Goal: Information Seeking & Learning: Check status

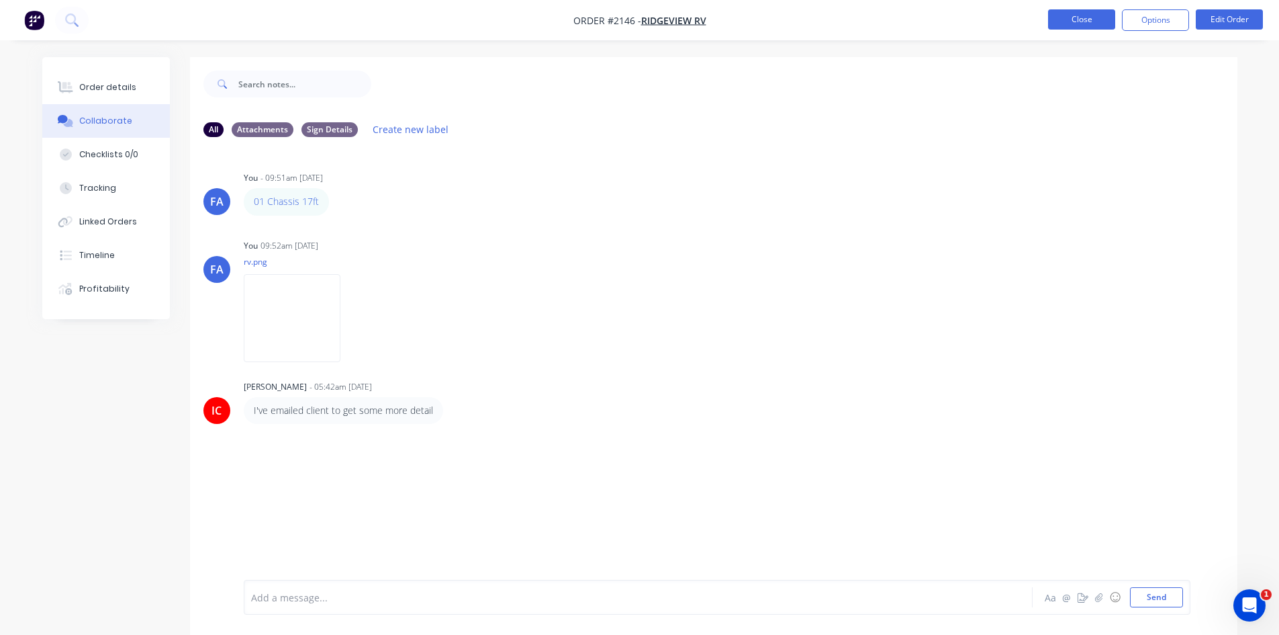
click at [1073, 13] on button "Close" at bounding box center [1081, 19] width 67 height 20
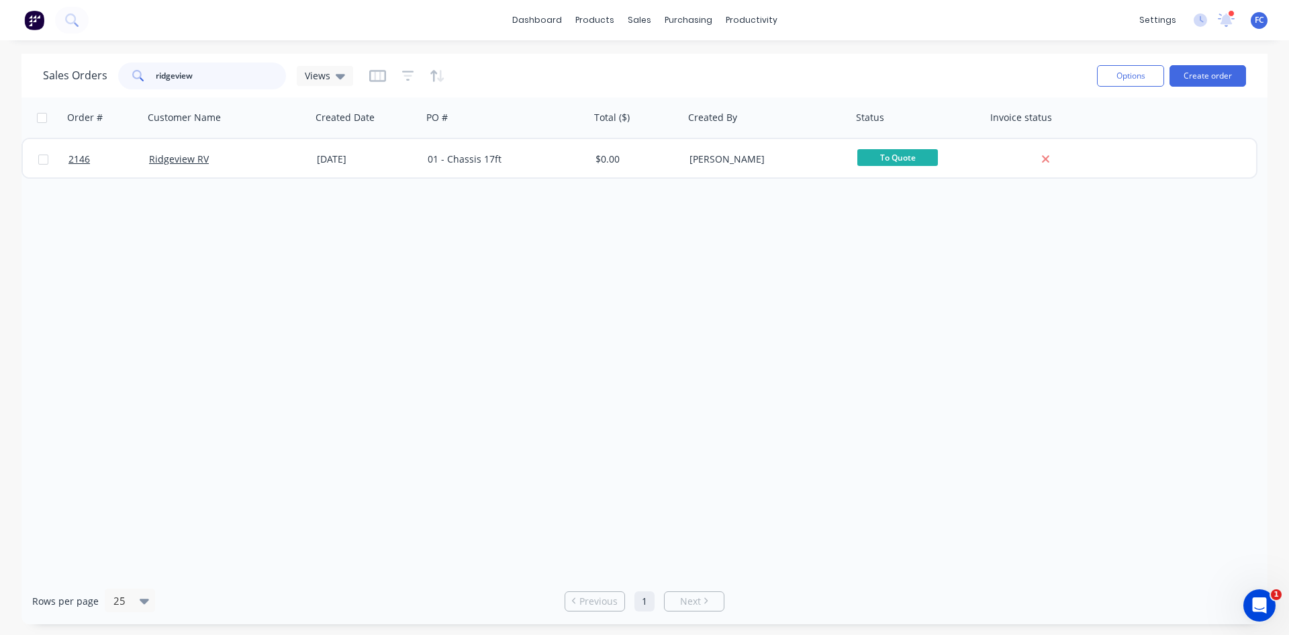
drag, startPoint x: 171, startPoint y: 75, endPoint x: 64, endPoint y: 75, distance: 107.4
click at [85, 75] on div "Sales Orders ridgeview Views" at bounding box center [198, 75] width 310 height 27
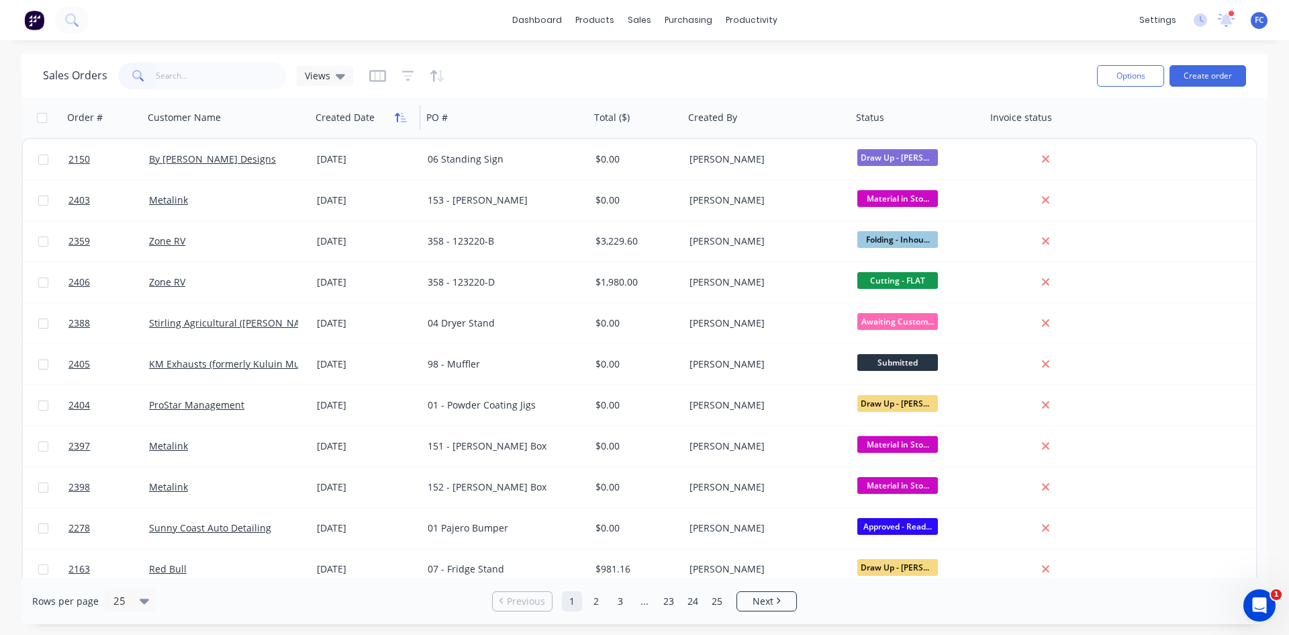
click at [396, 115] on icon "button" at bounding box center [397, 117] width 5 height 9
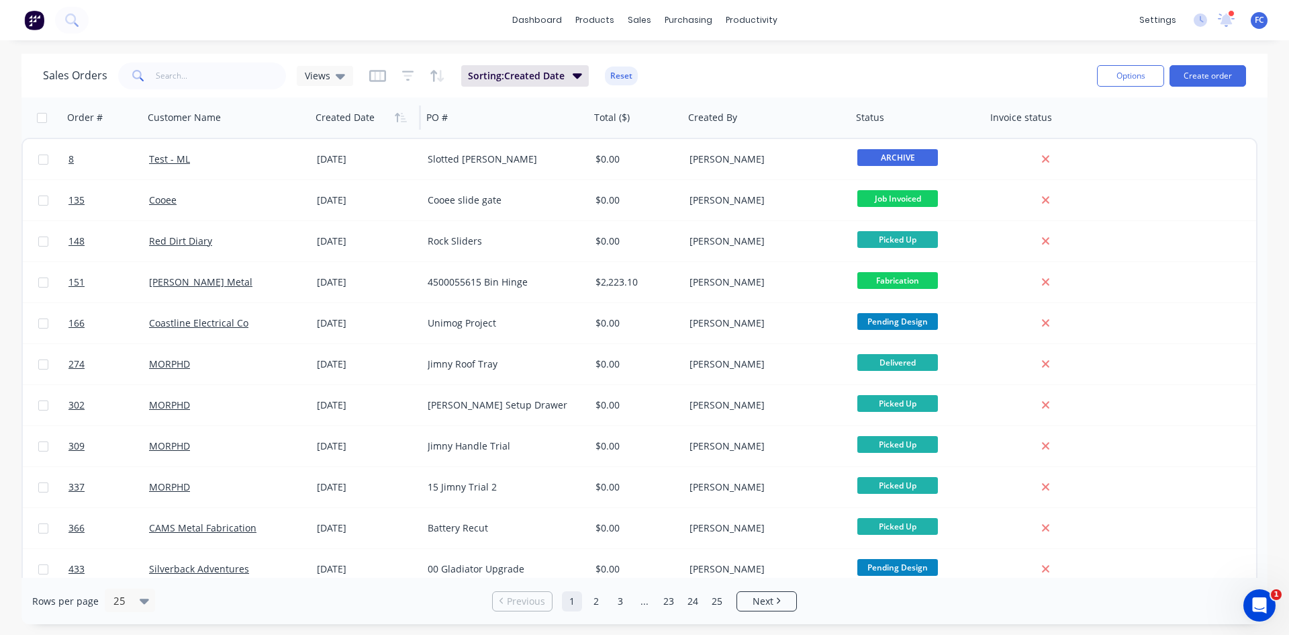
click at [396, 115] on icon "button" at bounding box center [397, 117] width 5 height 9
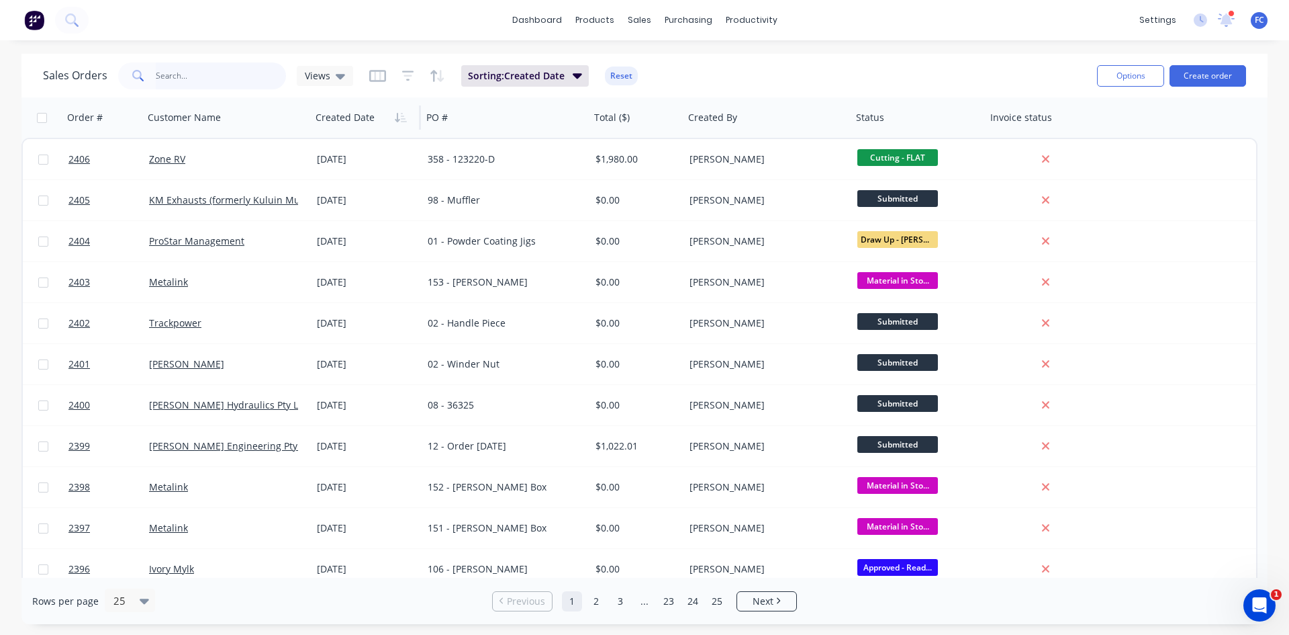
click at [162, 75] on input "text" at bounding box center [221, 75] width 131 height 27
type input "alpine"
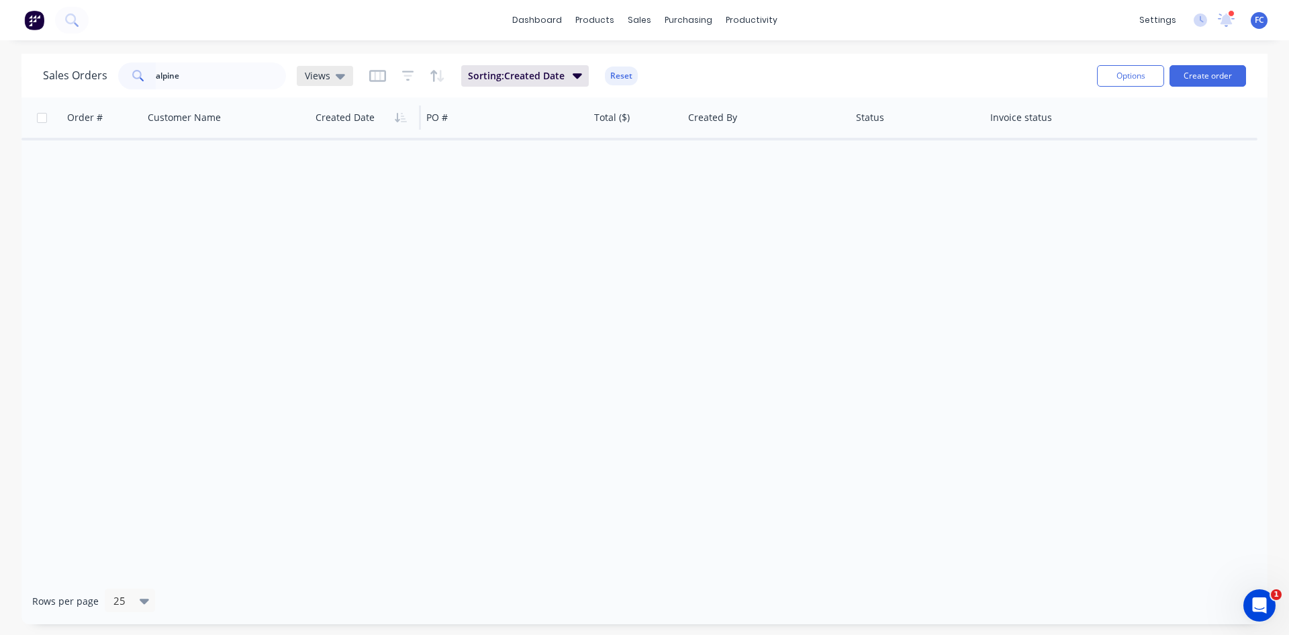
click at [341, 83] on div "Views" at bounding box center [325, 76] width 56 height 20
click at [318, 216] on button "archive" at bounding box center [377, 217] width 153 height 15
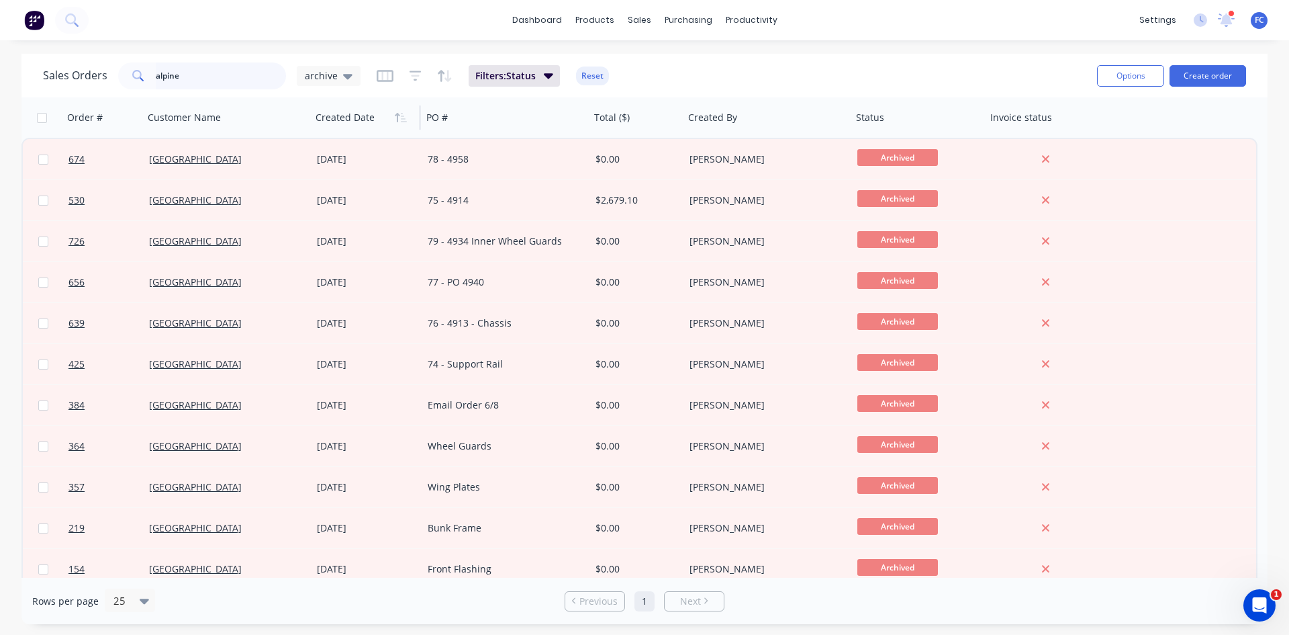
click at [190, 72] on input "alpine" at bounding box center [221, 75] width 131 height 27
drag, startPoint x: 190, startPoint y: 72, endPoint x: 140, endPoint y: 73, distance: 49.7
click at [140, 73] on div "alpine" at bounding box center [202, 75] width 168 height 27
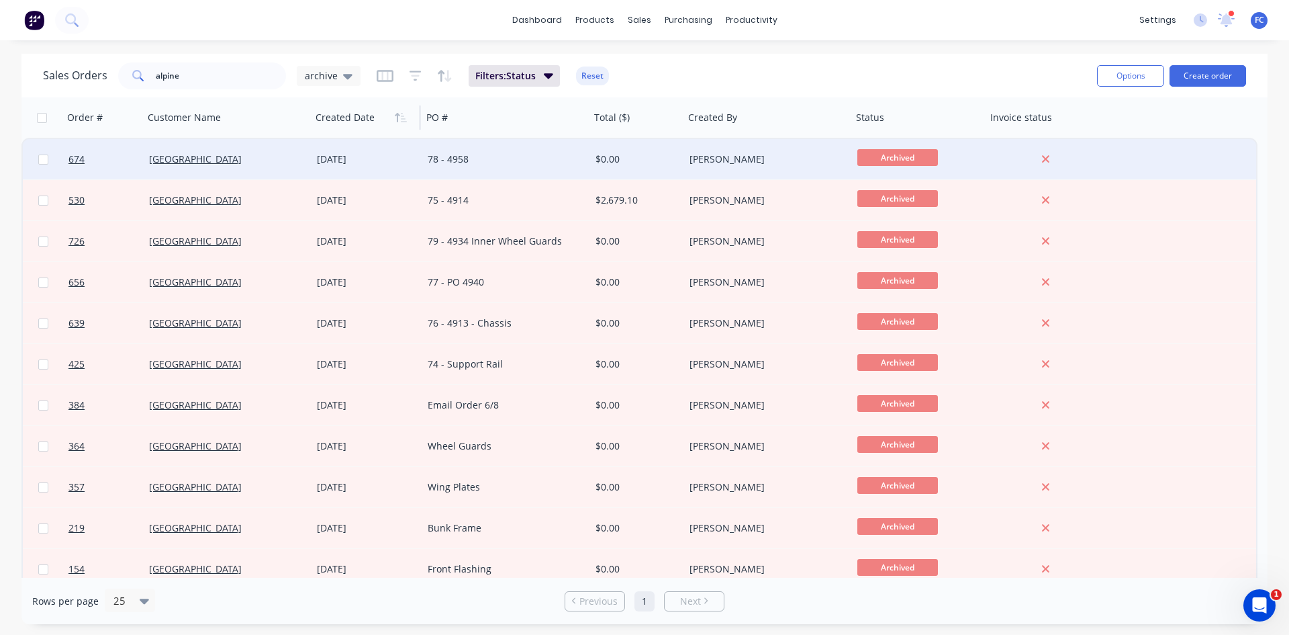
click at [325, 156] on div "[DATE]" at bounding box center [367, 158] width 100 height 13
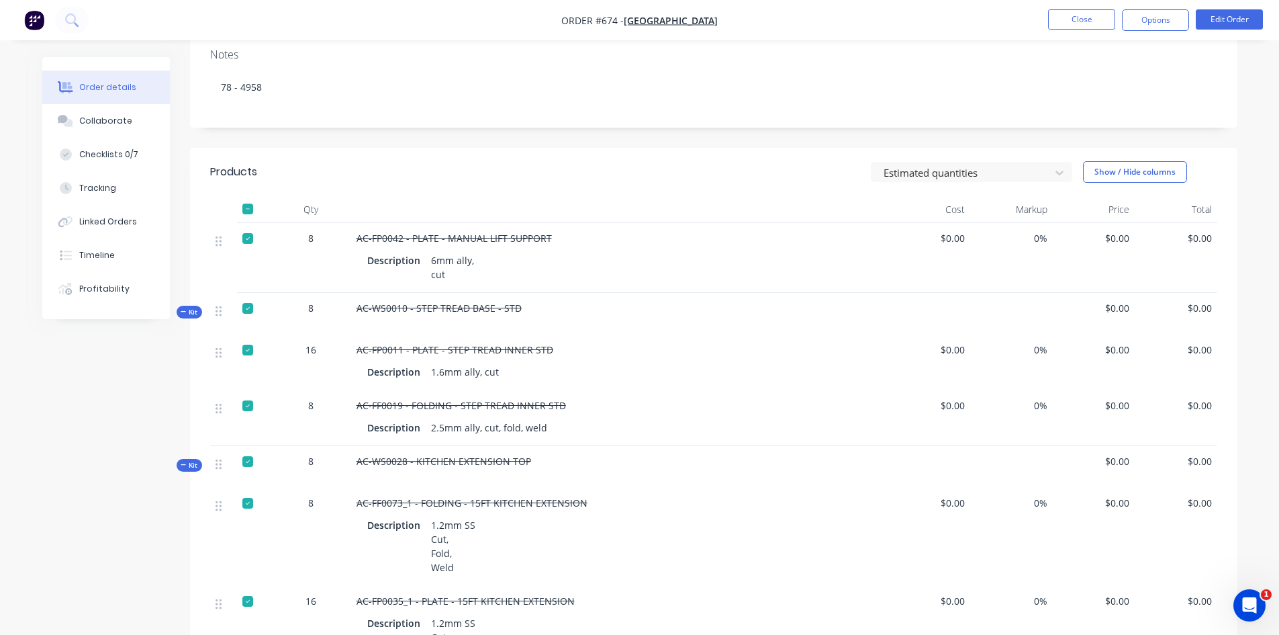
scroll to position [201, 0]
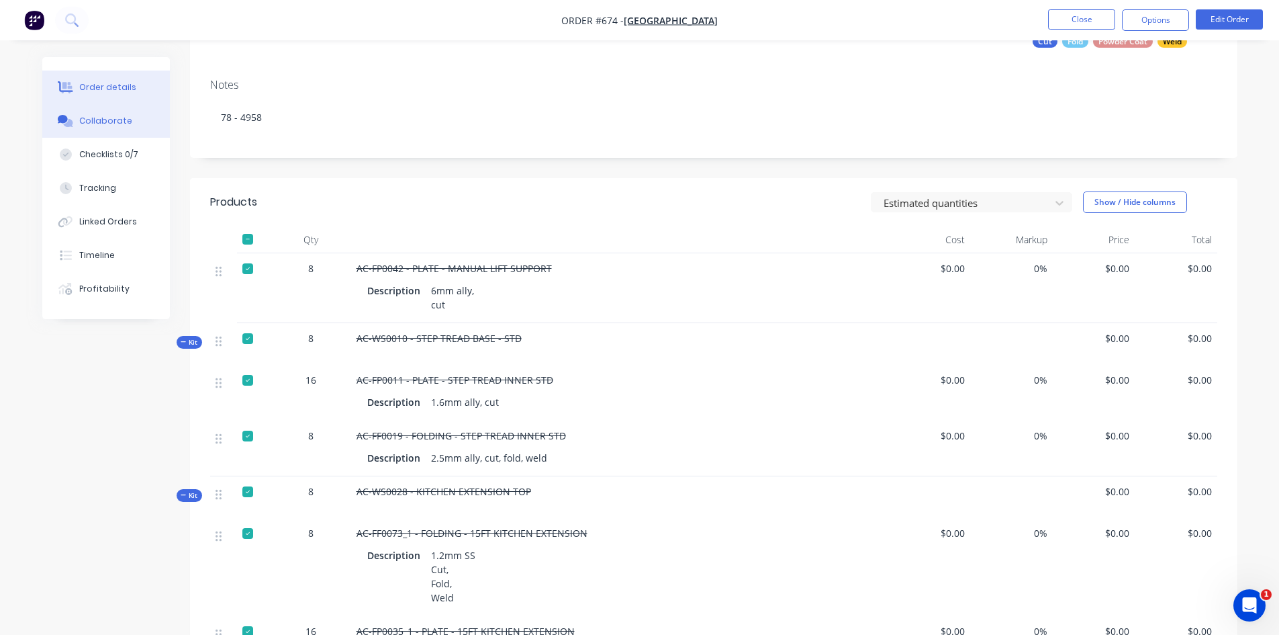
click at [130, 122] on button "Collaborate" at bounding box center [106, 121] width 128 height 34
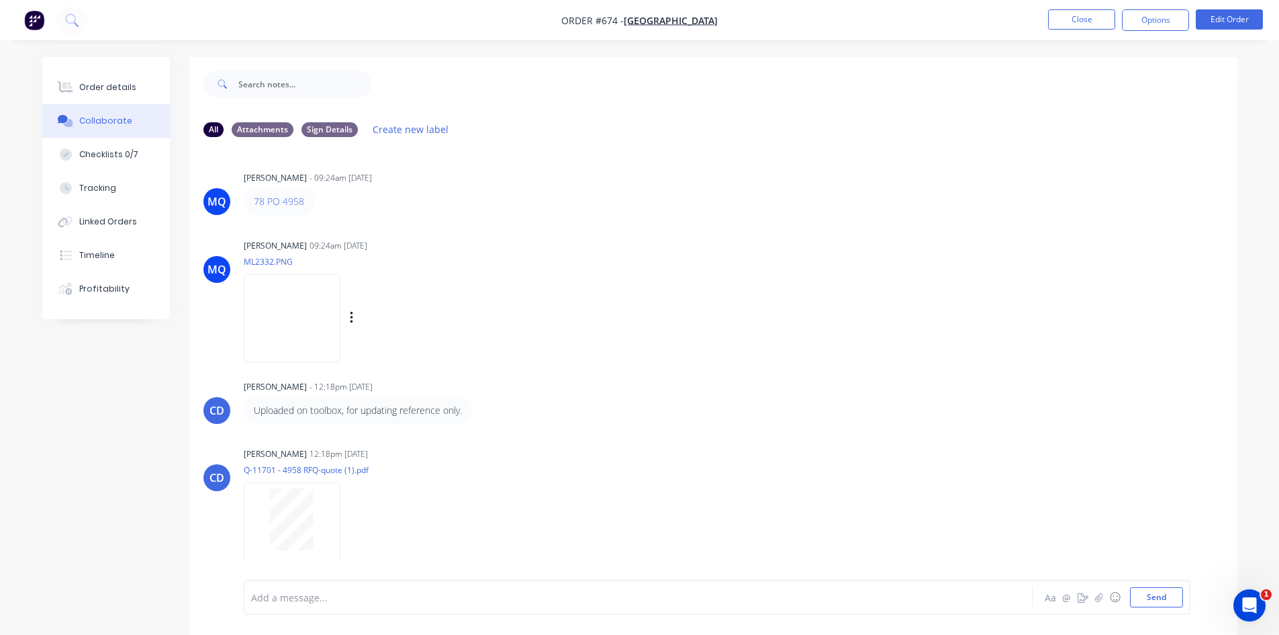
click at [320, 321] on img at bounding box center [292, 318] width 97 height 88
click at [1080, 15] on button "Close" at bounding box center [1081, 19] width 67 height 20
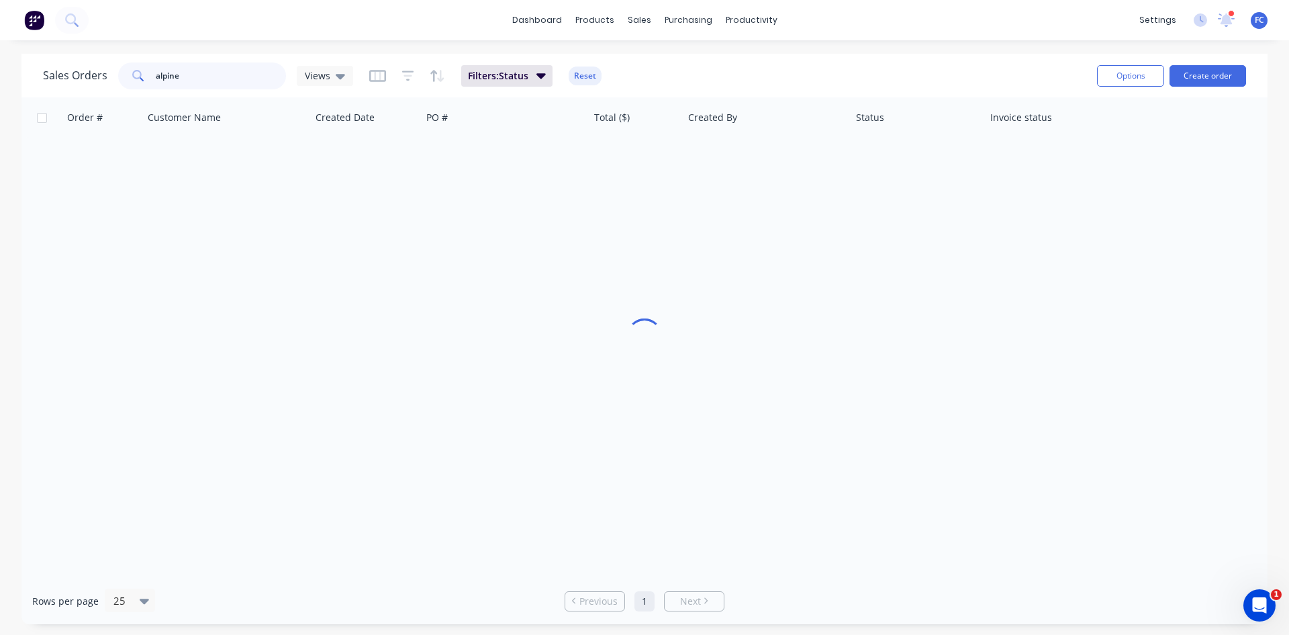
drag, startPoint x: 207, startPoint y: 77, endPoint x: 43, endPoint y: 83, distance: 164.0
click at [43, 83] on div "Sales Orders alpine Views" at bounding box center [198, 75] width 310 height 27
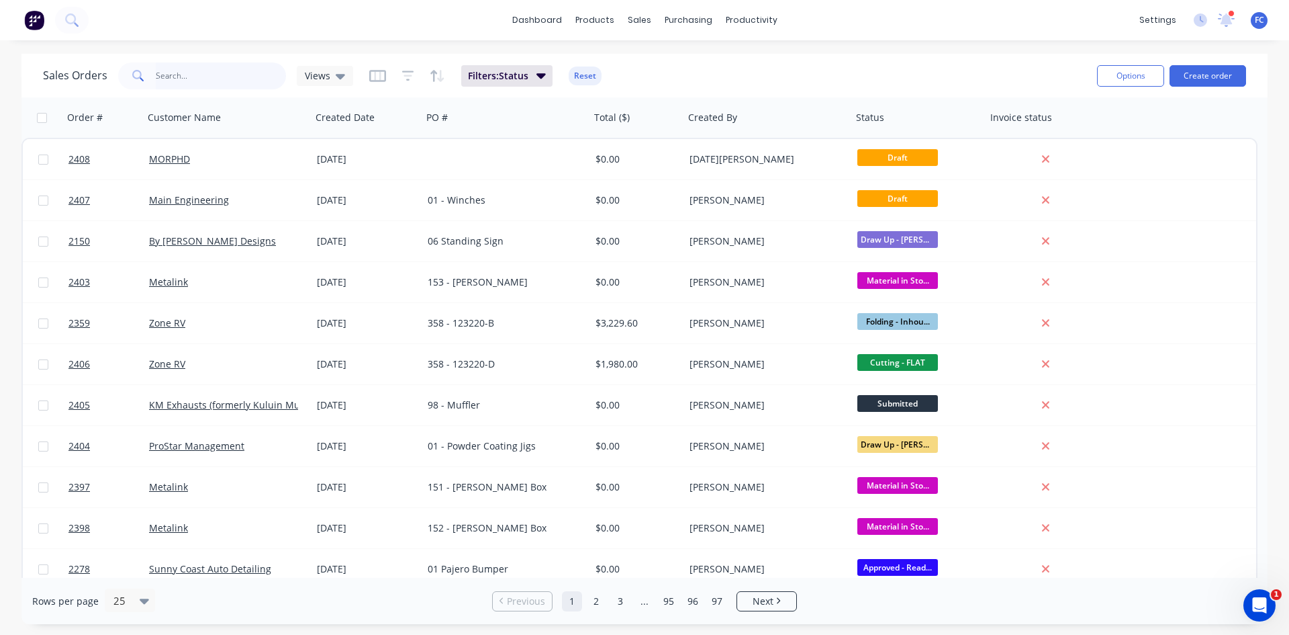
click at [210, 71] on input "text" at bounding box center [221, 75] width 131 height 27
type input "[GEOGRAPHIC_DATA]"
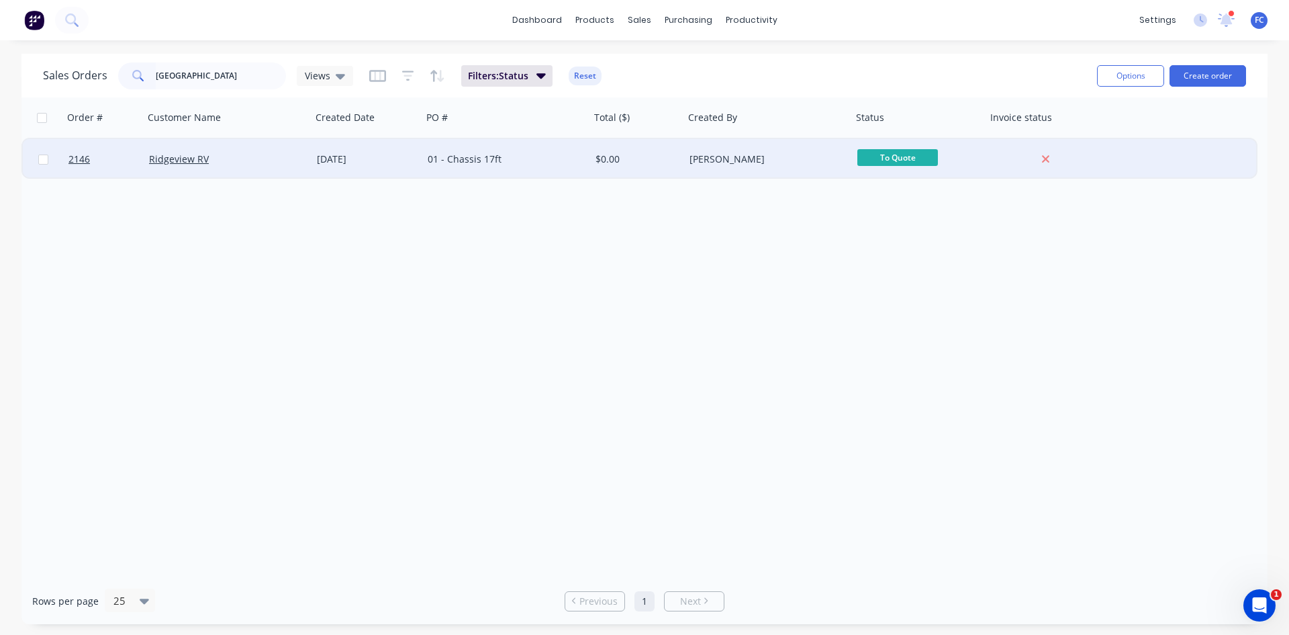
click at [344, 154] on div "[DATE]" at bounding box center [367, 158] width 100 height 13
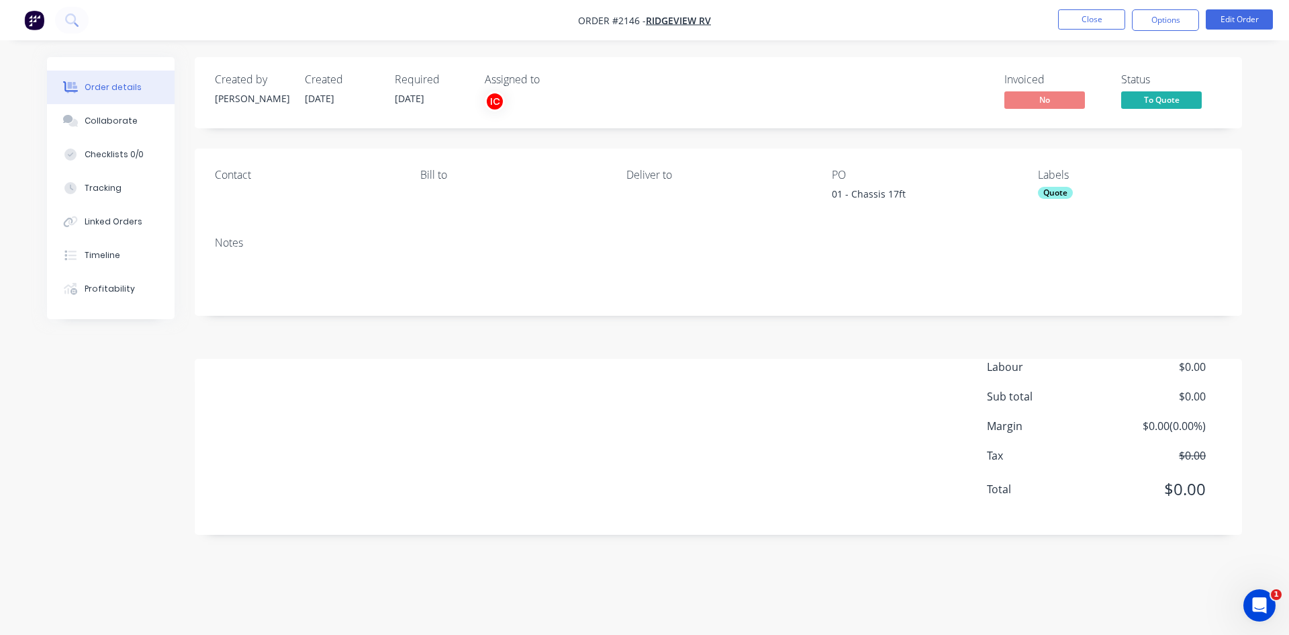
drag, startPoint x: 91, startPoint y: 126, endPoint x: 488, endPoint y: 203, distance: 404.3
click at [91, 126] on div "Collaborate" at bounding box center [111, 121] width 53 height 12
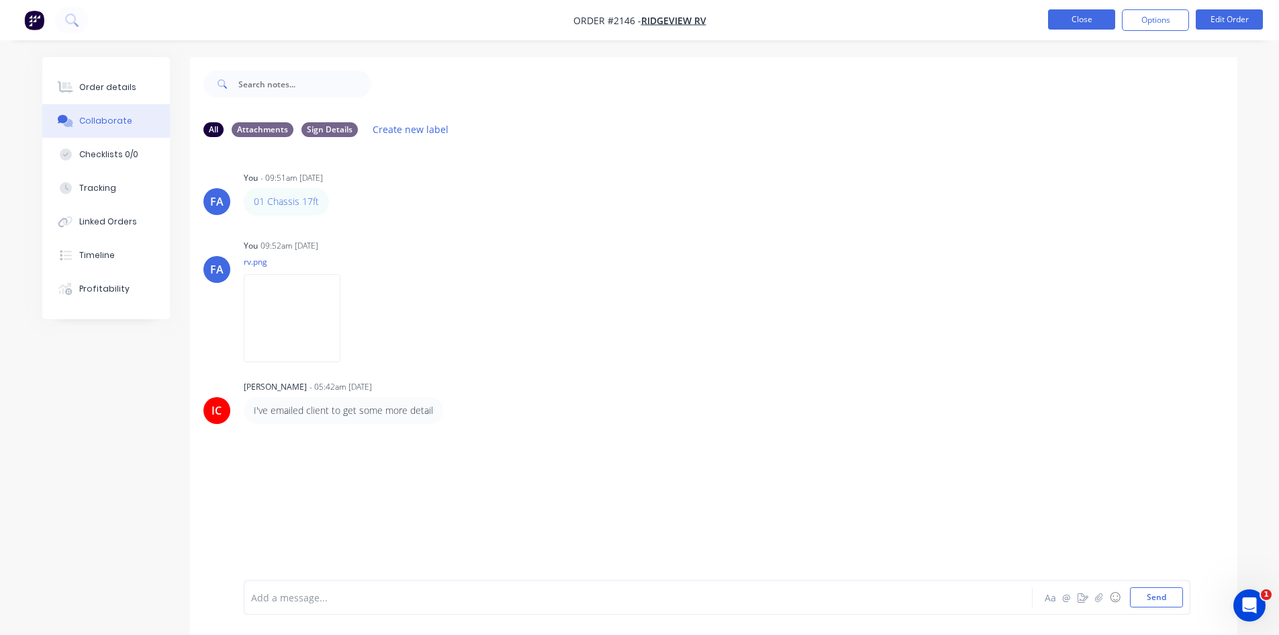
click at [1068, 25] on button "Close" at bounding box center [1081, 19] width 67 height 20
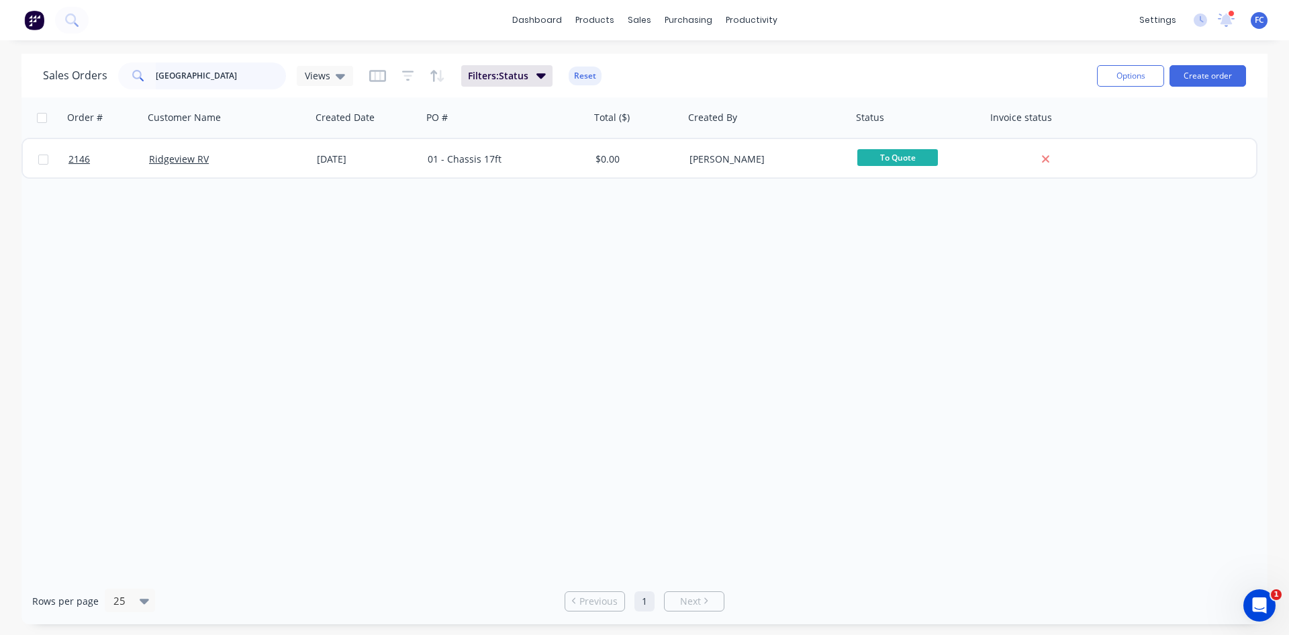
drag, startPoint x: 210, startPoint y: 71, endPoint x: 73, endPoint y: 71, distance: 137.0
click at [74, 71] on div "Sales Orders [GEOGRAPHIC_DATA] Views" at bounding box center [198, 75] width 310 height 27
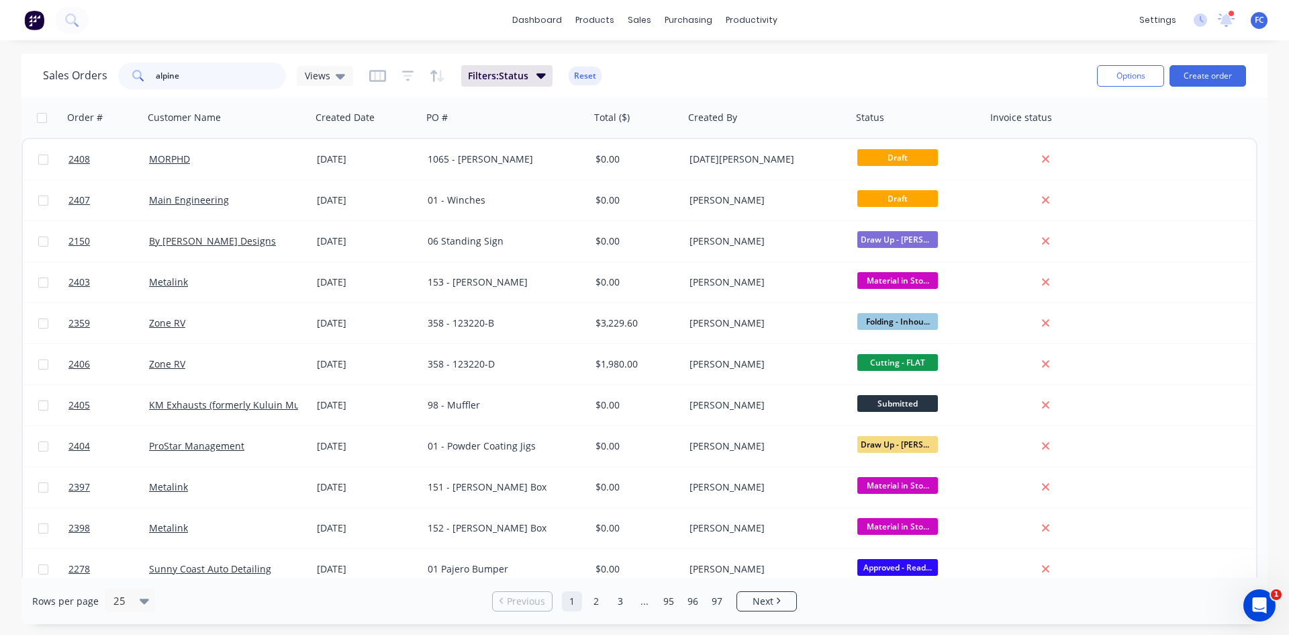
type input "alpine"
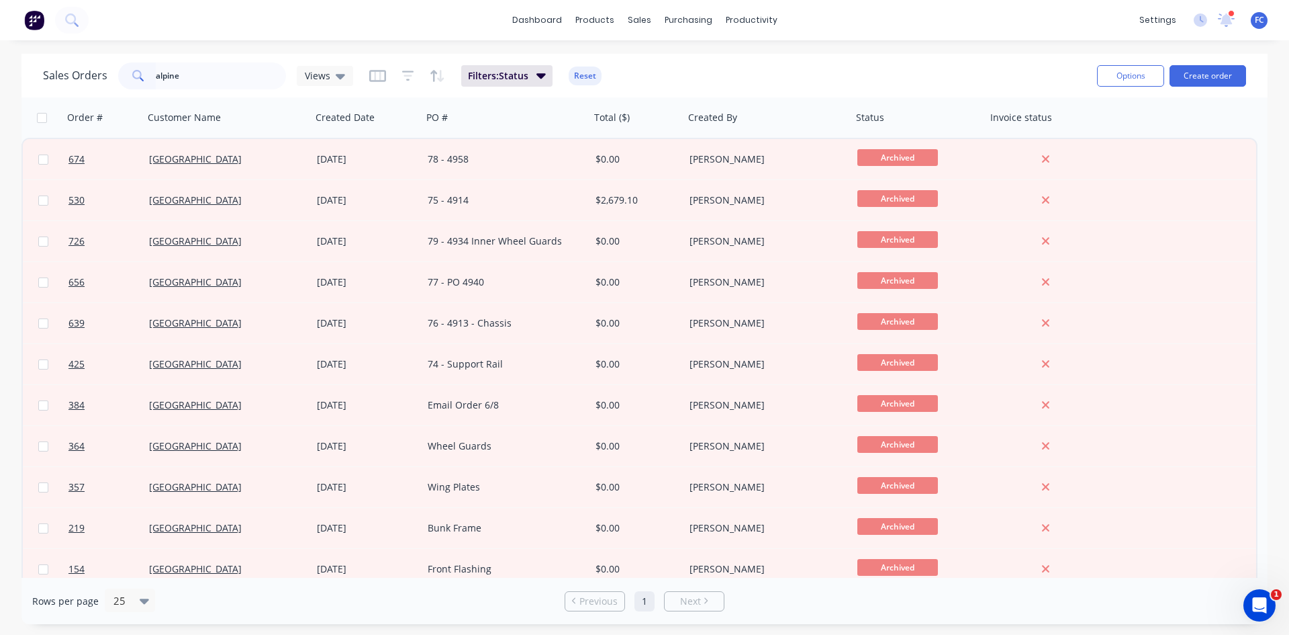
click at [340, 87] on div "Sales Orders alpine Views" at bounding box center [198, 75] width 310 height 27
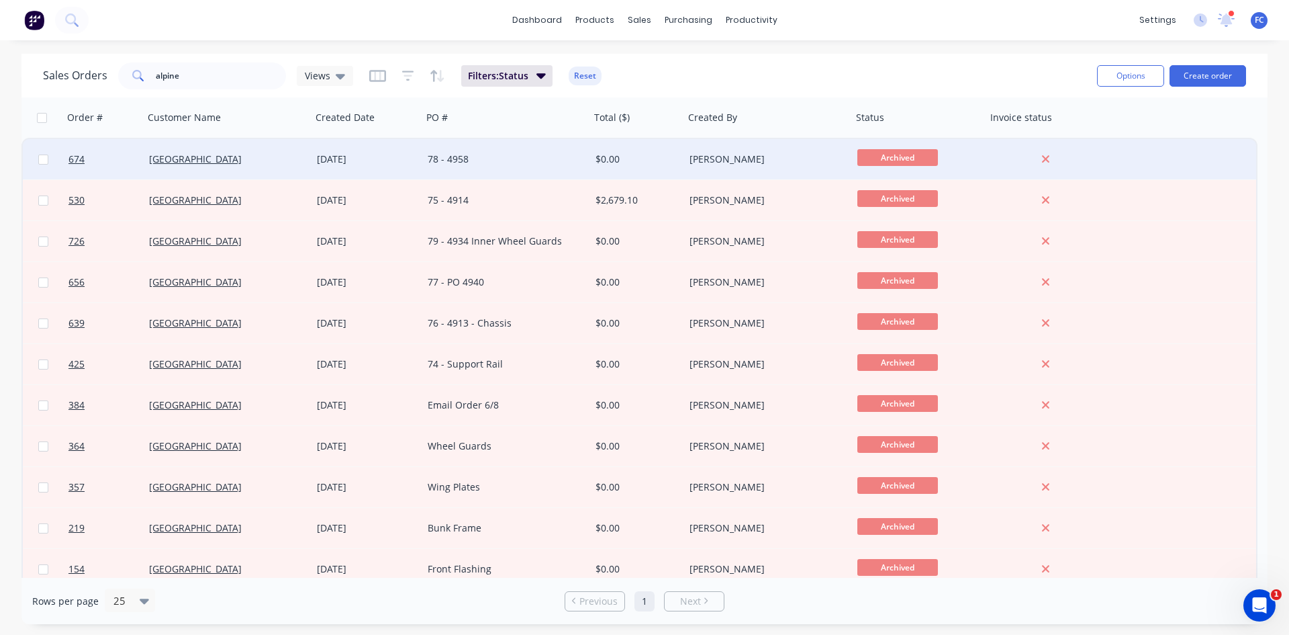
click at [337, 163] on div "[DATE]" at bounding box center [367, 158] width 100 height 13
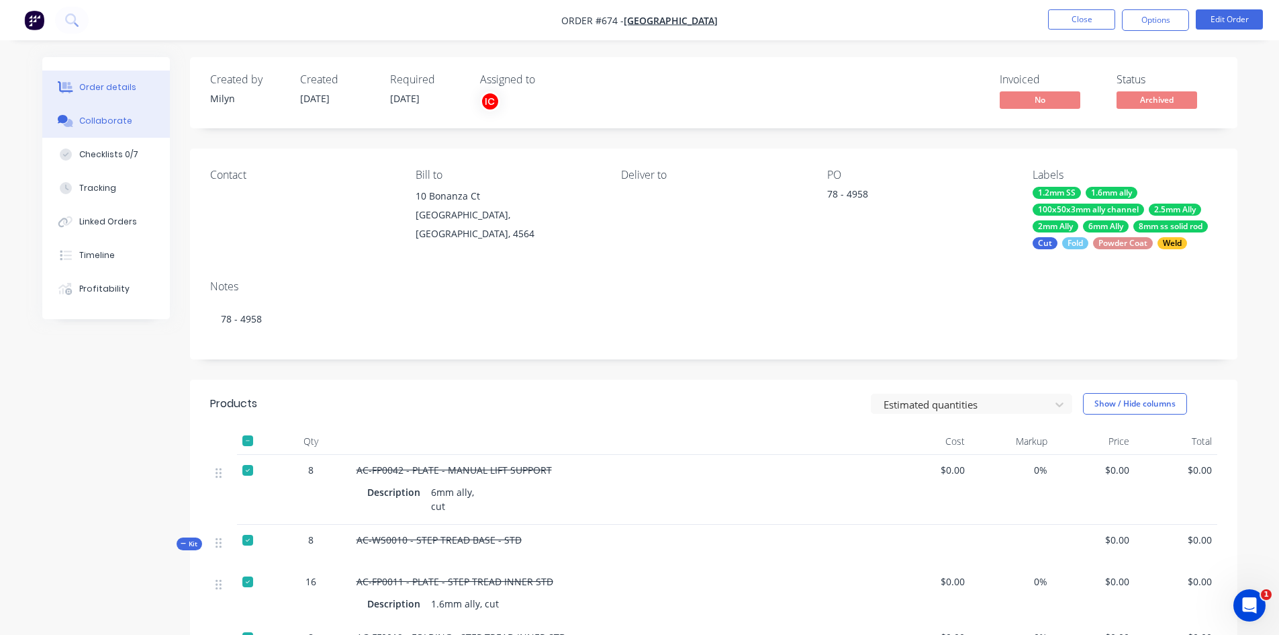
click at [120, 124] on div "Collaborate" at bounding box center [105, 121] width 53 height 12
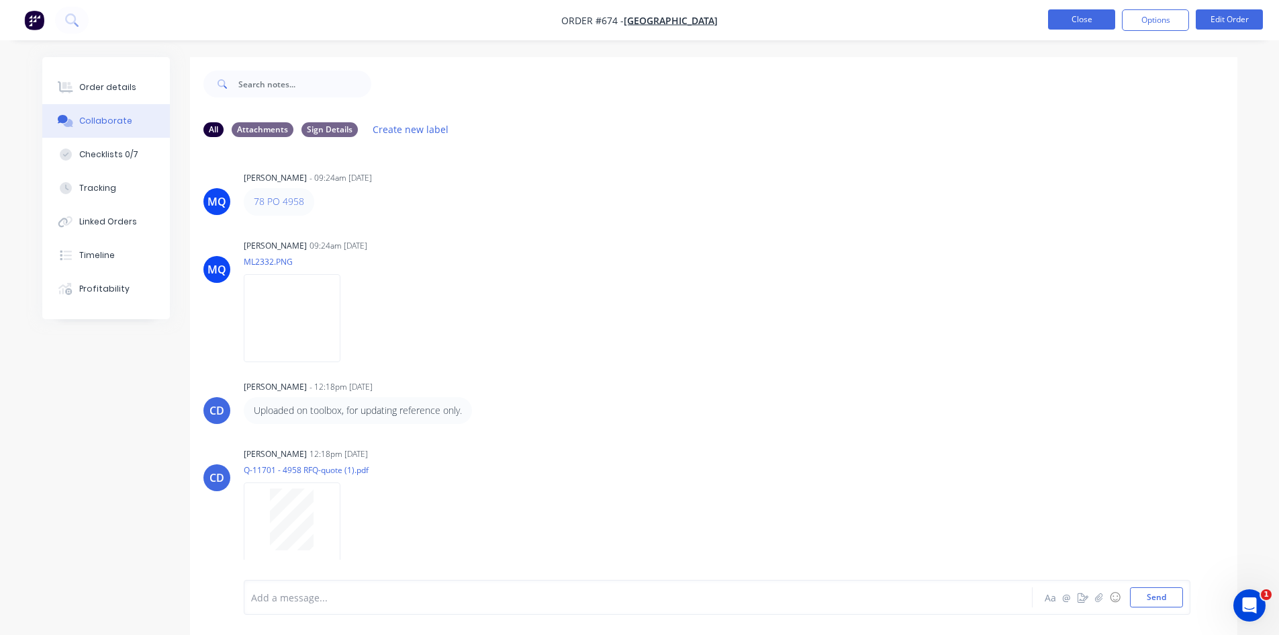
click at [1074, 12] on button "Close" at bounding box center [1081, 19] width 67 height 20
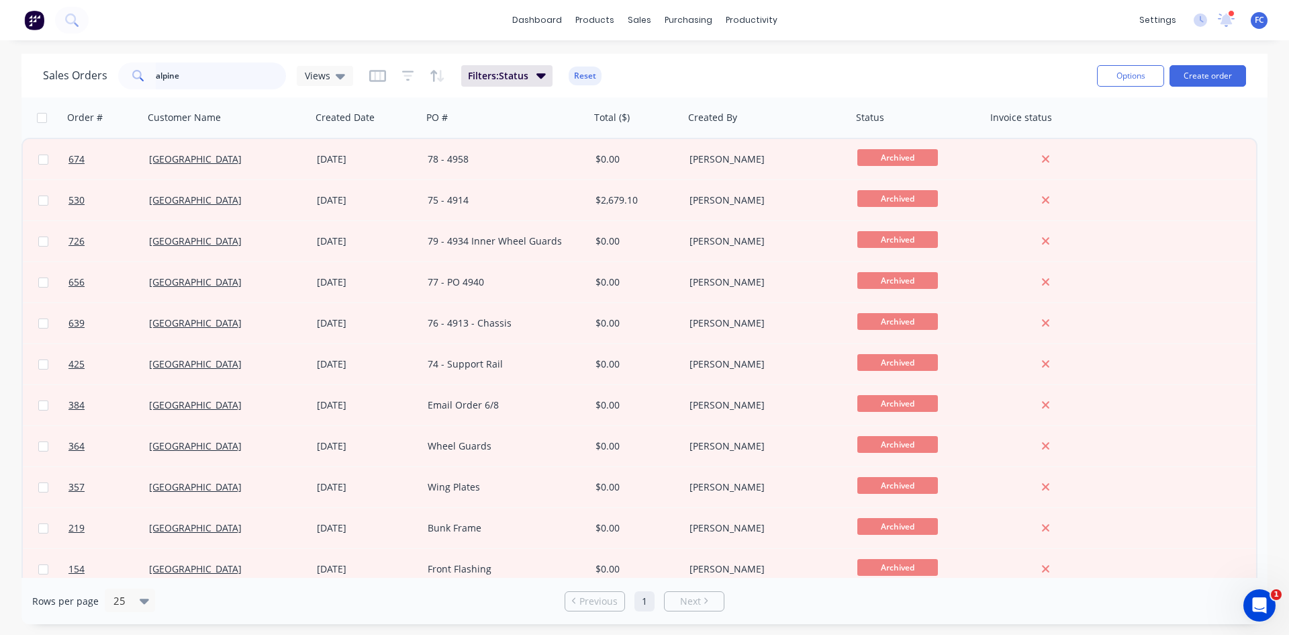
drag, startPoint x: 195, startPoint y: 82, endPoint x: 17, endPoint y: 78, distance: 178.7
click at [17, 78] on div "Sales Orders alpine Views Filters: Status Reset Options Create order Order # Cu…" at bounding box center [644, 339] width 1289 height 570
type input "ridgeview"
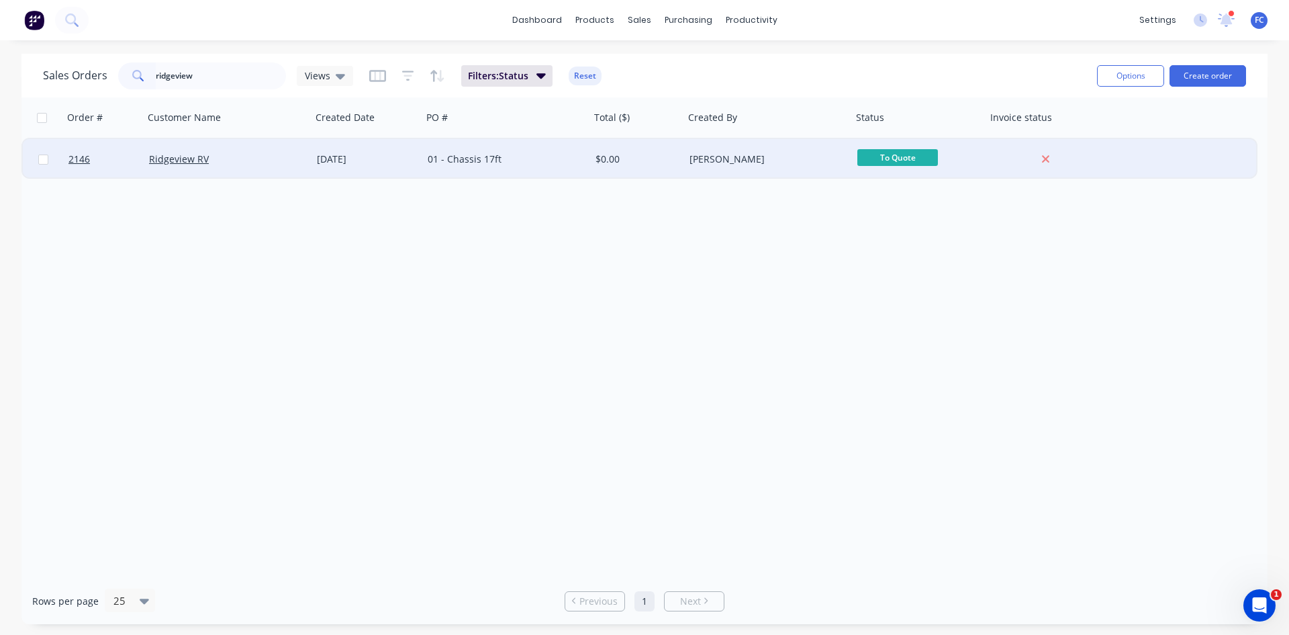
click at [289, 173] on div "Ridgeview RV" at bounding box center [228, 159] width 168 height 40
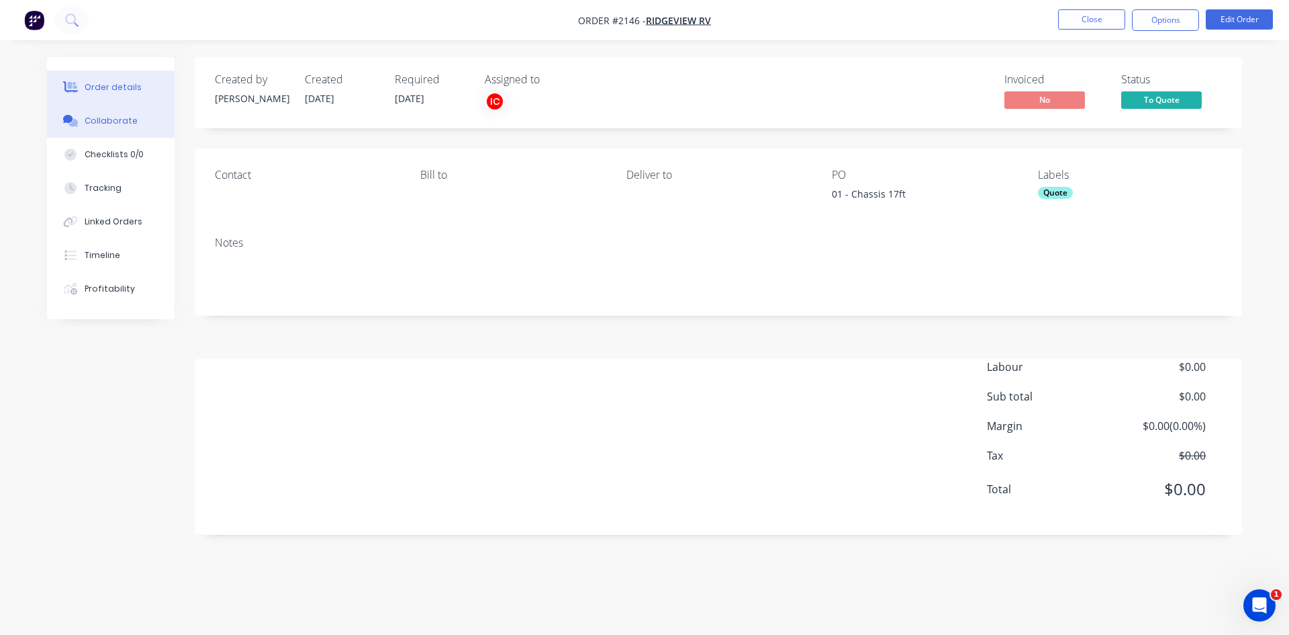
click at [116, 128] on button "Collaborate" at bounding box center [111, 121] width 128 height 34
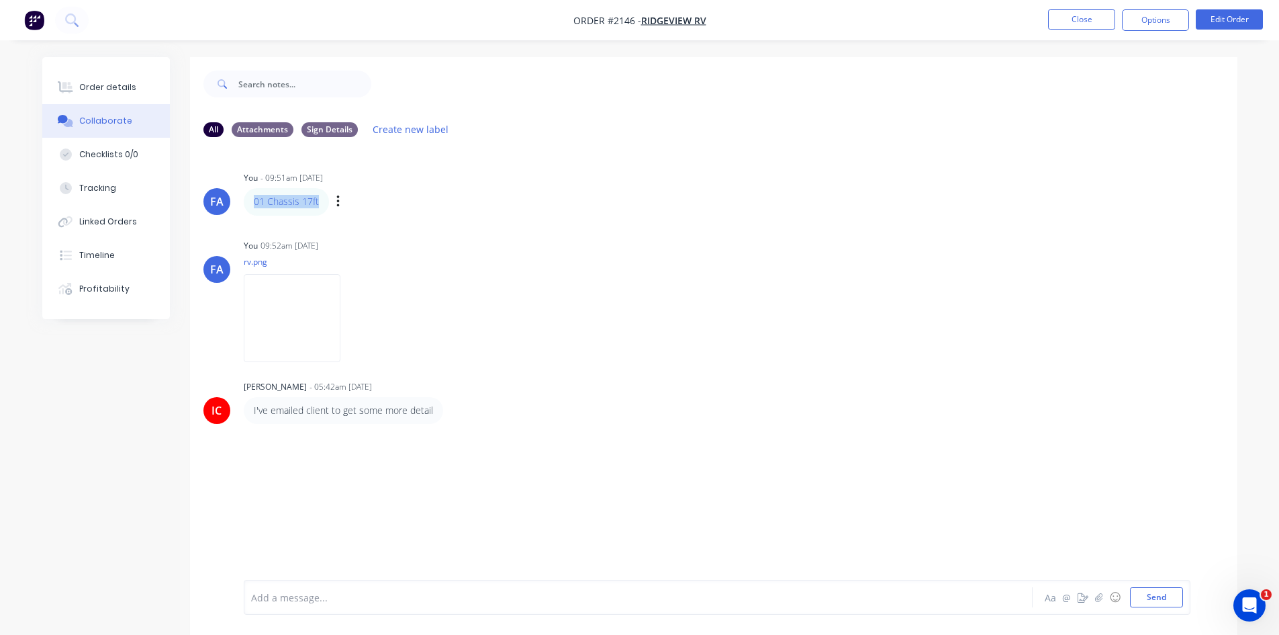
drag, startPoint x: 328, startPoint y: 203, endPoint x: 250, endPoint y: 204, distance: 77.9
click at [250, 204] on div "01 Chassis 17ft Labels Edit Delete" at bounding box center [454, 201] width 420 height 27
copy link "01 Chassis 17ft"
click at [1090, 16] on button "Close" at bounding box center [1081, 19] width 67 height 20
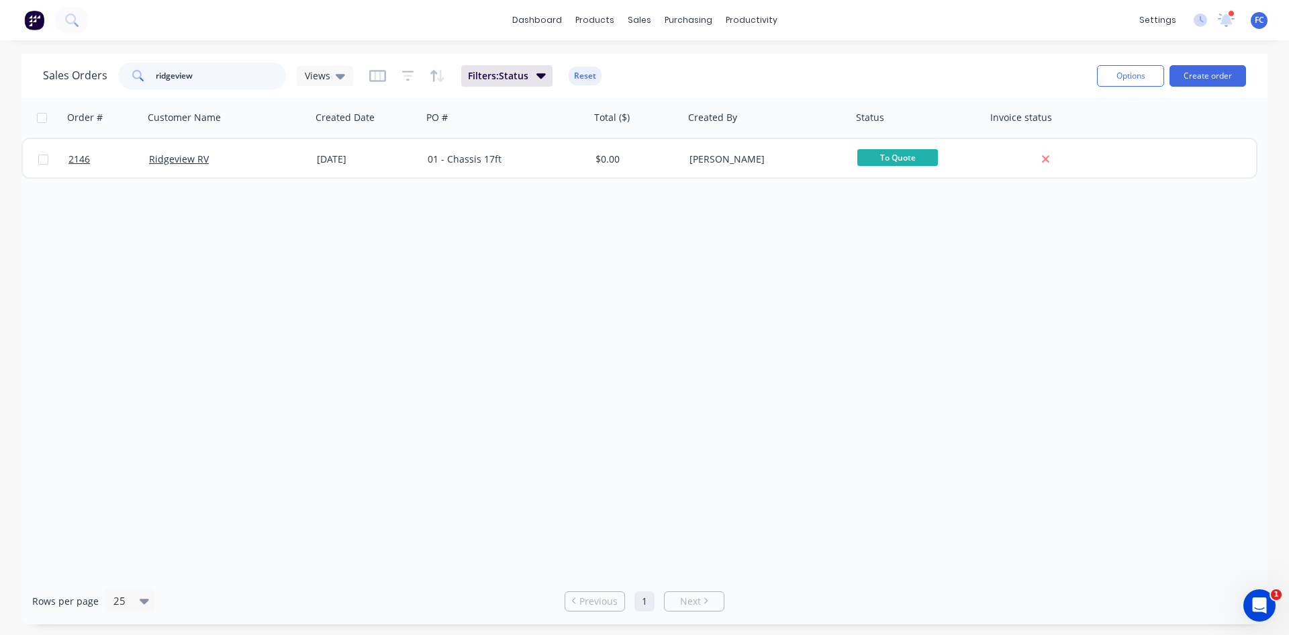
drag, startPoint x: 209, startPoint y: 68, endPoint x: 108, endPoint y: 58, distance: 101.3
click at [108, 58] on div "Sales Orders ridgeview Views Filters: Status Reset Options Create order" at bounding box center [644, 76] width 1246 height 44
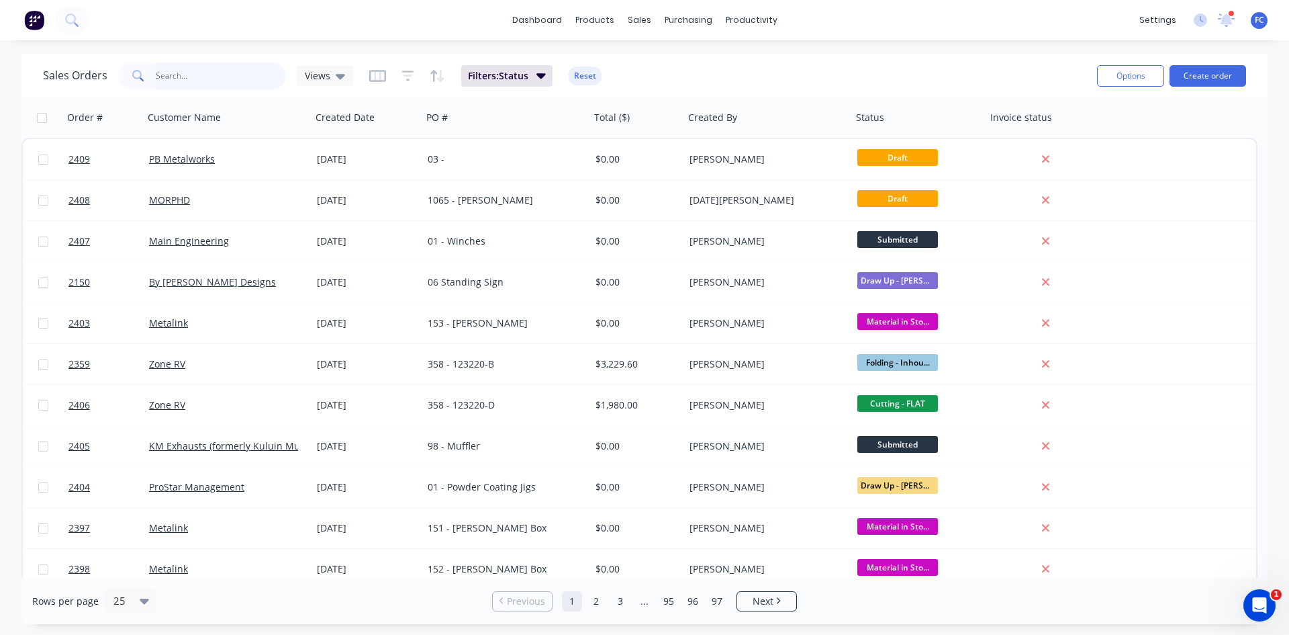
click at [212, 73] on input "text" at bounding box center [221, 75] width 131 height 27
type input "gen 3 chassis parts"
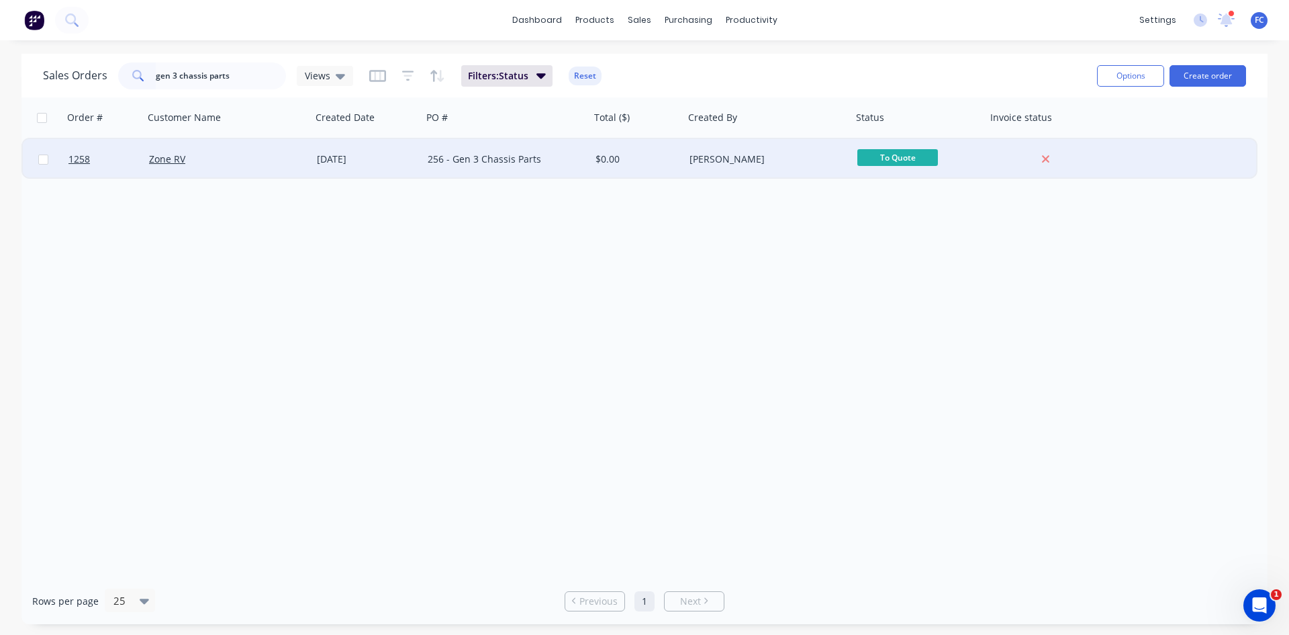
click at [265, 154] on div "Zone RV" at bounding box center [223, 158] width 149 height 13
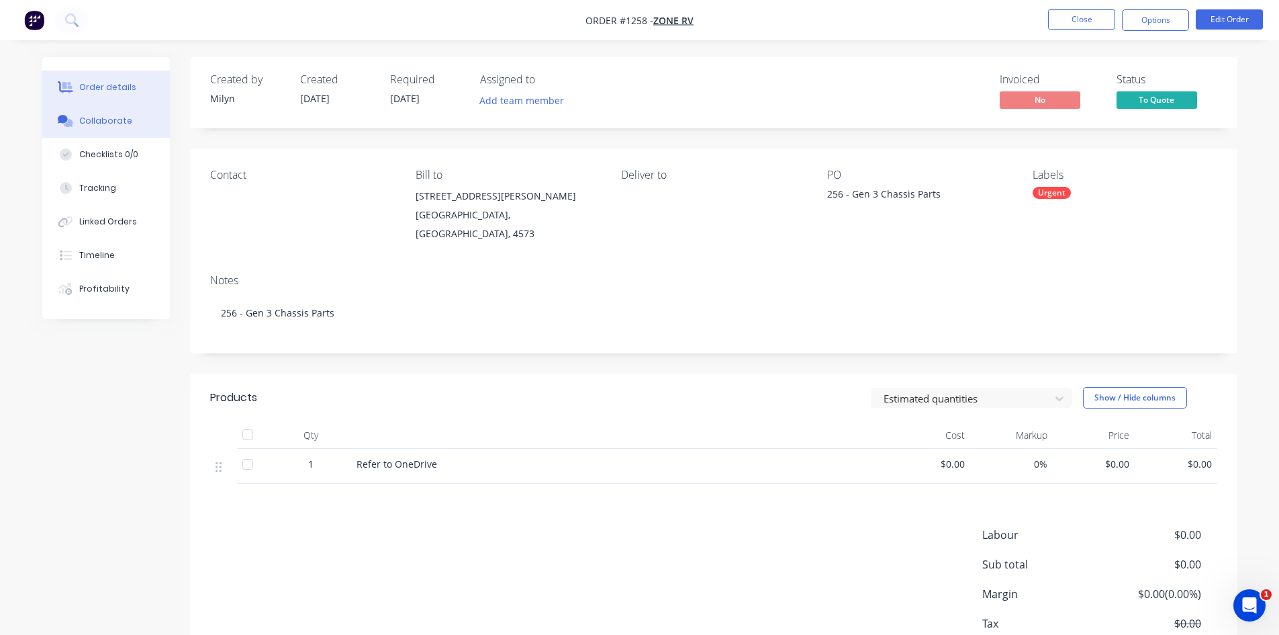
click at [96, 126] on div "Collaborate" at bounding box center [105, 121] width 53 height 12
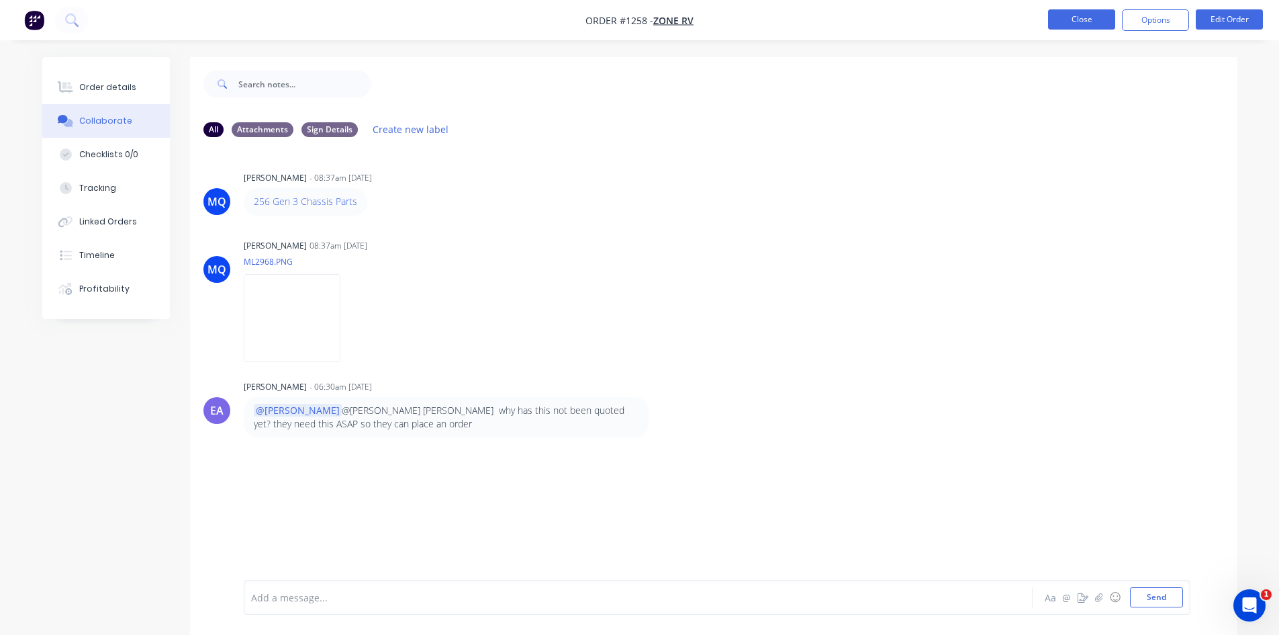
click at [1062, 12] on button "Close" at bounding box center [1081, 19] width 67 height 20
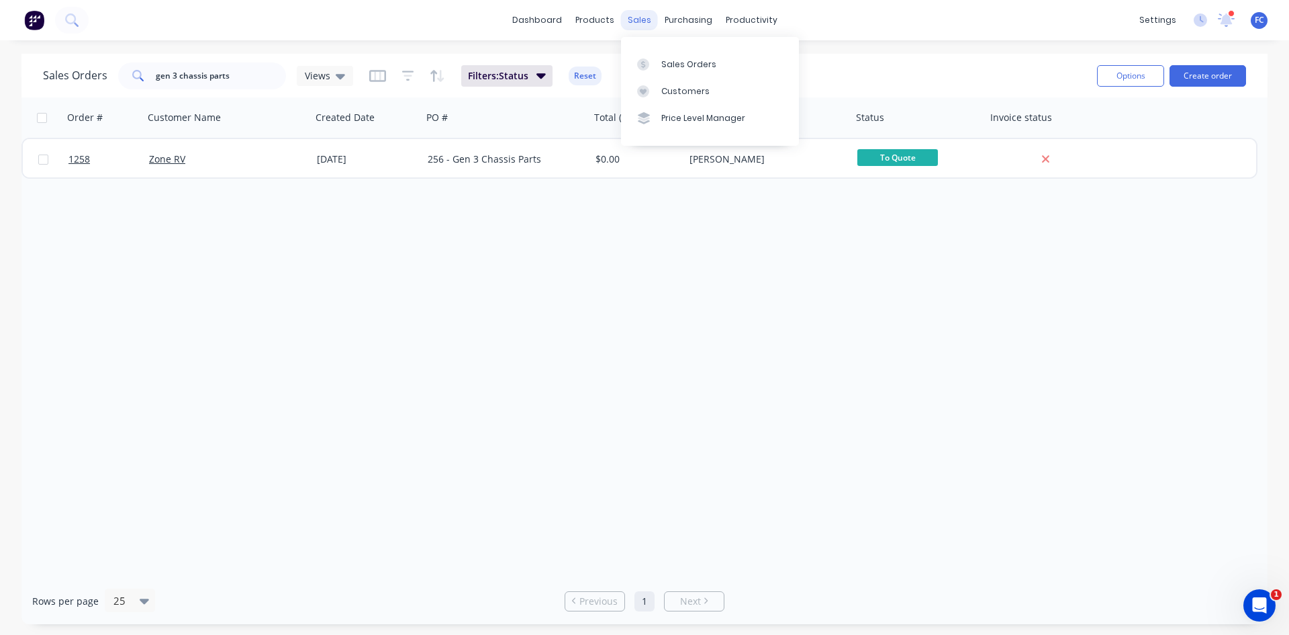
click at [630, 14] on div "sales" at bounding box center [639, 20] width 37 height 20
drag, startPoint x: 671, startPoint y: 58, endPoint x: 496, endPoint y: 76, distance: 175.5
click at [671, 58] on div "Sales Orders" at bounding box center [688, 64] width 55 height 12
drag, startPoint x: 242, startPoint y: 81, endPoint x: 105, endPoint y: 64, distance: 138.7
click at [105, 64] on div "Sales Orders gen 3 chassis parts Views" at bounding box center [198, 75] width 310 height 27
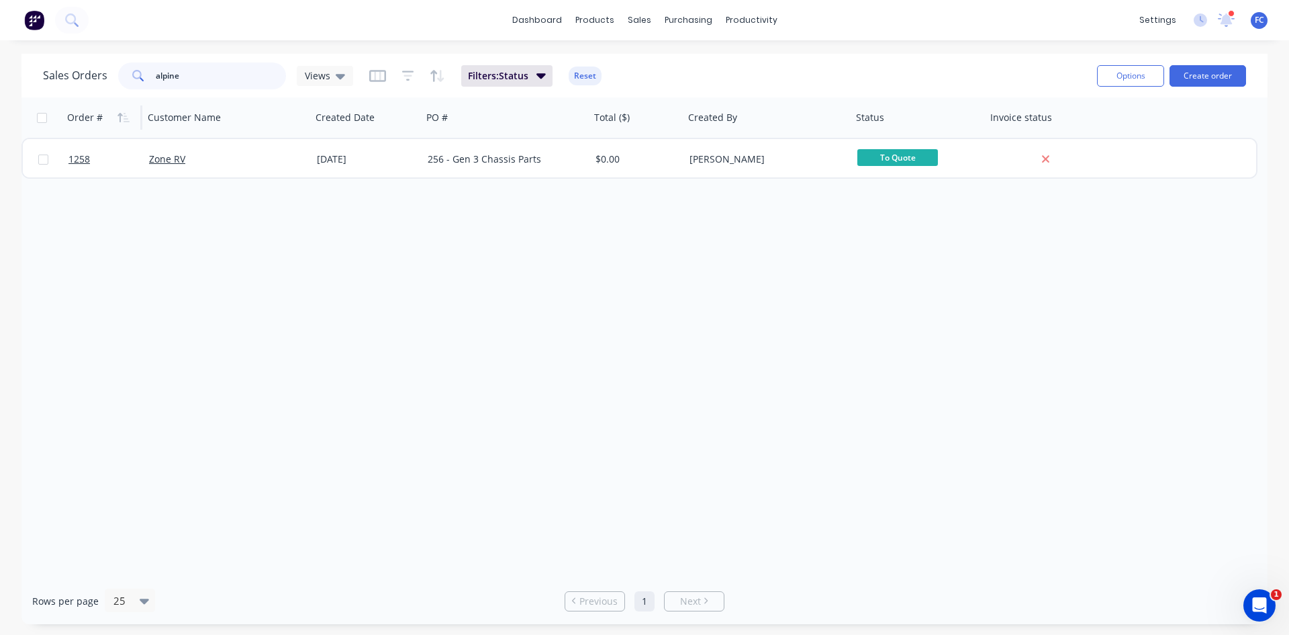
type input "alpine"
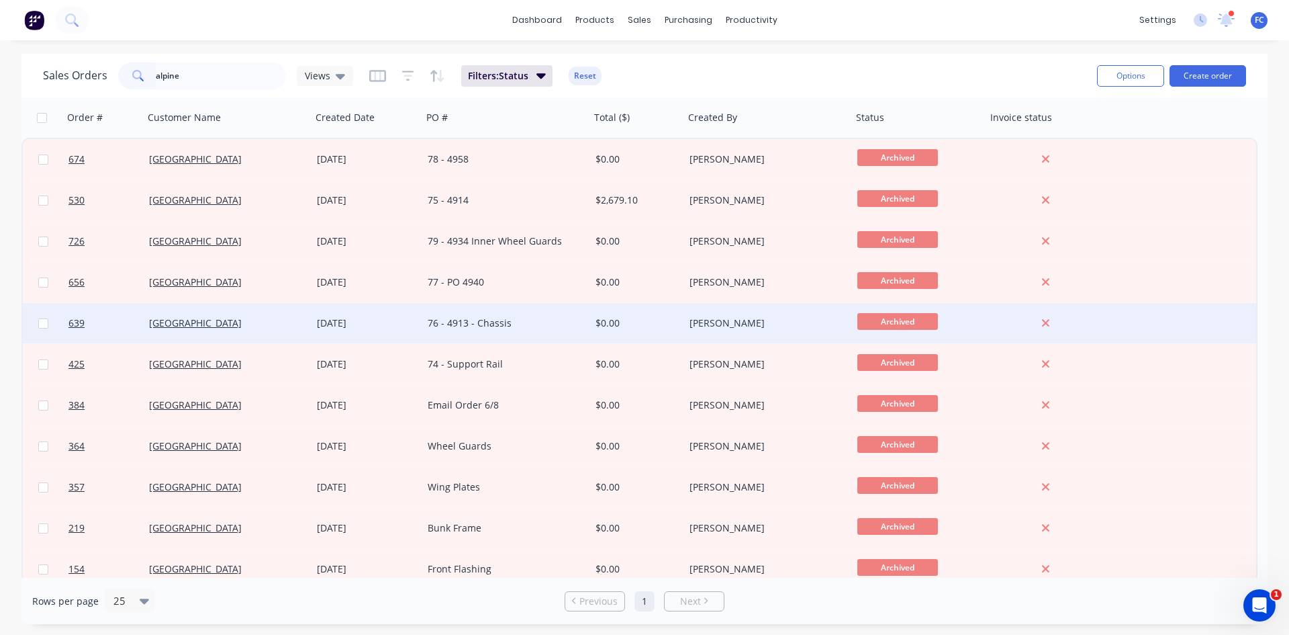
click at [363, 325] on div "[DATE]" at bounding box center [367, 322] width 100 height 13
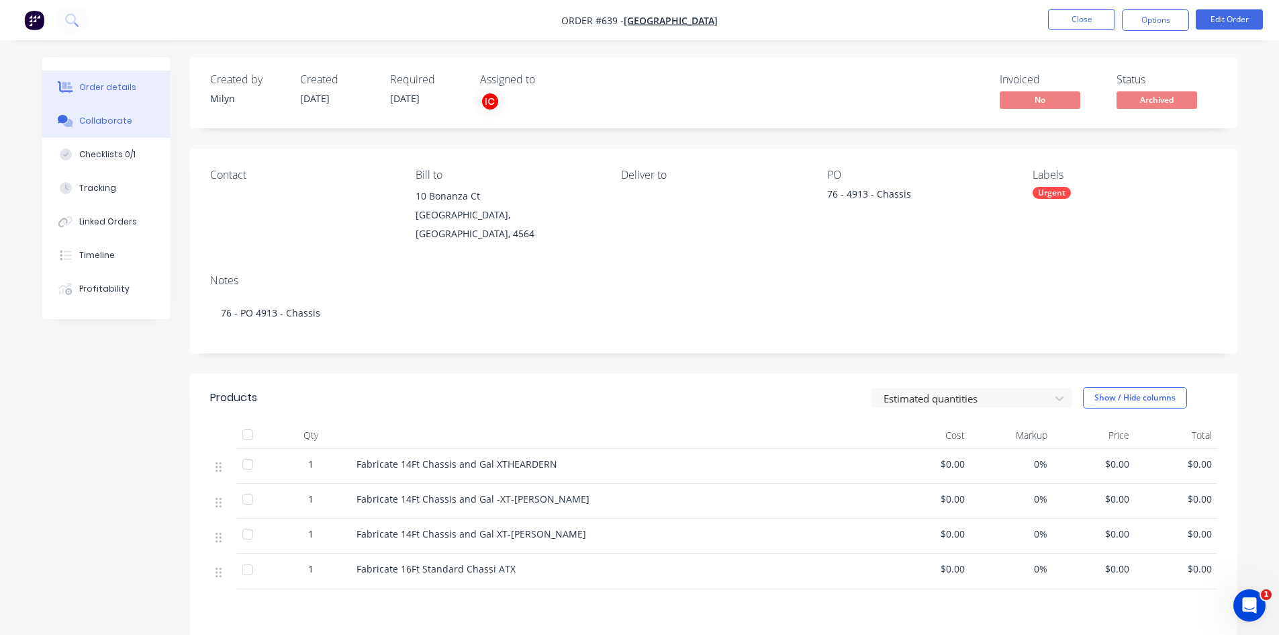
click at [103, 115] on div "Collaborate" at bounding box center [105, 121] width 53 height 12
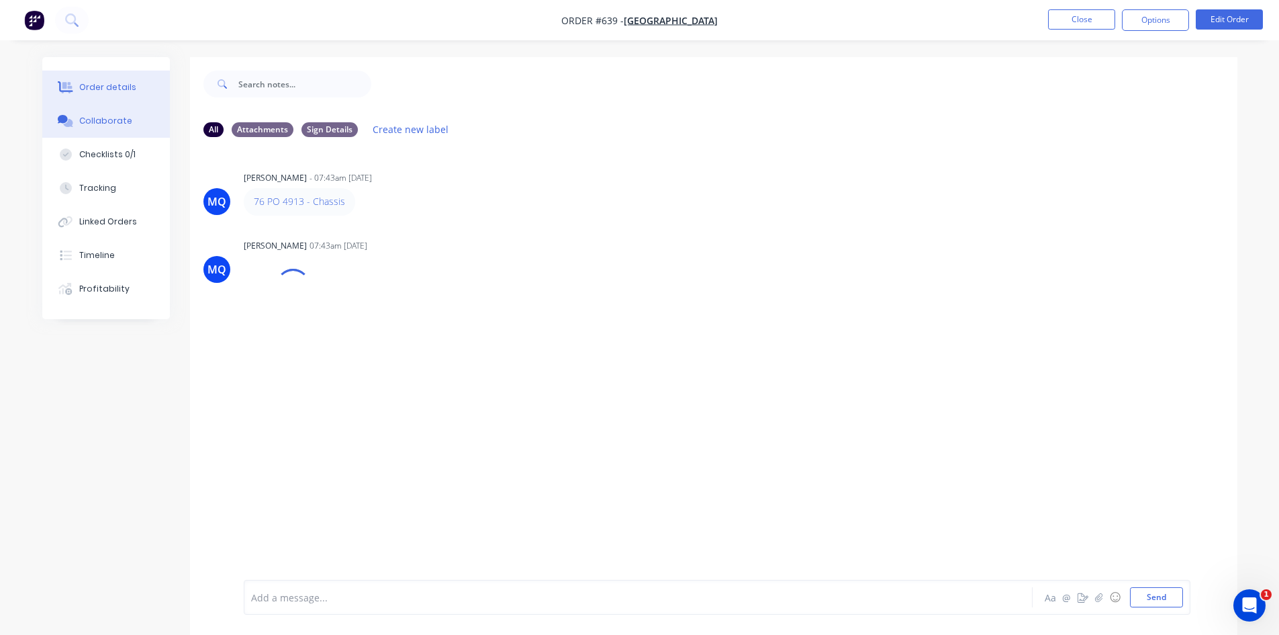
click at [144, 93] on button "Order details" at bounding box center [106, 88] width 128 height 34
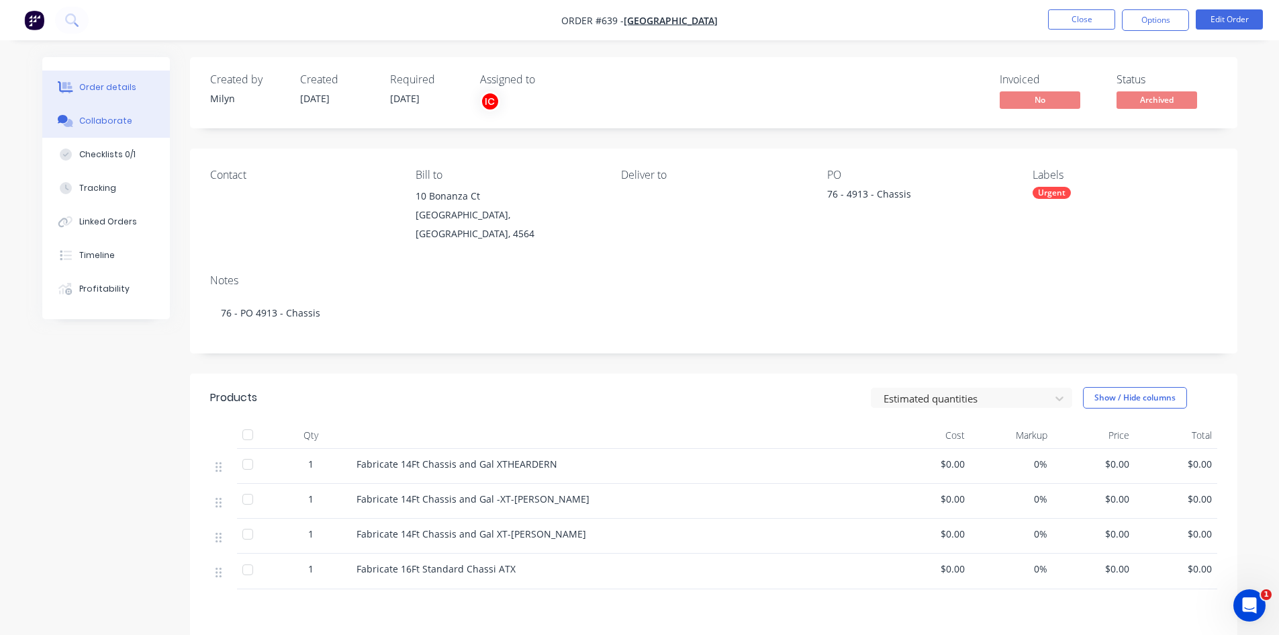
click at [71, 121] on icon at bounding box center [67, 123] width 9 height 8
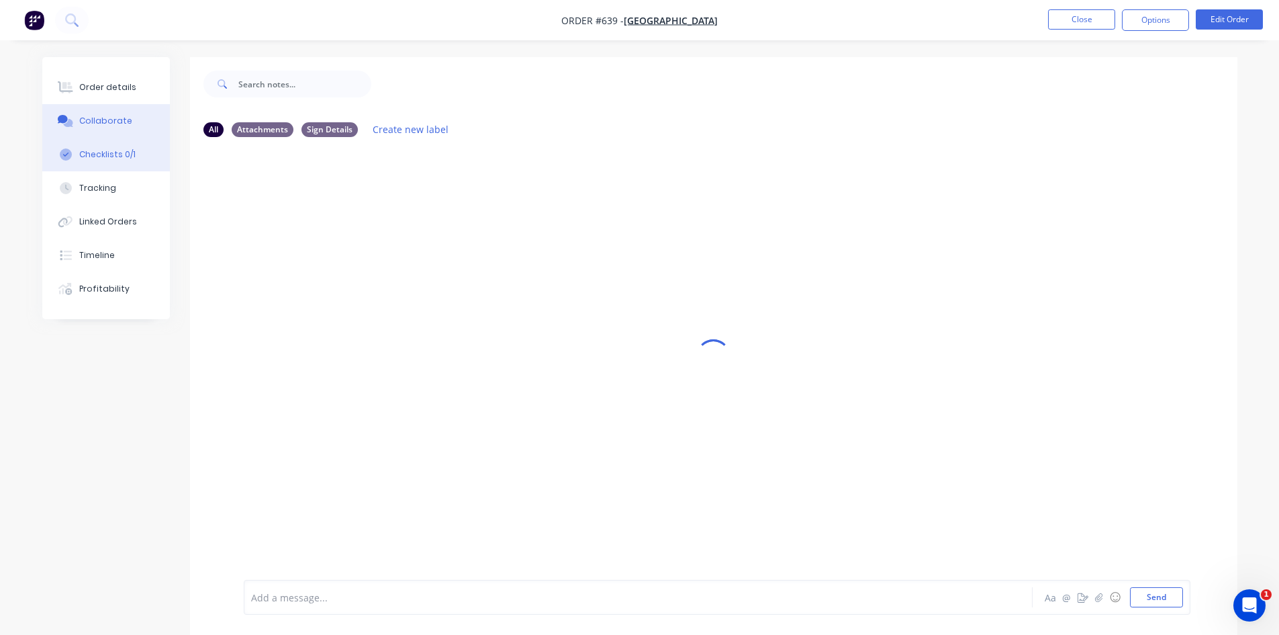
click at [112, 159] on div "Checklists 0/1" at bounding box center [107, 154] width 56 height 12
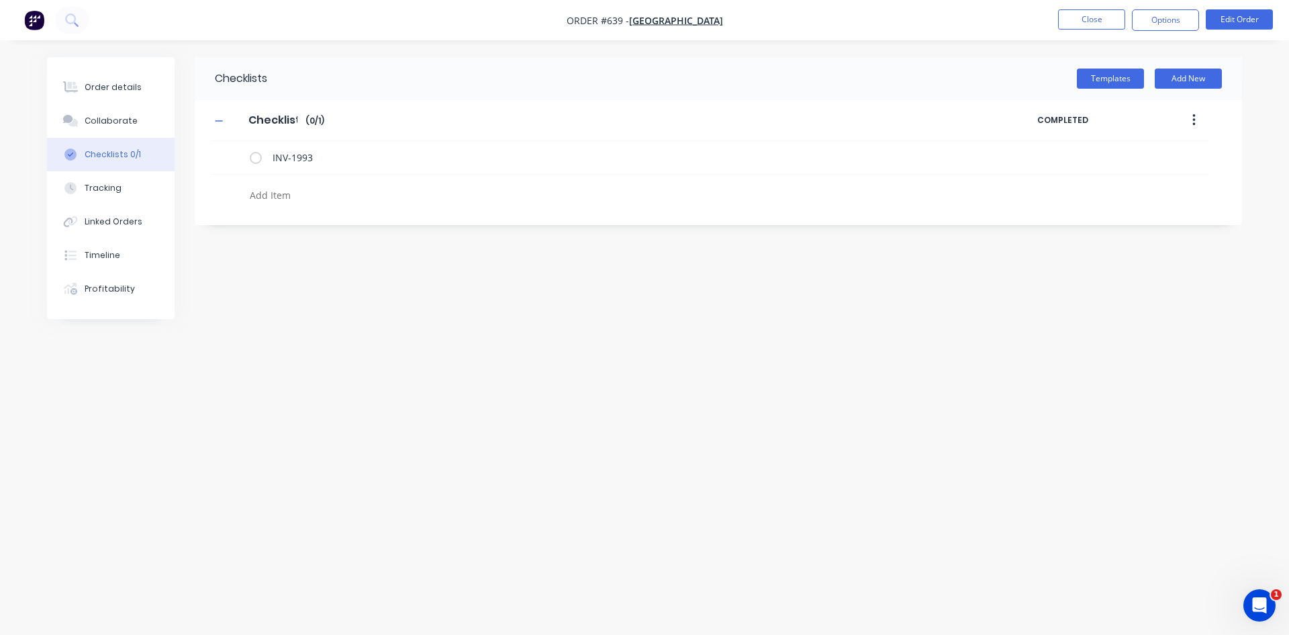
type textarea "x"
click at [133, 124] on button "Collaborate" at bounding box center [111, 121] width 128 height 34
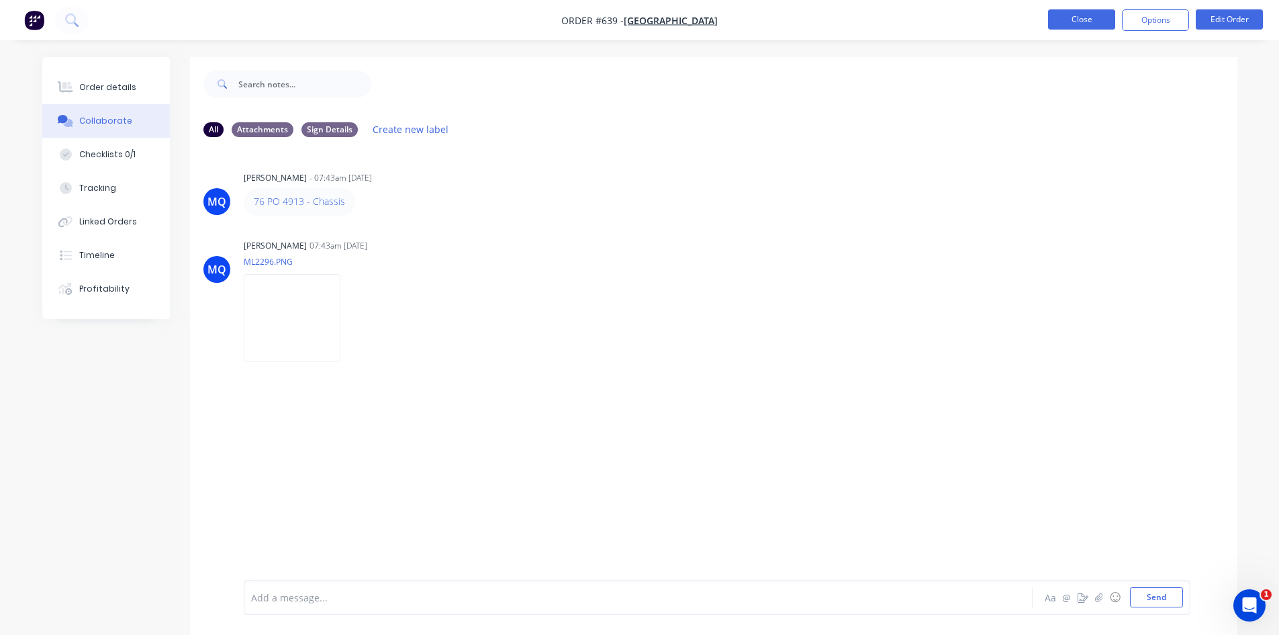
click at [1072, 21] on button "Close" at bounding box center [1081, 19] width 67 height 20
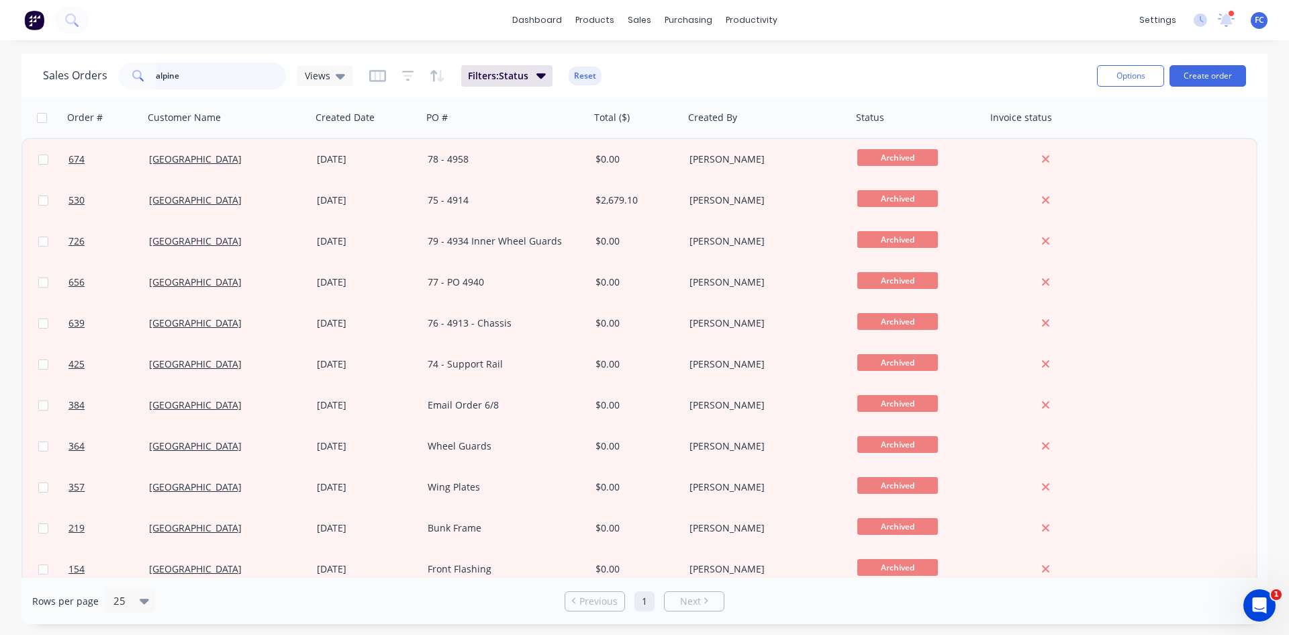
drag, startPoint x: 191, startPoint y: 79, endPoint x: 0, endPoint y: 93, distance: 191.9
click at [0, 93] on div "Sales Orders alpine Views Filters: Status Reset Options Create order Order # Cu…" at bounding box center [644, 339] width 1289 height 570
type input "bella manufacturing"
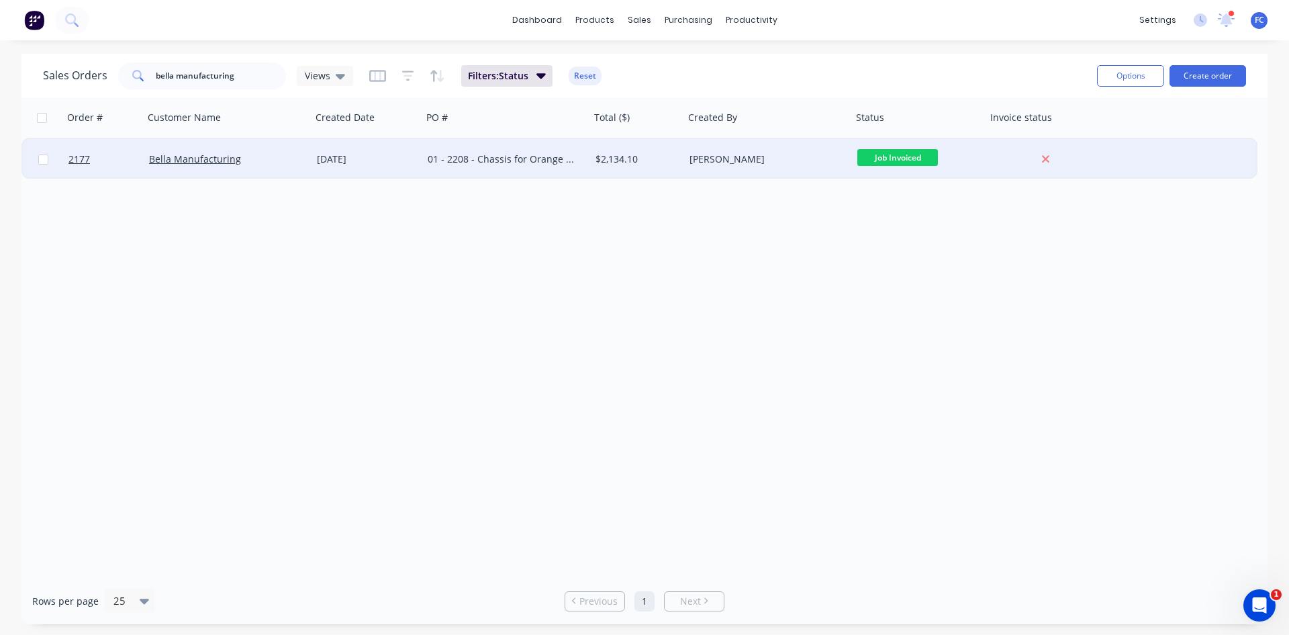
click at [289, 165] on div "Bella Manufacturing" at bounding box center [223, 158] width 149 height 13
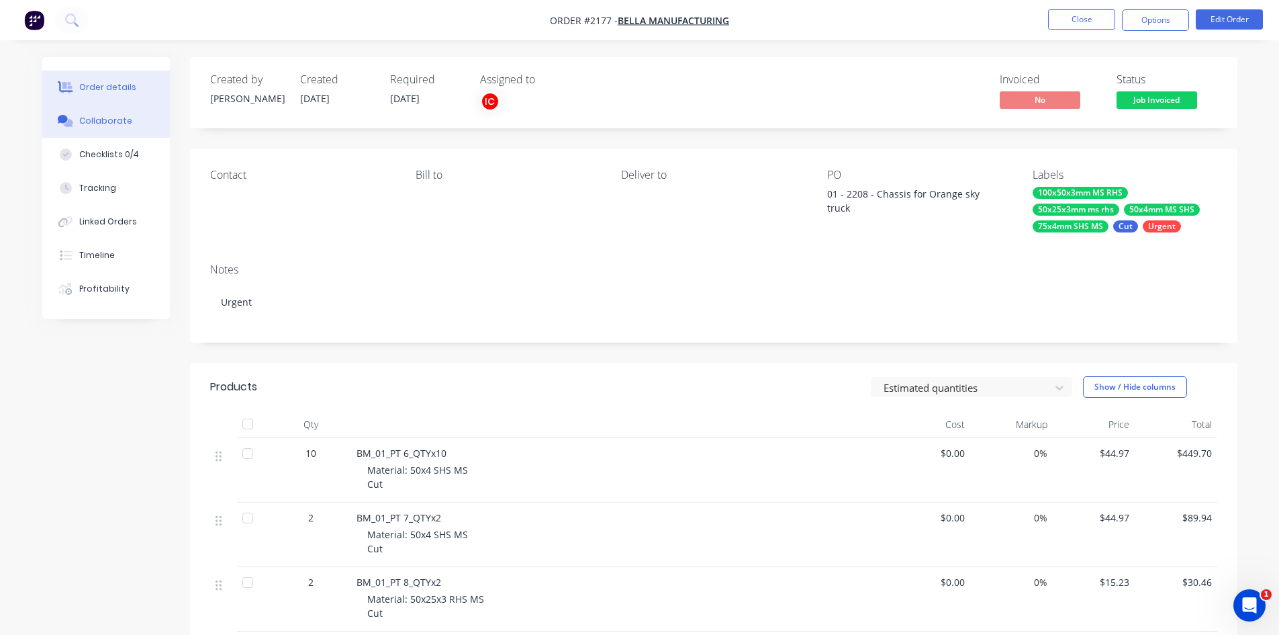
click at [97, 131] on button "Collaborate" at bounding box center [106, 121] width 128 height 34
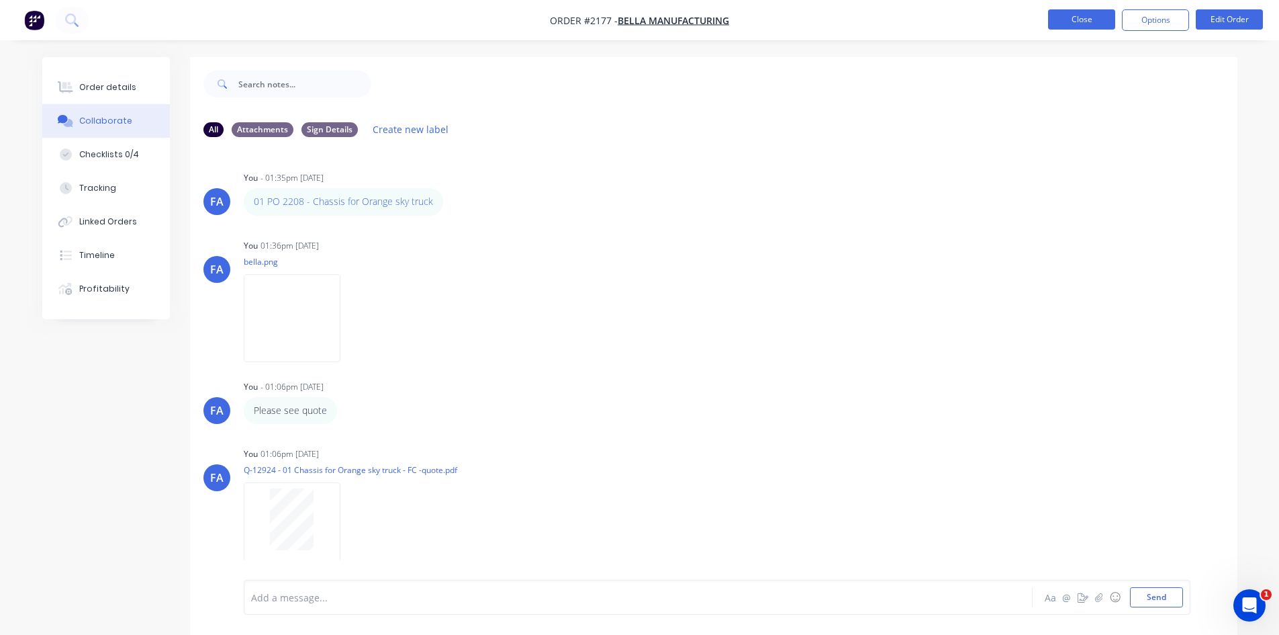
drag, startPoint x: 315, startPoint y: 201, endPoint x: 1081, endPoint y: 26, distance: 786.0
click at [1081, 26] on button "Close" at bounding box center [1081, 19] width 67 height 20
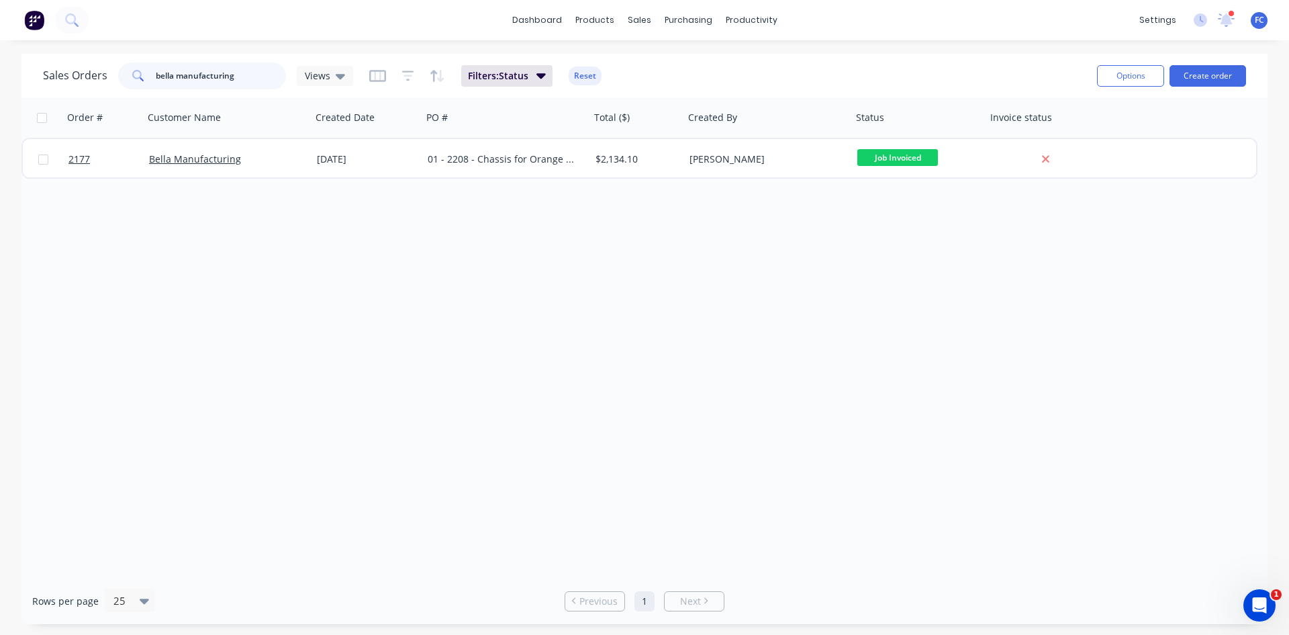
drag, startPoint x: 245, startPoint y: 73, endPoint x: 1, endPoint y: 66, distance: 243.9
click at [40, 72] on div "Sales Orders bella manufacturing Views Filters: Status Reset Options Create ord…" at bounding box center [644, 76] width 1246 height 44
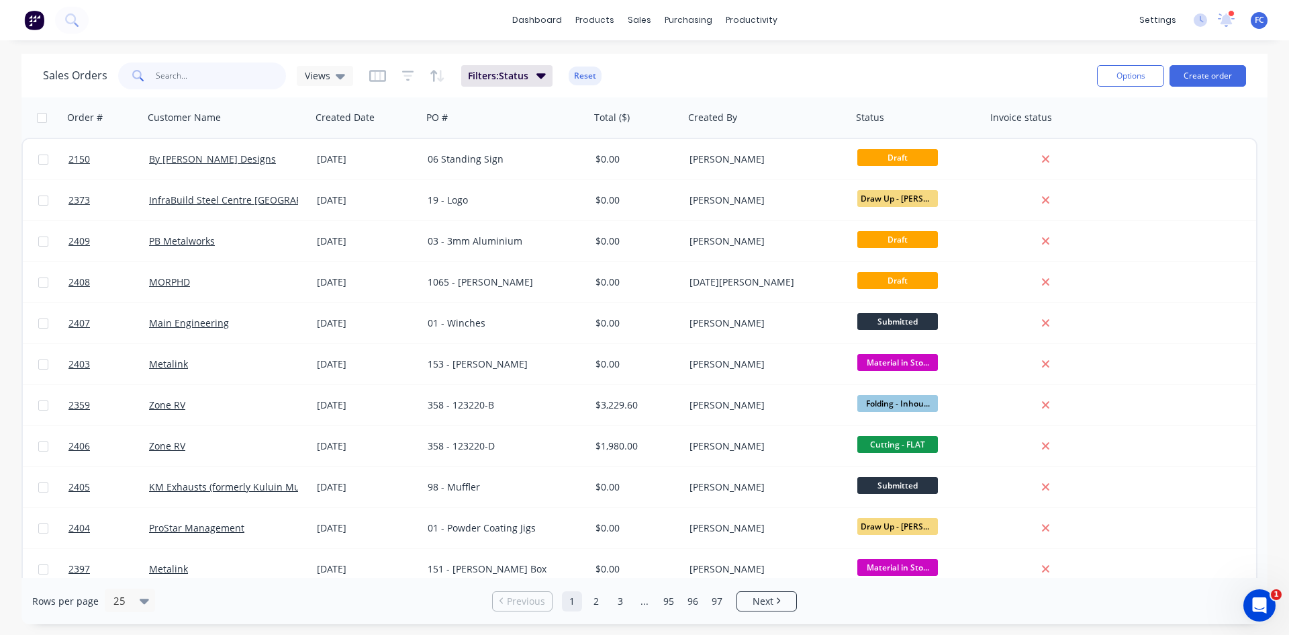
click at [203, 72] on input "text" at bounding box center [221, 75] width 131 height 27
type input "zone chassis"
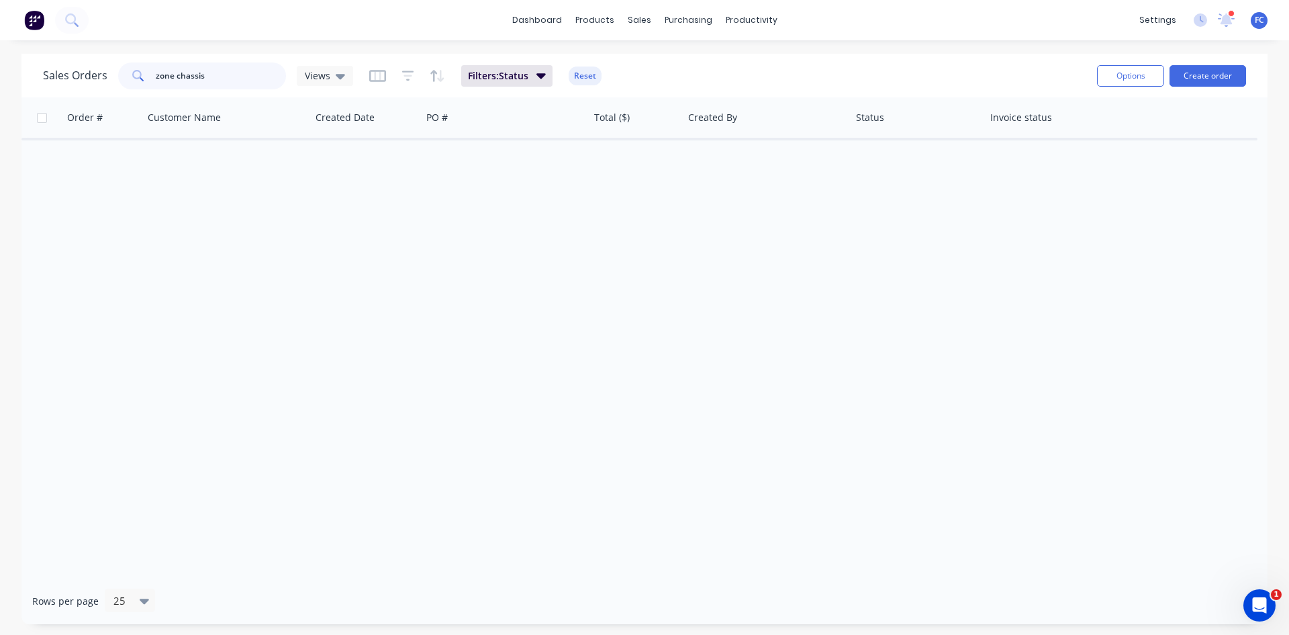
click at [0, 61] on div "Sales Orders zone chassis Views Filters: Status Reset Options Create order Orde…" at bounding box center [644, 339] width 1289 height 570
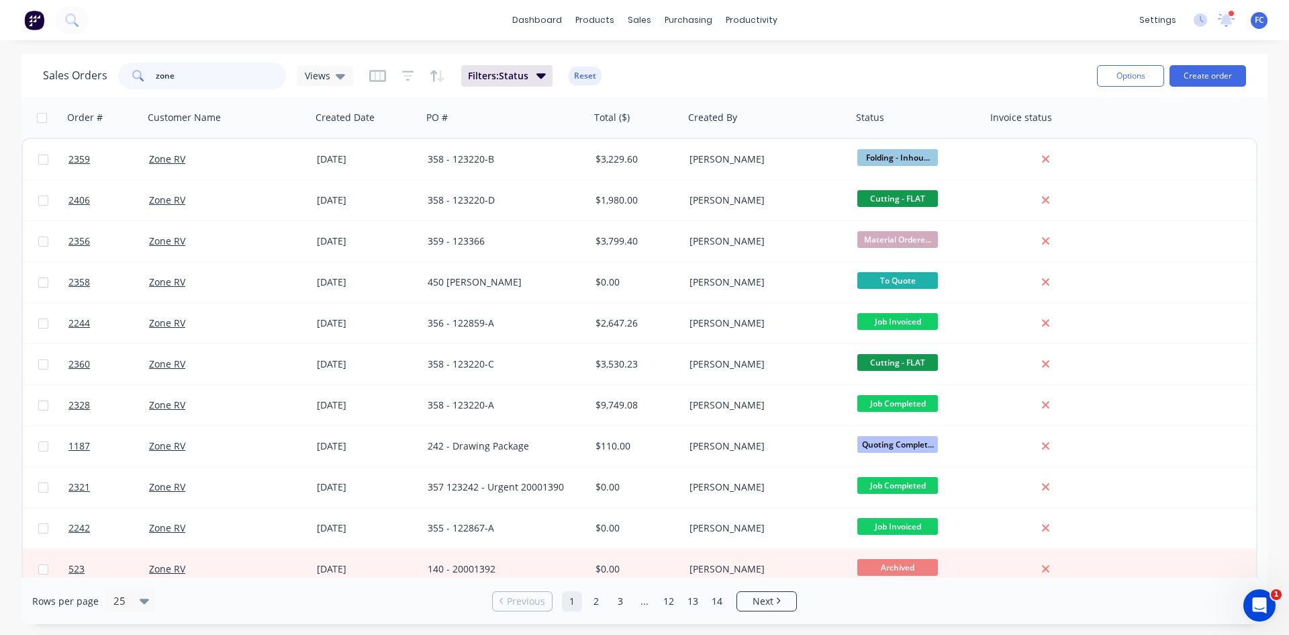
drag, startPoint x: 33, startPoint y: 83, endPoint x: 0, endPoint y: 77, distance: 33.3
click at [0, 81] on div "Sales Orders zone Views Filters: Status Reset Options Create order Order # Cust…" at bounding box center [644, 339] width 1289 height 570
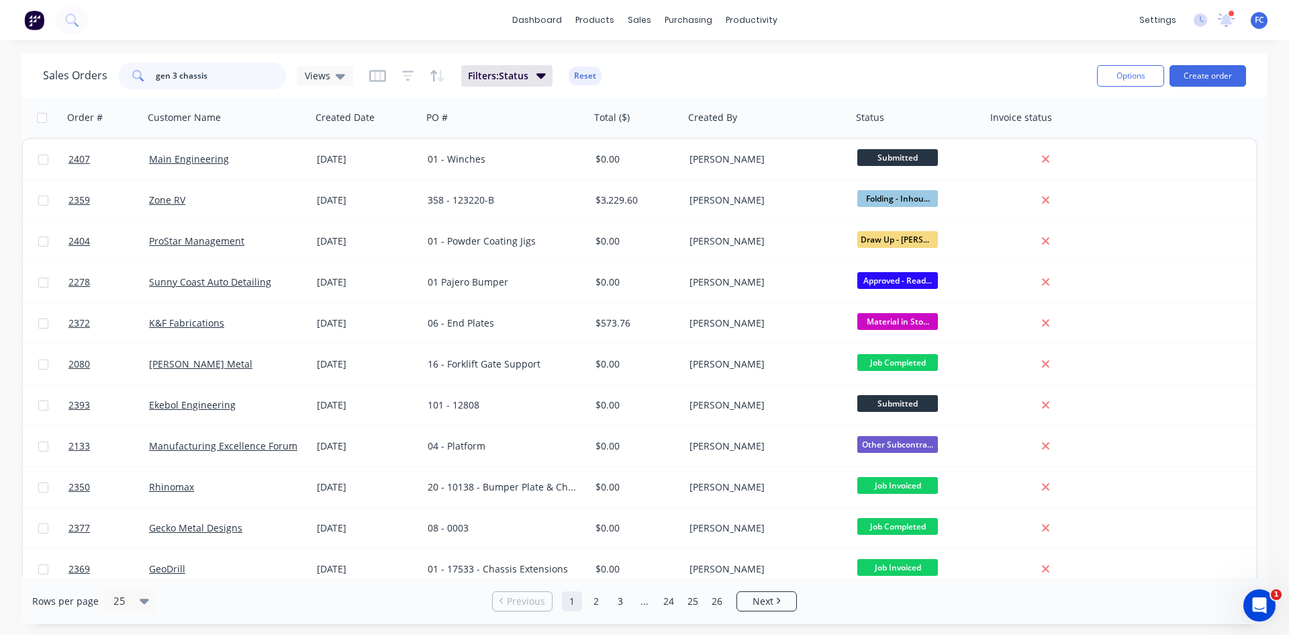
type input "gen 3 chassis"
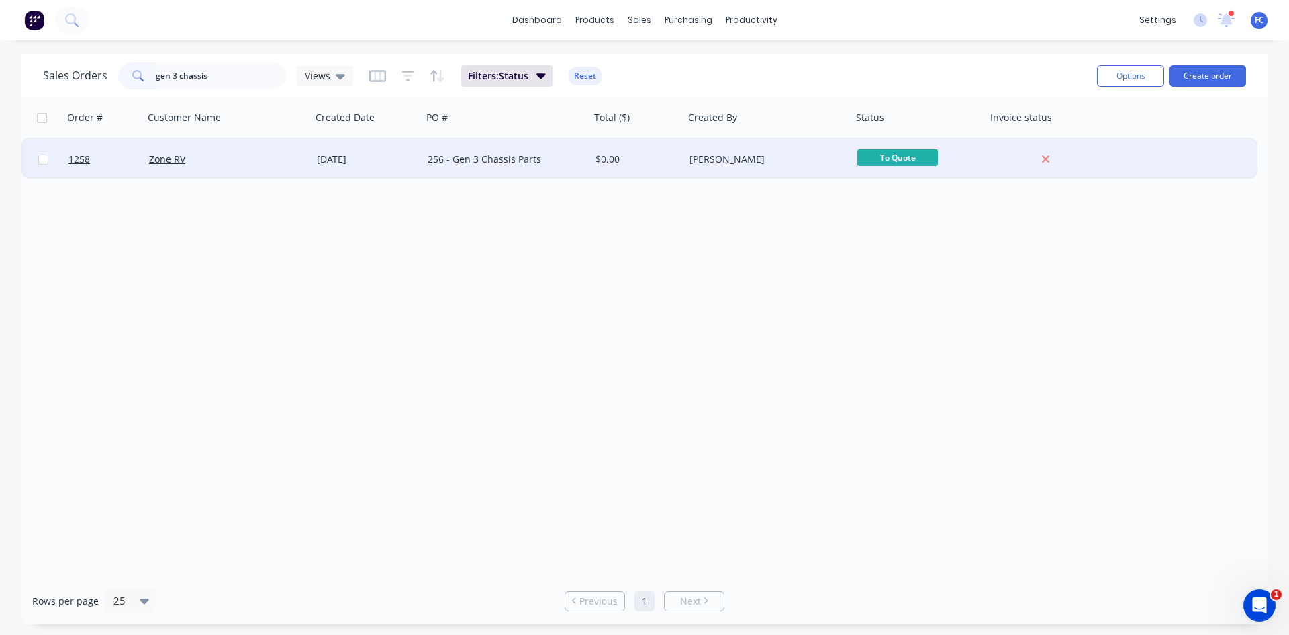
click at [316, 153] on div "[DATE]" at bounding box center [367, 159] width 111 height 40
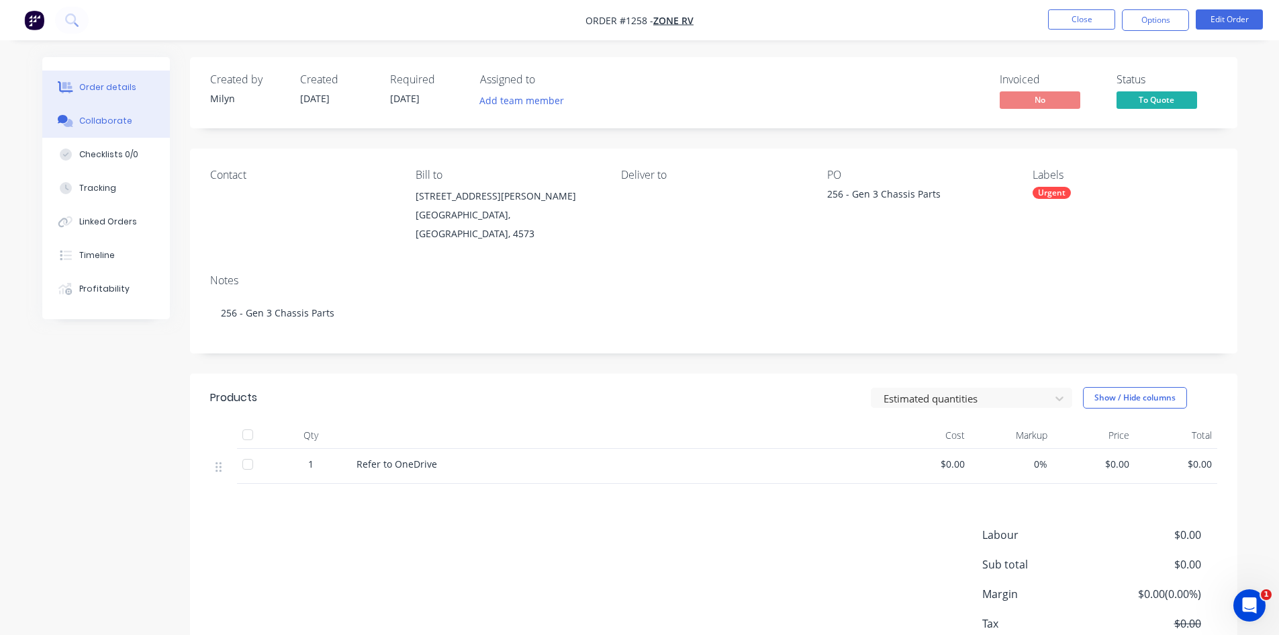
click at [91, 116] on button "Collaborate" at bounding box center [106, 121] width 128 height 34
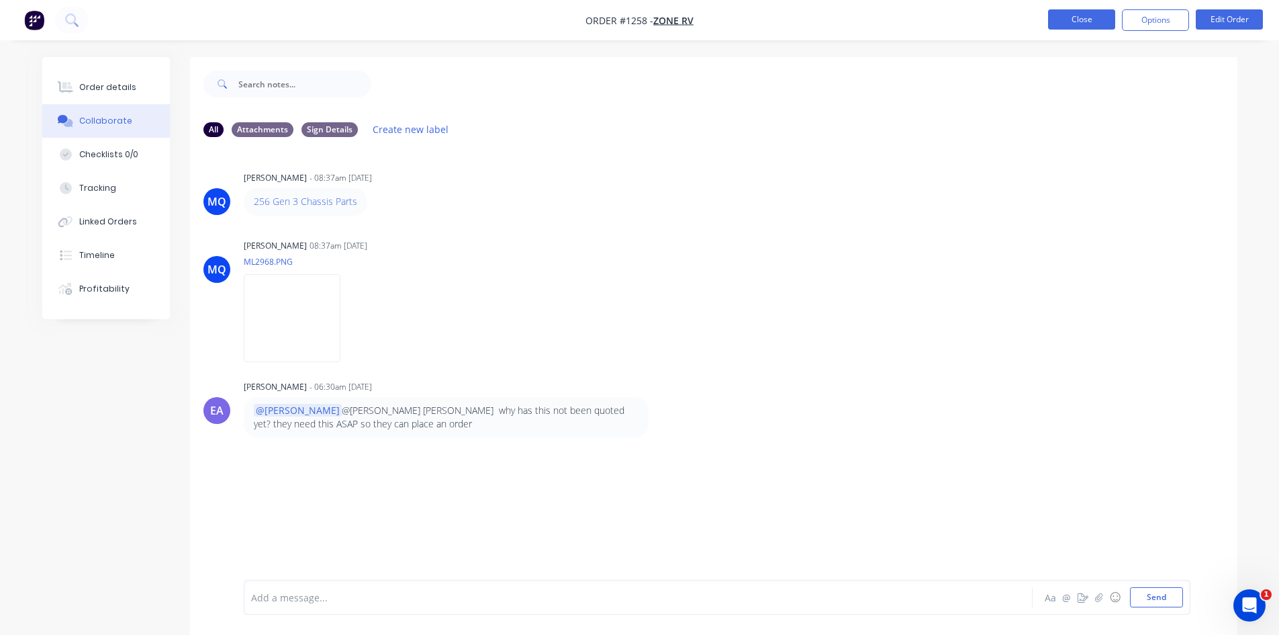
click at [1083, 28] on button "Close" at bounding box center [1081, 19] width 67 height 20
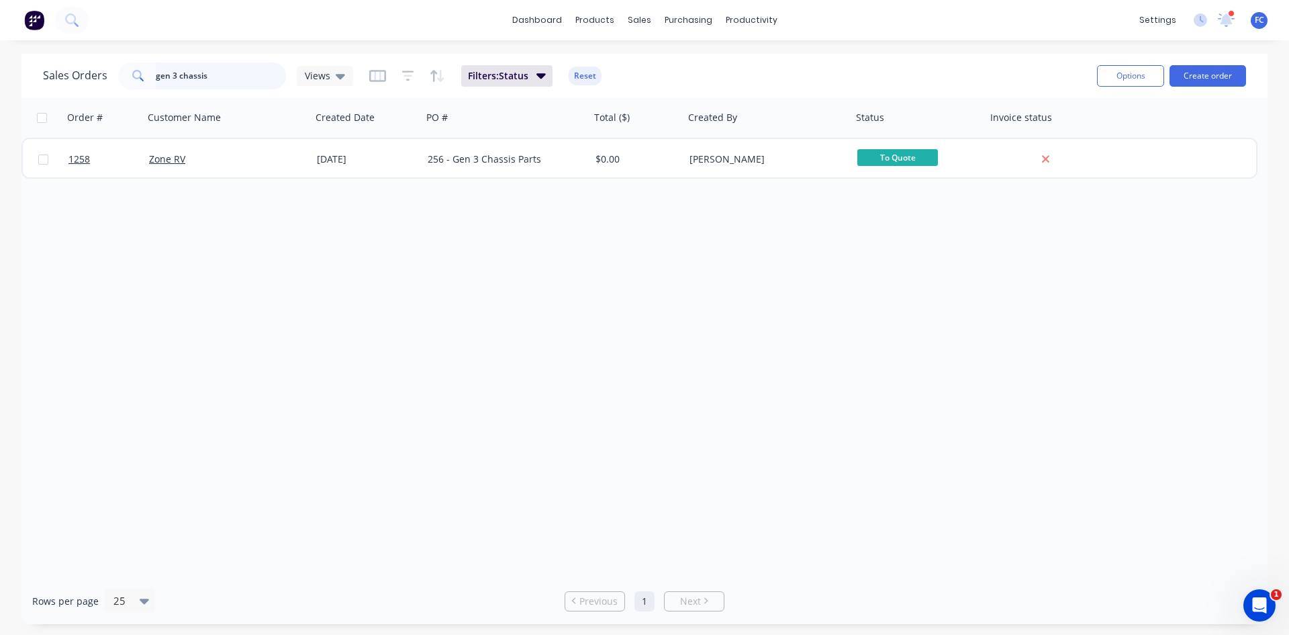
click at [73, 61] on div "Sales Orders gen 3 chassis Views Filters: Status Reset" at bounding box center [565, 75] width 1044 height 33
type input "main engineering"
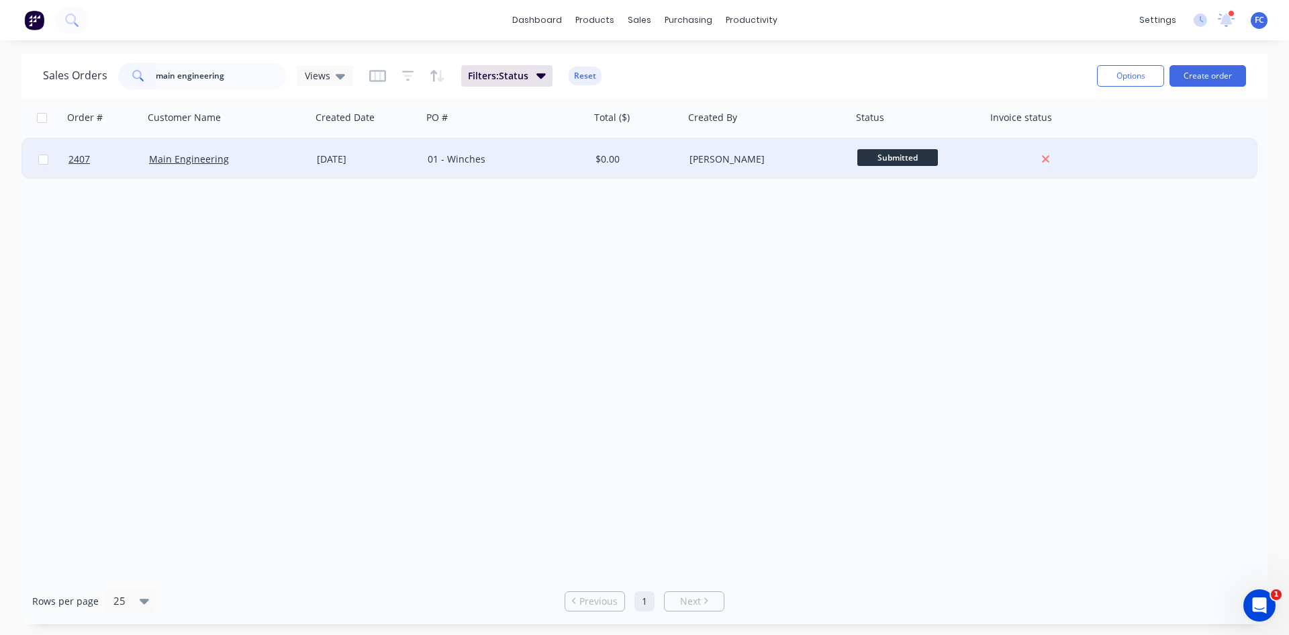
click at [399, 156] on div "[DATE]" at bounding box center [367, 158] width 100 height 13
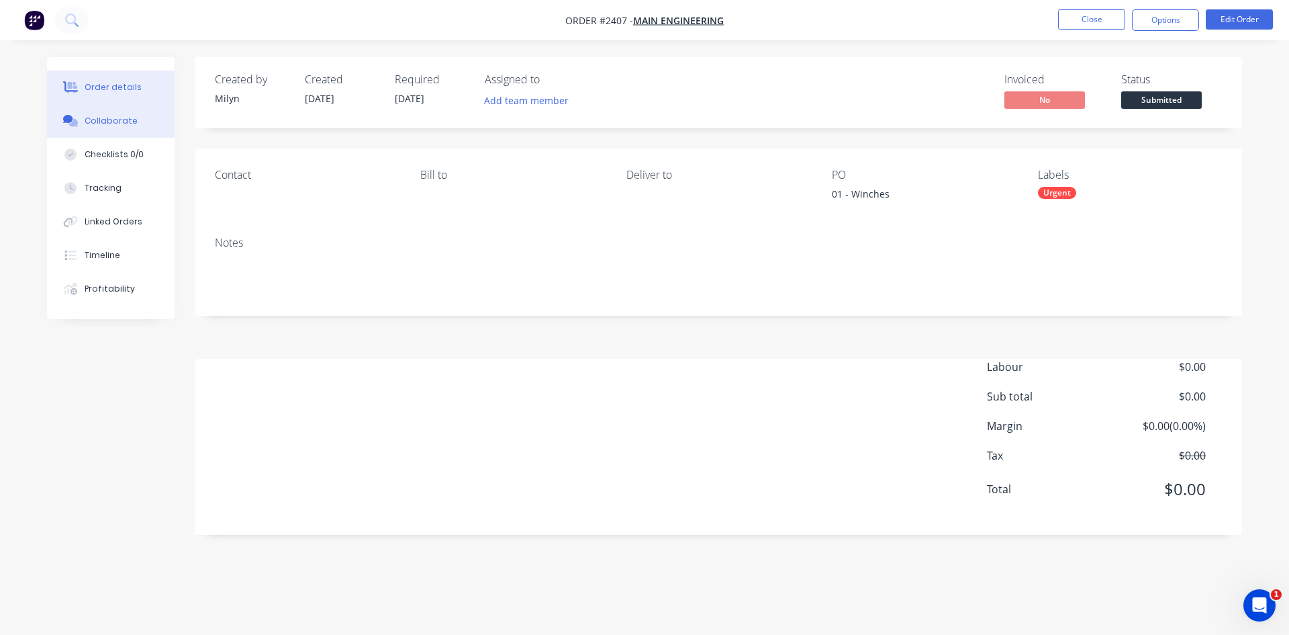
click at [98, 118] on div "Collaborate" at bounding box center [111, 121] width 53 height 12
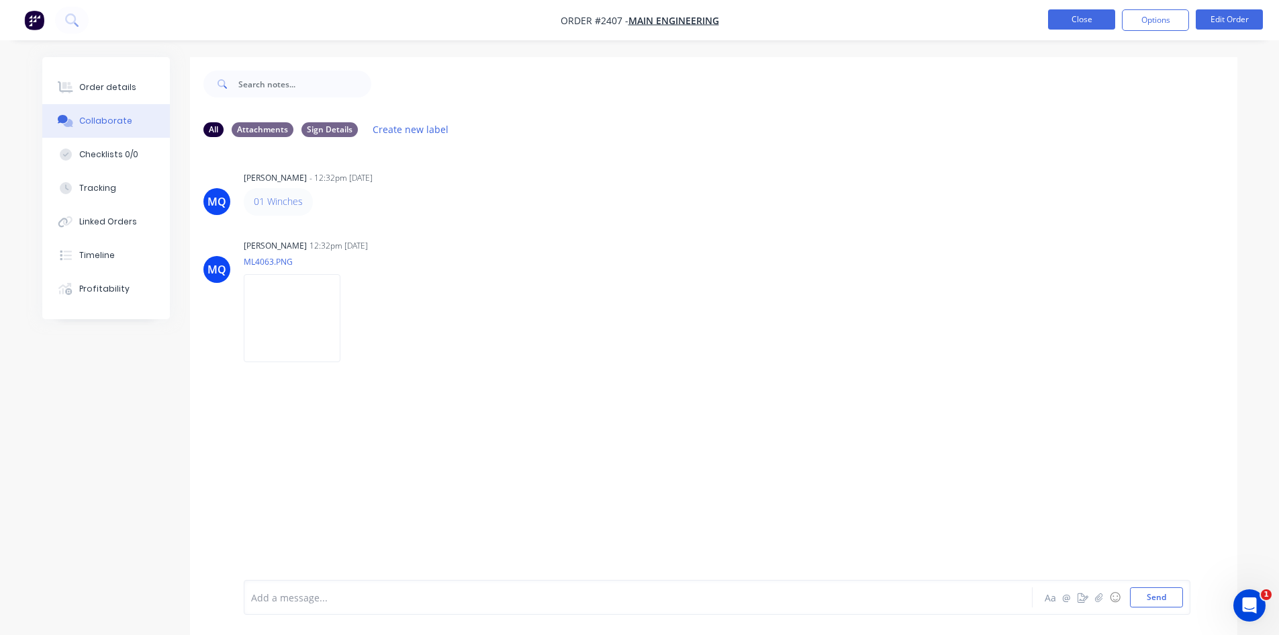
click at [1067, 18] on button "Close" at bounding box center [1081, 19] width 67 height 20
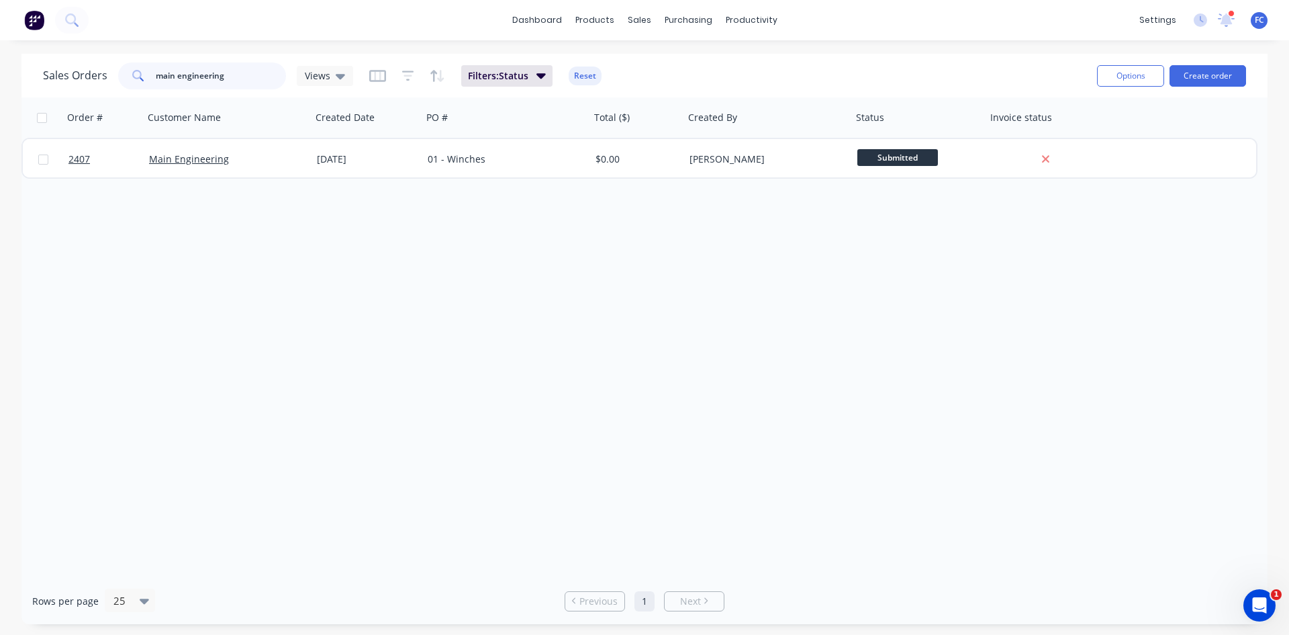
drag, startPoint x: 236, startPoint y: 73, endPoint x: 70, endPoint y: 61, distance: 167.0
click at [70, 61] on div "Sales Orders main engineering Views Filters: Status Reset" at bounding box center [565, 75] width 1044 height 33
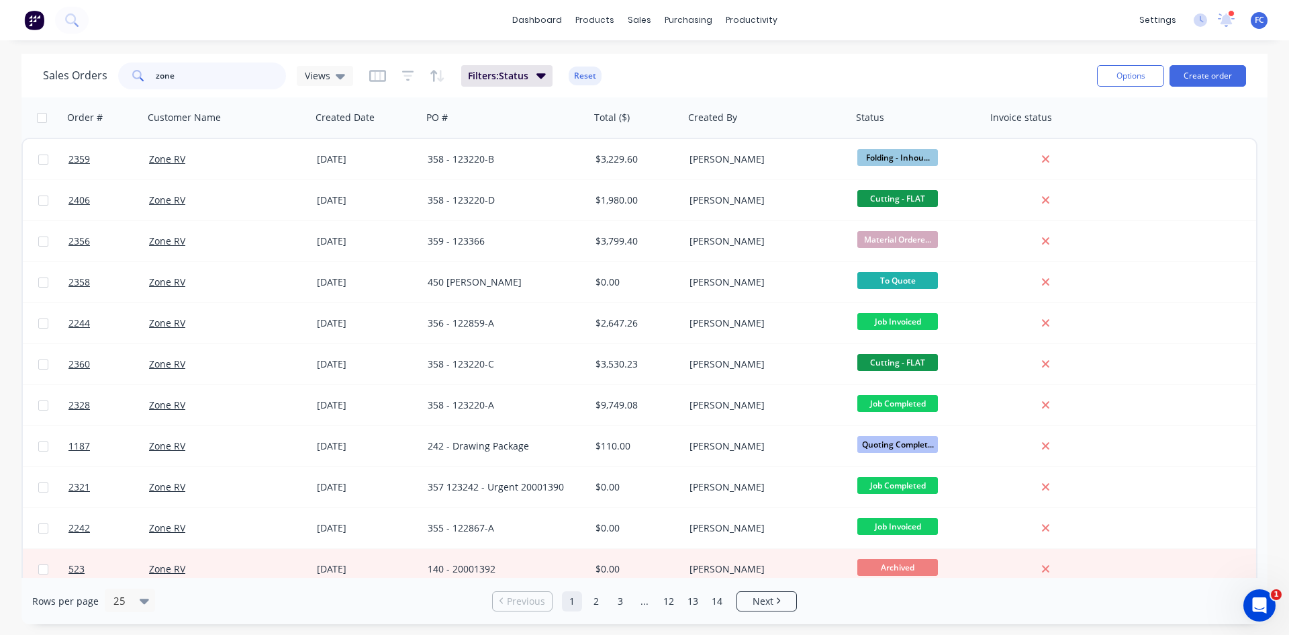
drag, startPoint x: 184, startPoint y: 68, endPoint x: 94, endPoint y: 60, distance: 90.3
click at [94, 60] on div "Sales Orders zone Views Filters: Status Reset" at bounding box center [565, 75] width 1044 height 33
click at [197, 81] on input "zone" at bounding box center [221, 75] width 131 height 27
type input "z"
type input "chassis"
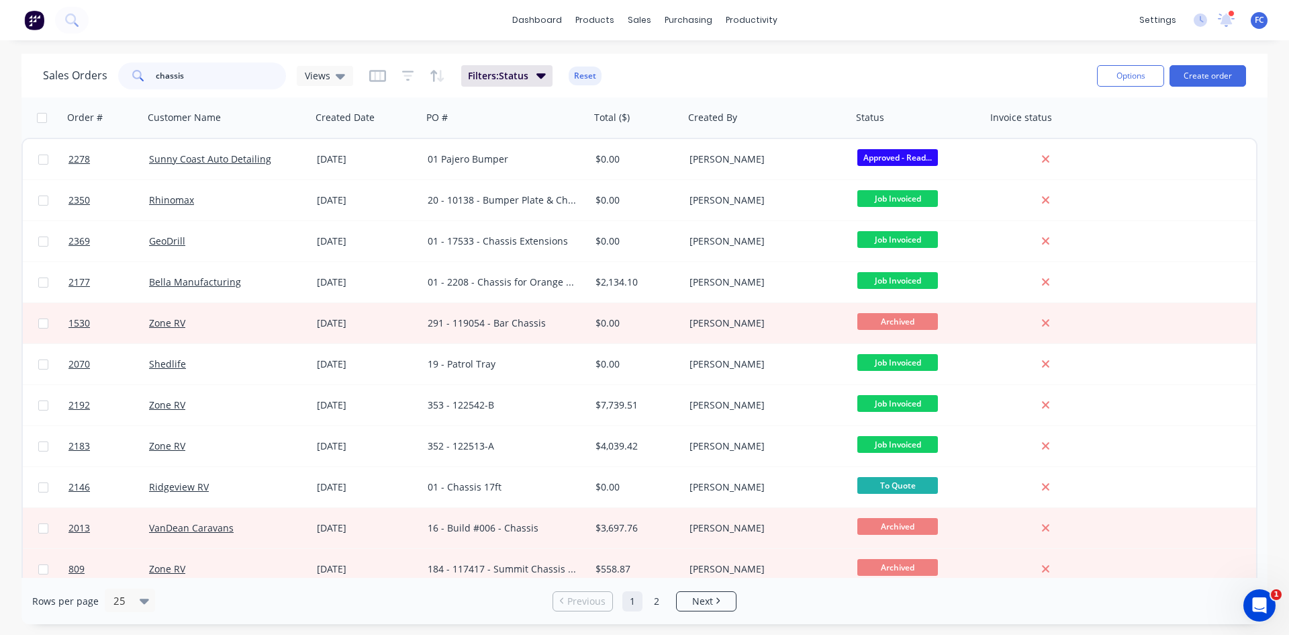
click at [63, 65] on div "Sales Orders chassis Views" at bounding box center [198, 75] width 310 height 27
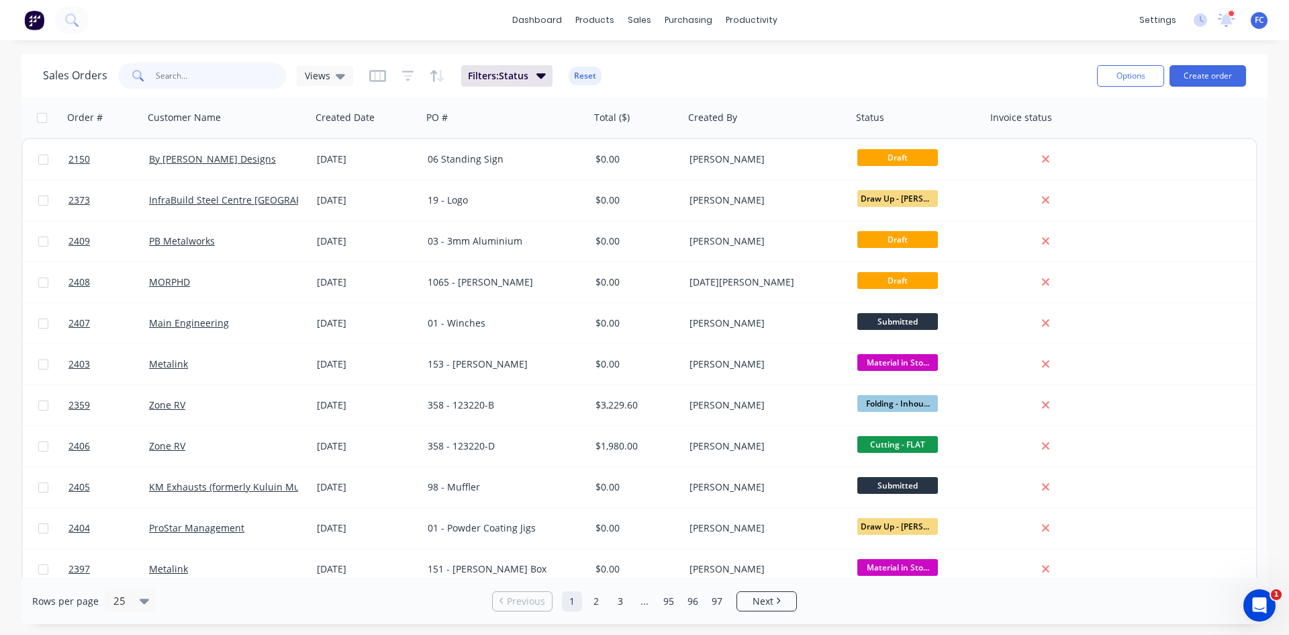
drag, startPoint x: 211, startPoint y: 86, endPoint x: 223, endPoint y: 87, distance: 12.1
click at [211, 85] on input "text" at bounding box center [221, 75] width 131 height 27
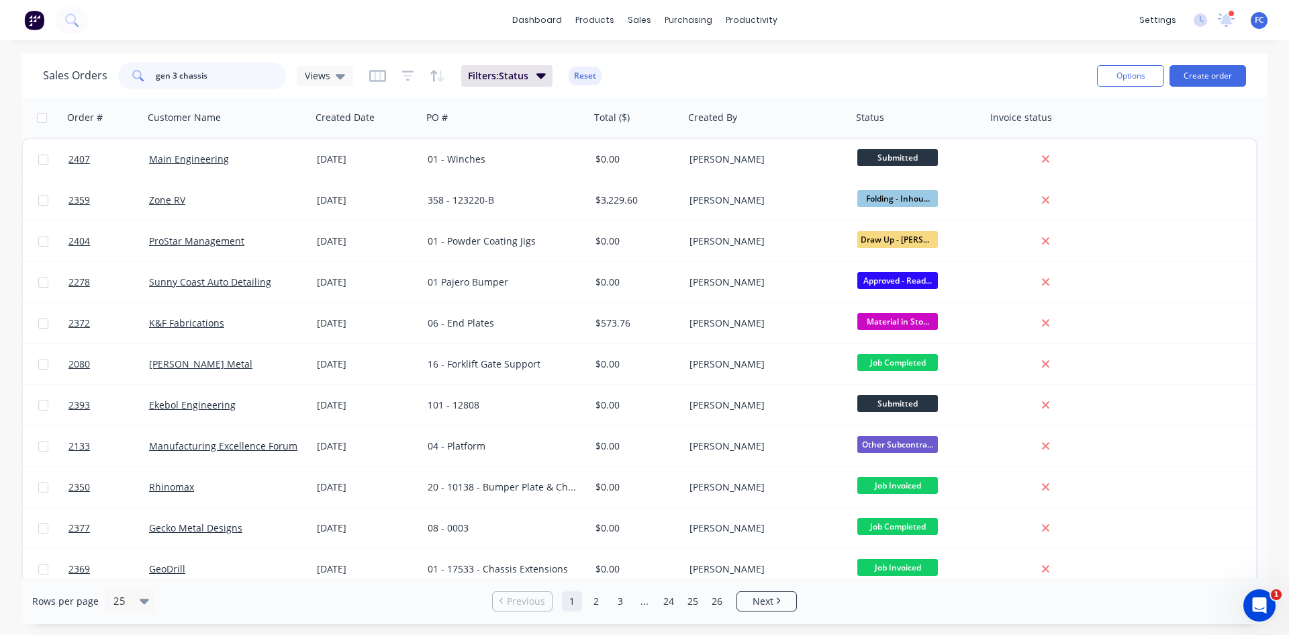
type input "gen 3 chassis"
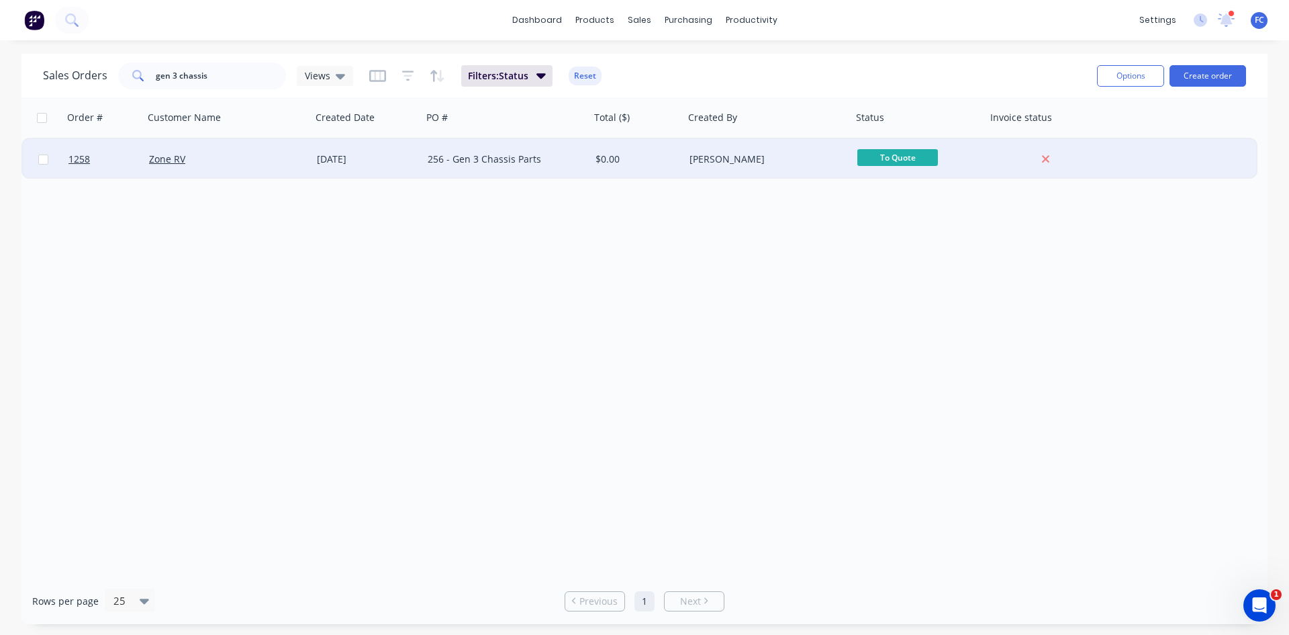
click at [214, 158] on div "Zone RV" at bounding box center [223, 158] width 149 height 13
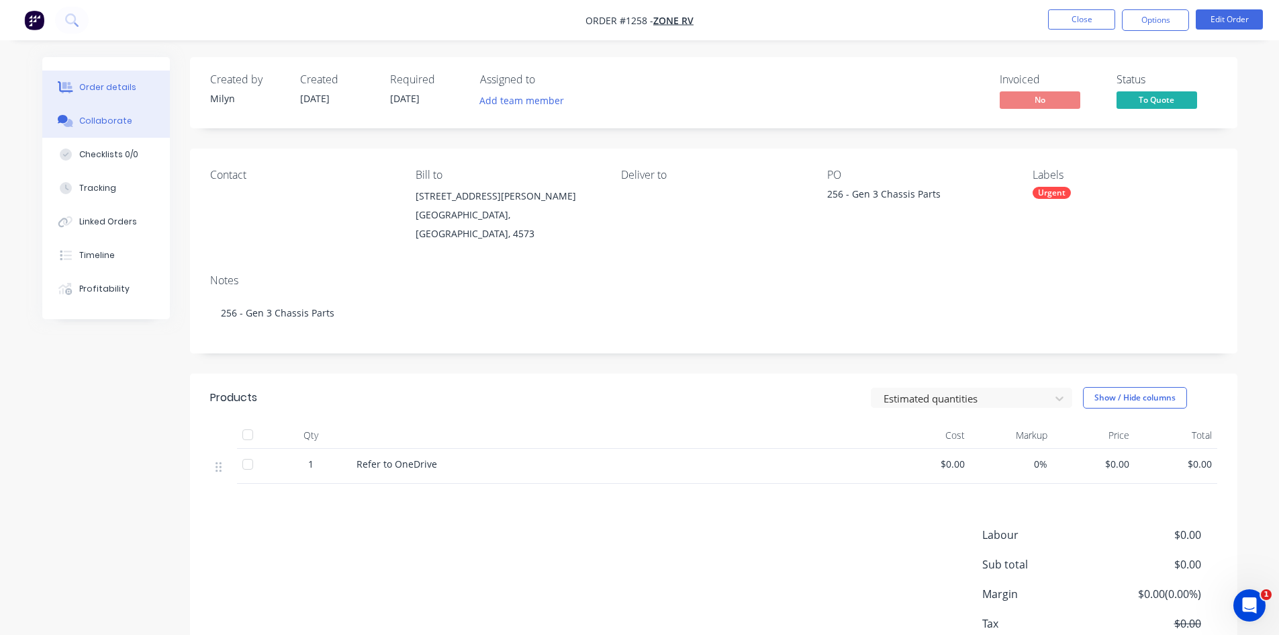
drag, startPoint x: 94, startPoint y: 122, endPoint x: 244, endPoint y: 149, distance: 152.9
click at [95, 122] on div "Collaborate" at bounding box center [105, 121] width 53 height 12
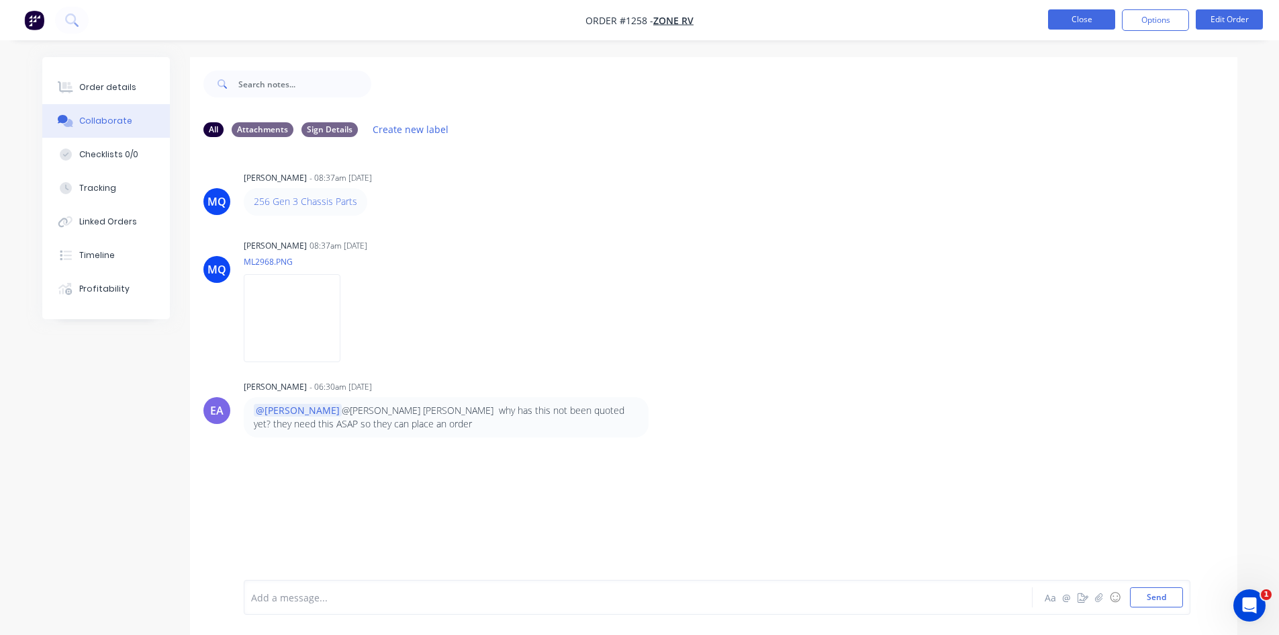
click at [1084, 23] on button "Close" at bounding box center [1081, 19] width 67 height 20
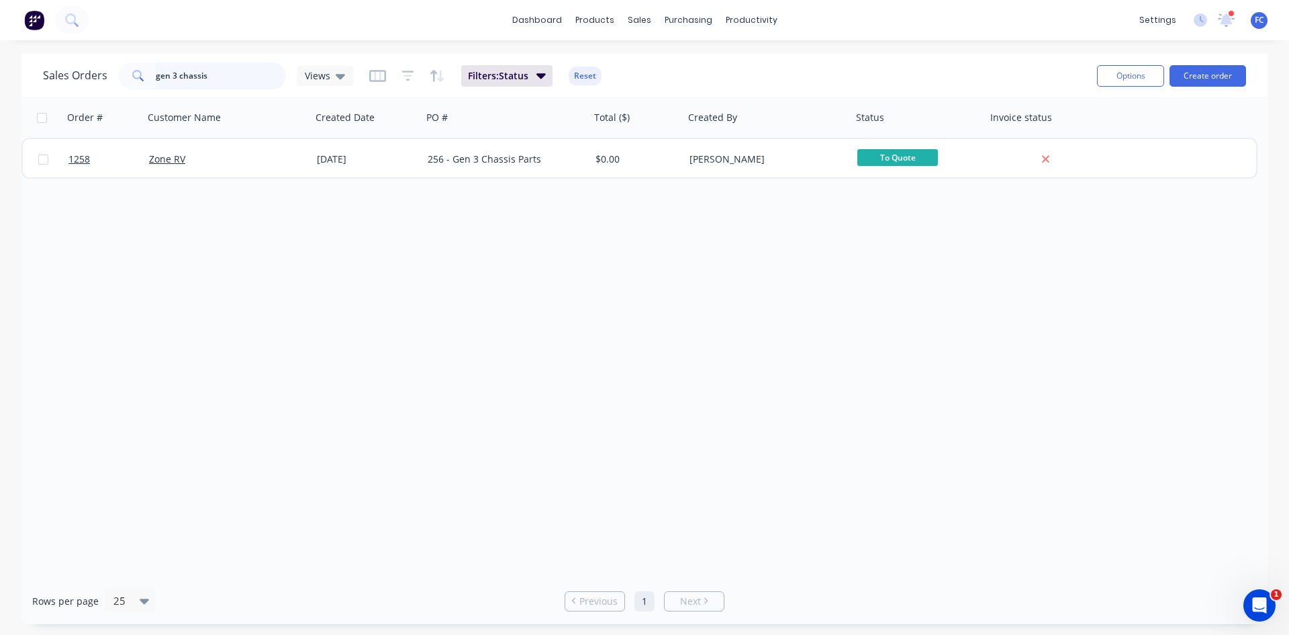
click at [46, 73] on div "Sales Orders gen 3 chassis Views" at bounding box center [198, 75] width 310 height 27
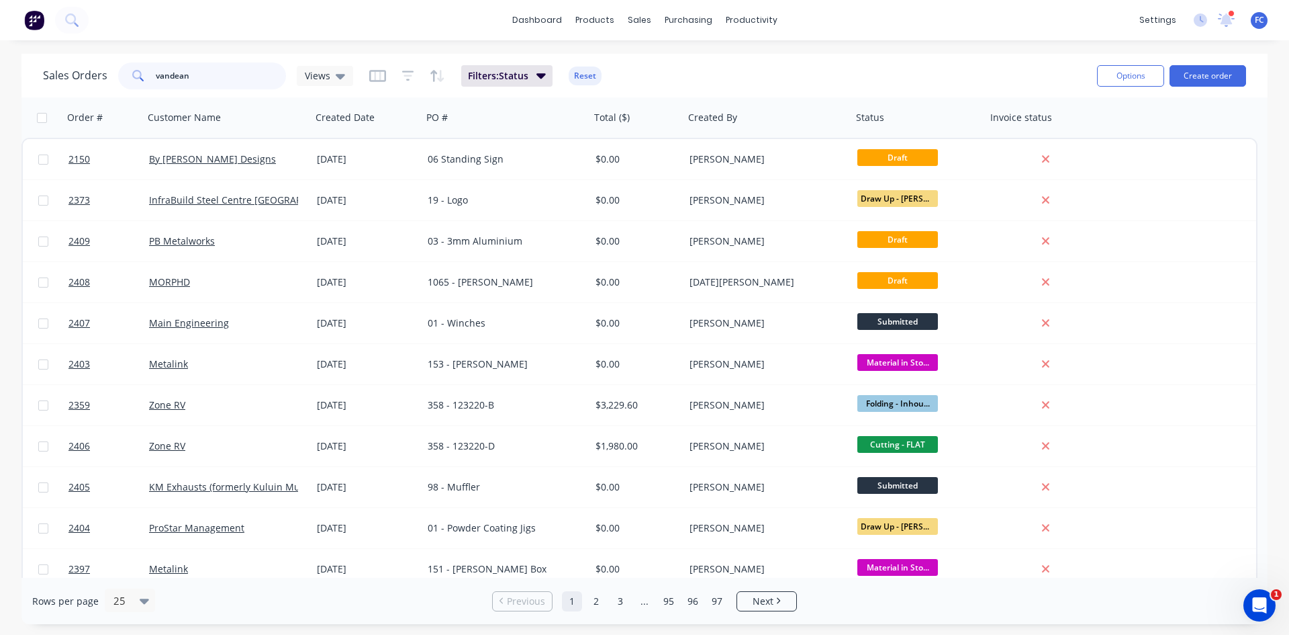
type input "vandean"
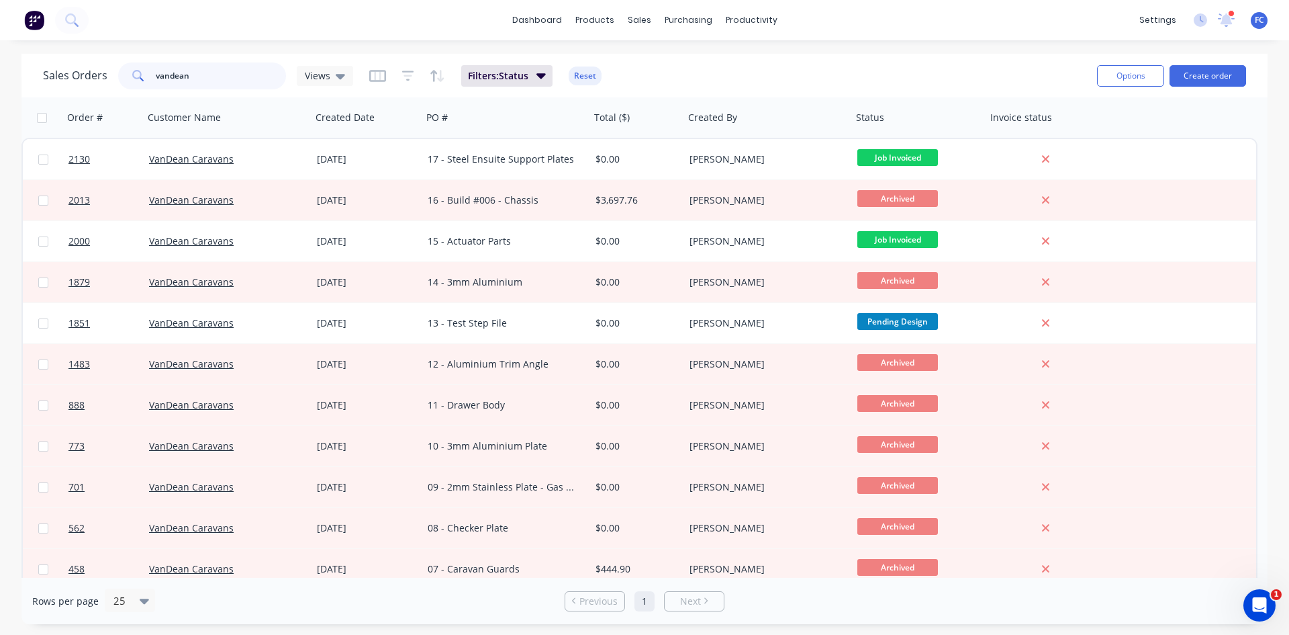
drag, startPoint x: 196, startPoint y: 75, endPoint x: 69, endPoint y: 69, distance: 127.1
click at [69, 69] on div "Sales Orders vandean Views" at bounding box center [198, 75] width 310 height 27
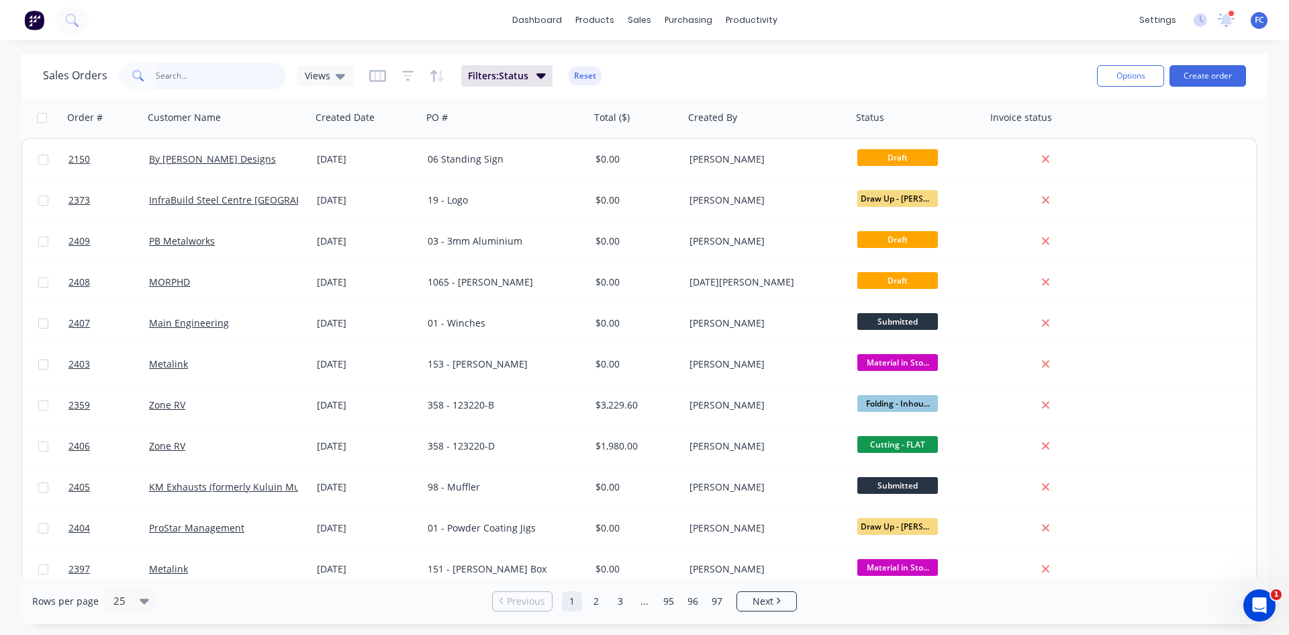
click at [211, 65] on input "text" at bounding box center [221, 75] width 131 height 27
click at [173, 83] on input "text" at bounding box center [221, 75] width 131 height 27
type input "chassis"
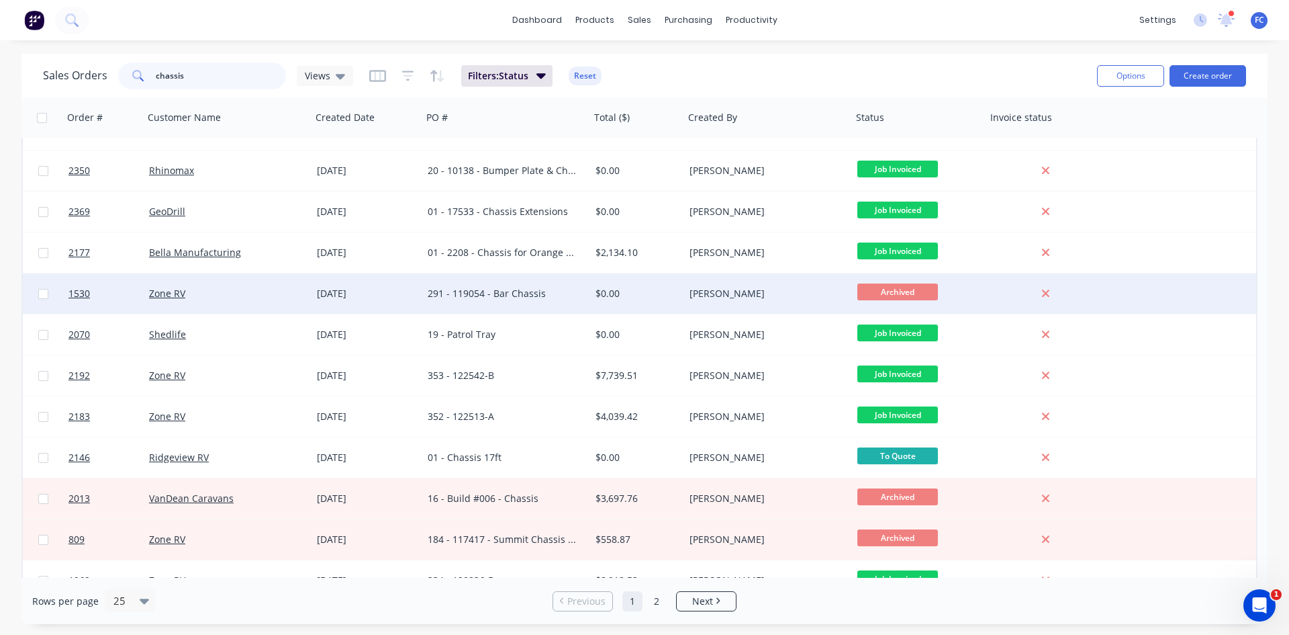
scroll to position [134, 0]
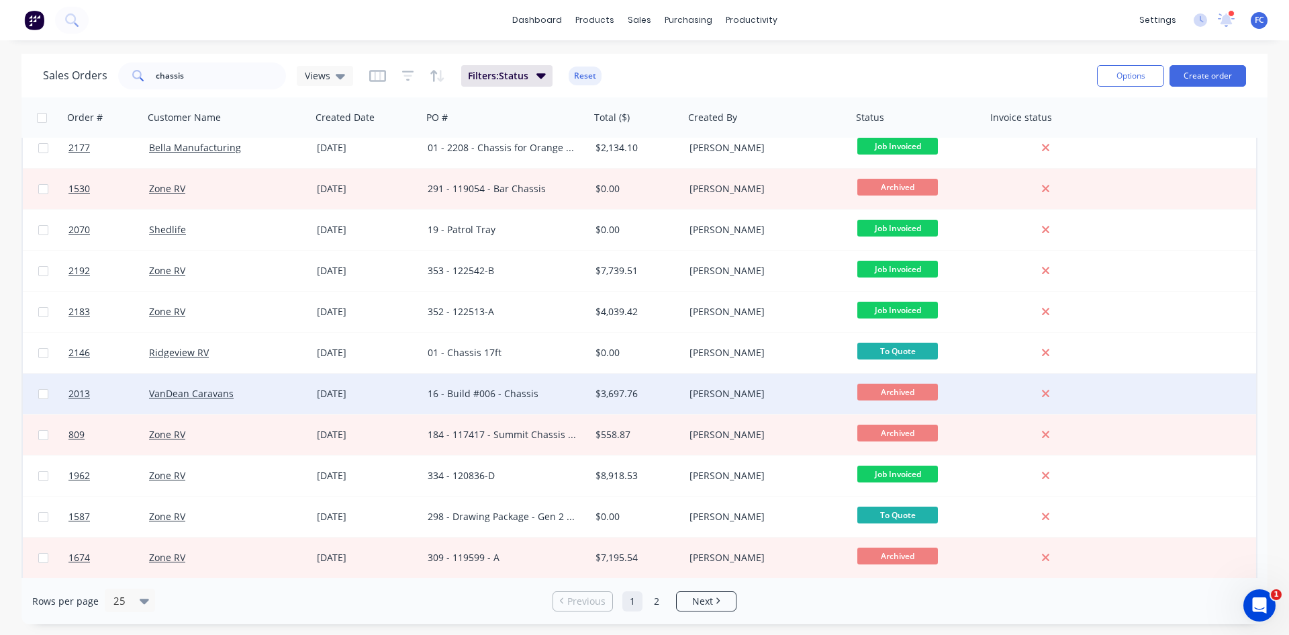
click at [276, 391] on div "VanDean Caravans" at bounding box center [223, 393] width 149 height 13
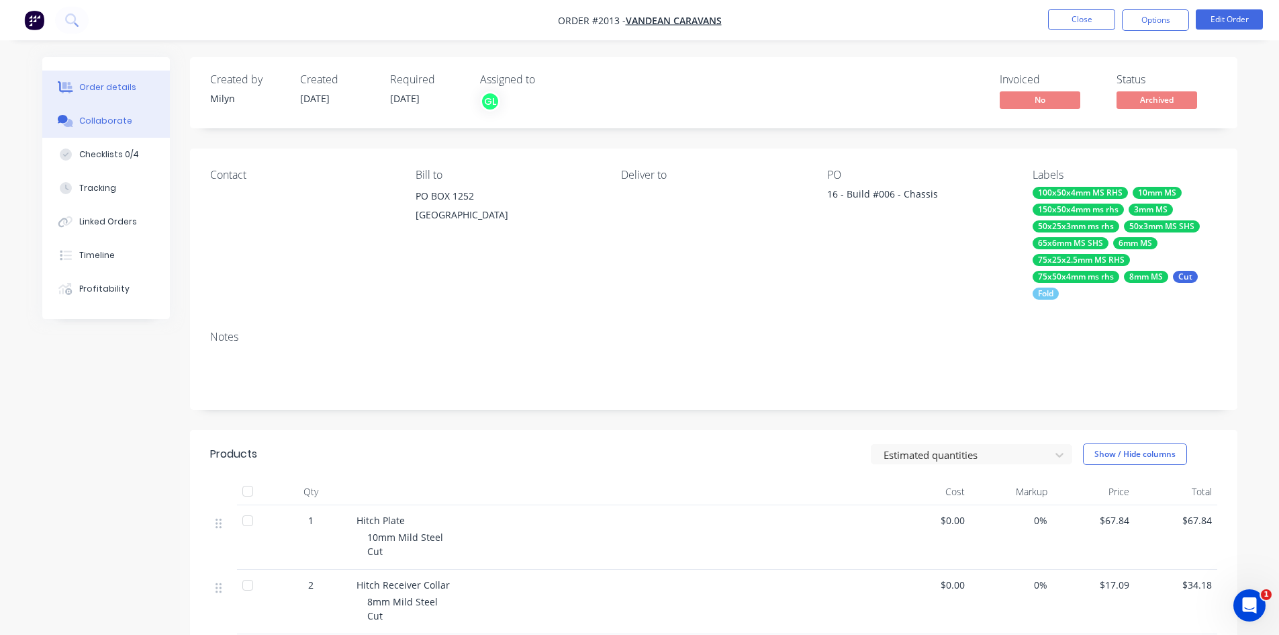
click at [125, 123] on div "Collaborate" at bounding box center [105, 121] width 53 height 12
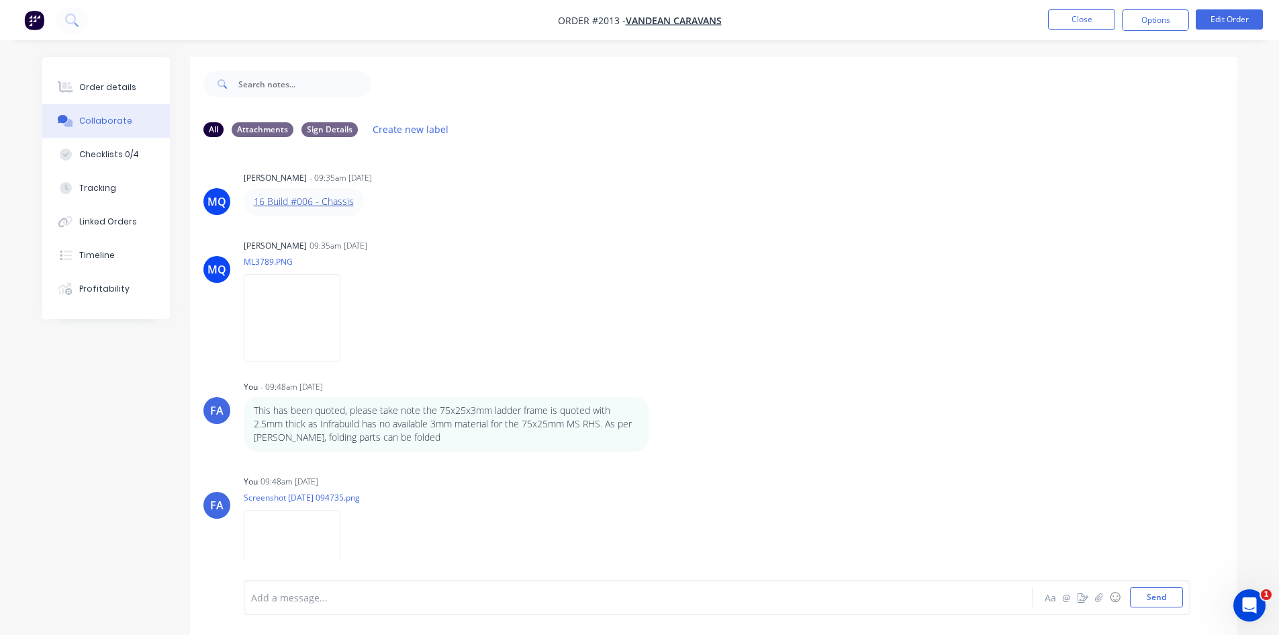
drag, startPoint x: 280, startPoint y: 212, endPoint x: 265, endPoint y: 202, distance: 17.5
click at [1084, 23] on button "Close" at bounding box center [1081, 19] width 67 height 20
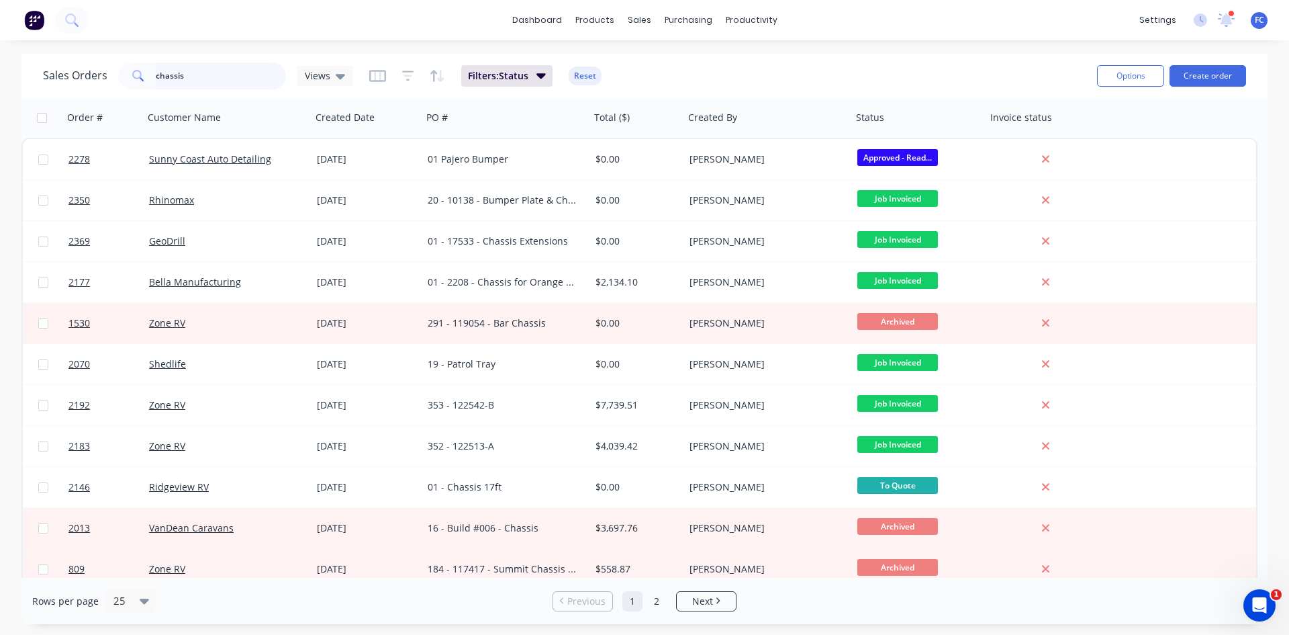
drag, startPoint x: 214, startPoint y: 70, endPoint x: 3, endPoint y: 70, distance: 210.9
click at [4, 70] on div "Sales Orders chassis Views Filters: Status Reset Options Create order Order # C…" at bounding box center [644, 339] width 1289 height 570
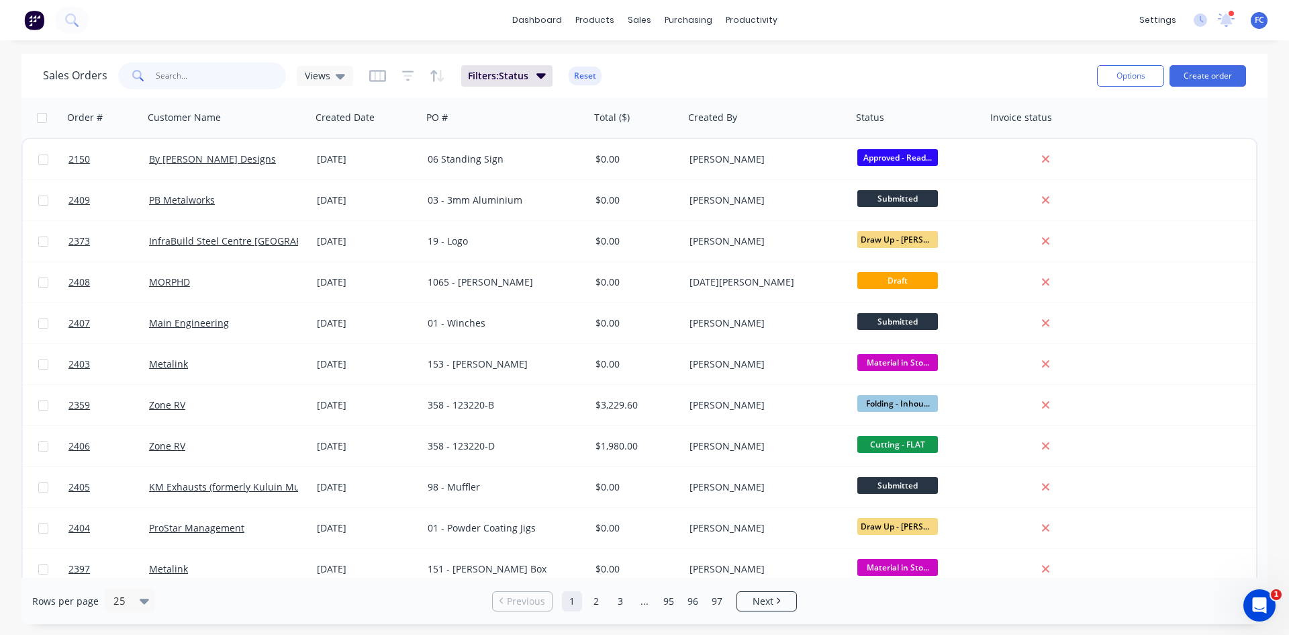
click at [222, 72] on input "text" at bounding box center [221, 75] width 131 height 27
type input "ridge"
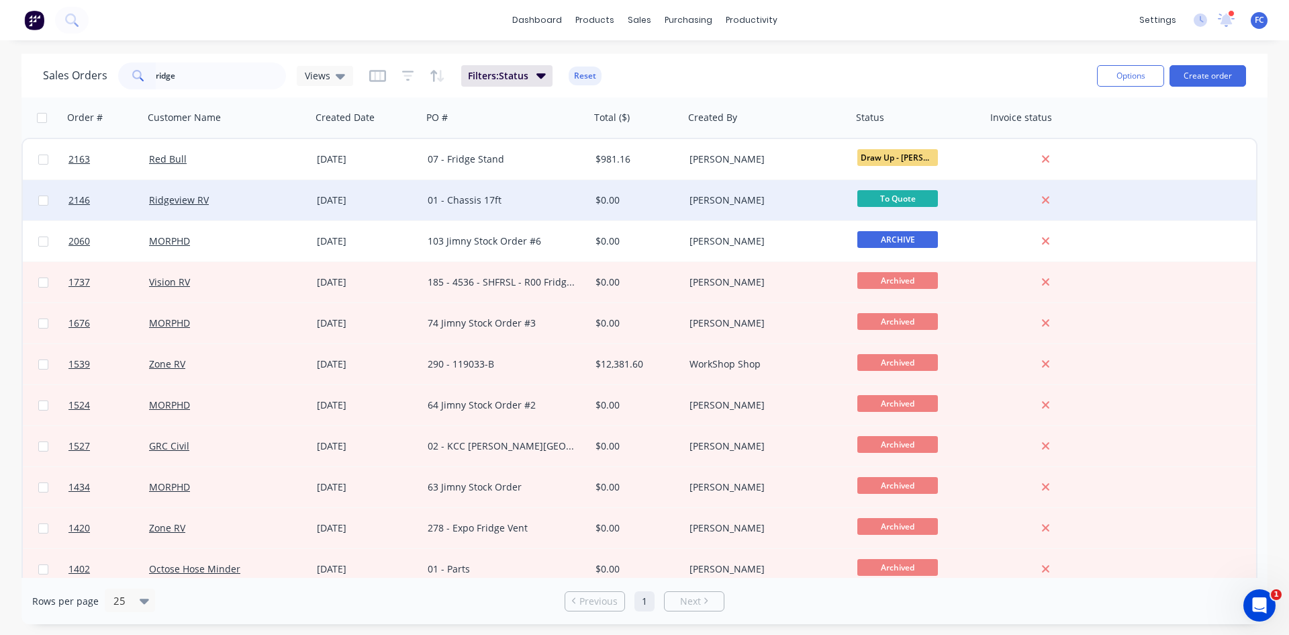
click at [269, 197] on div "Ridgeview RV" at bounding box center [223, 199] width 149 height 13
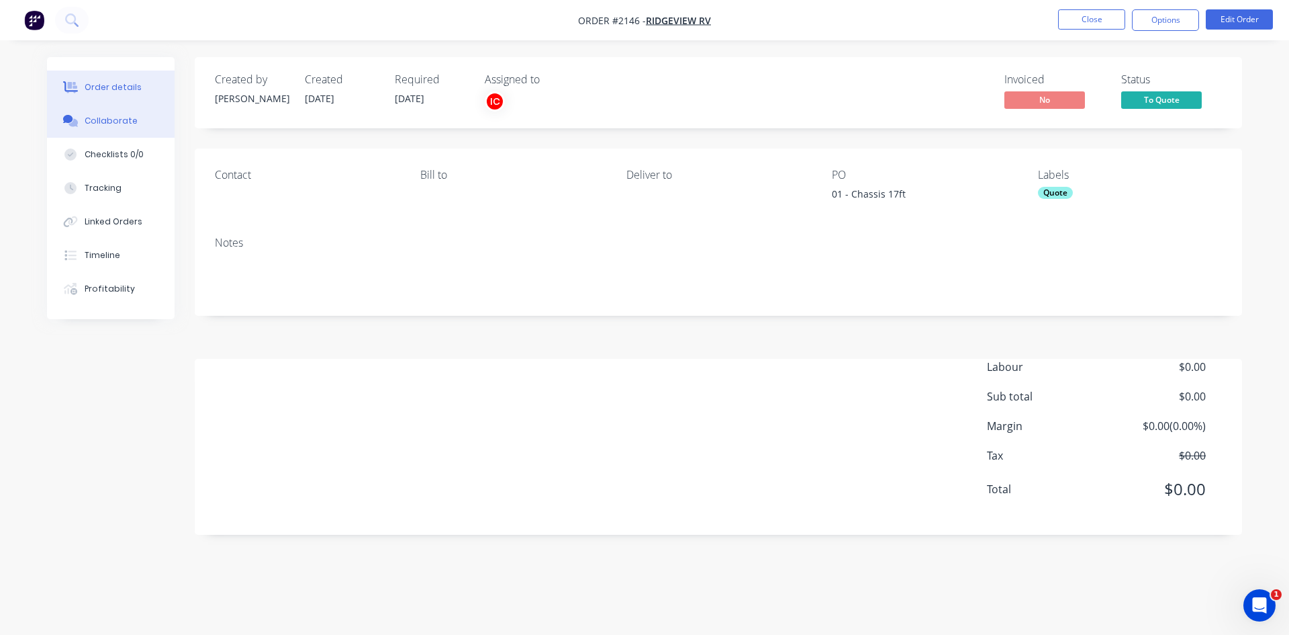
click at [116, 120] on div "Collaborate" at bounding box center [111, 121] width 53 height 12
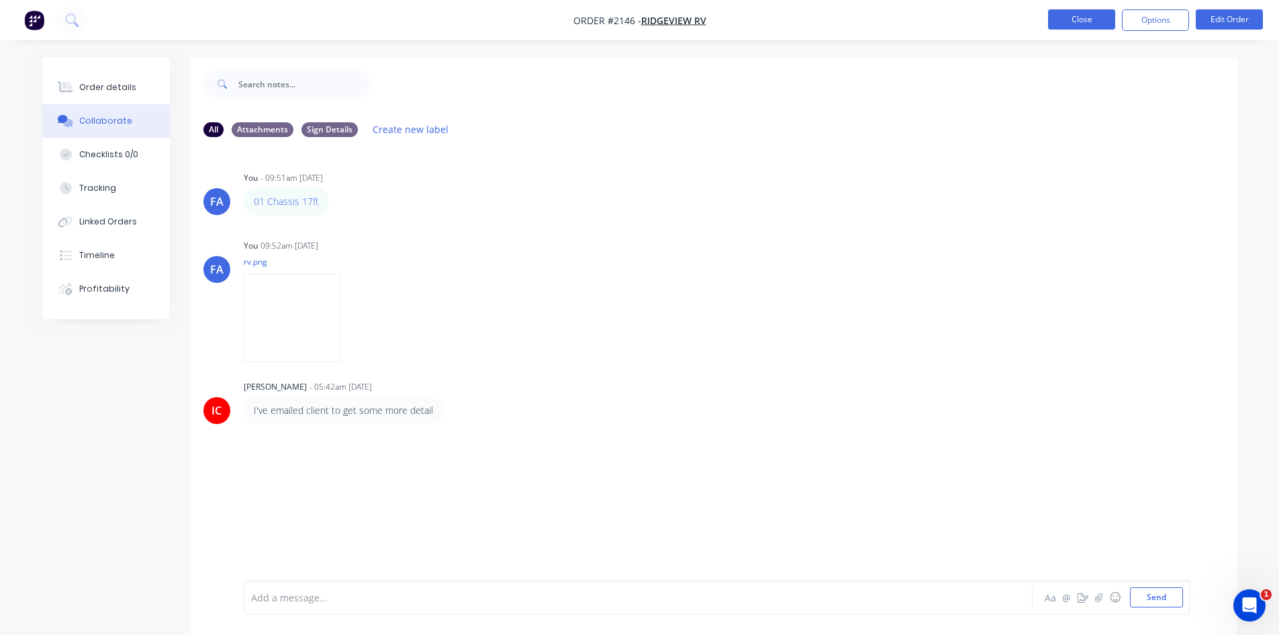
click at [1068, 26] on button "Close" at bounding box center [1081, 19] width 67 height 20
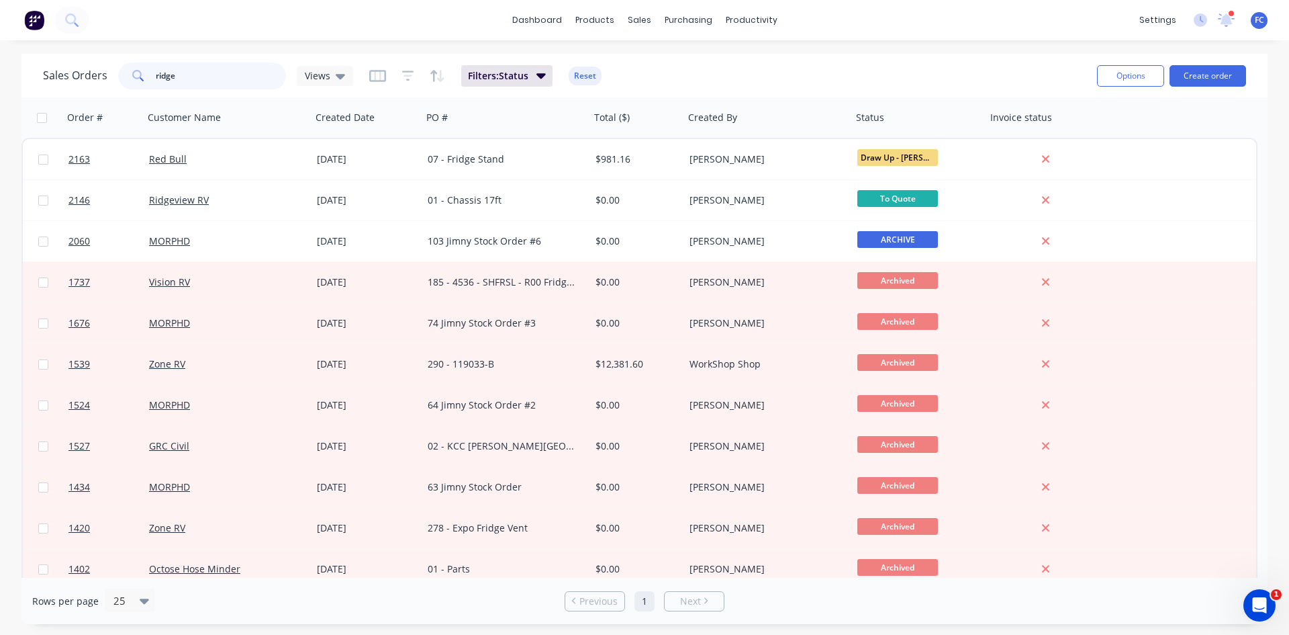
drag, startPoint x: 176, startPoint y: 76, endPoint x: 96, endPoint y: 70, distance: 80.1
click at [90, 66] on div "Sales Orders ridge Views" at bounding box center [198, 75] width 310 height 27
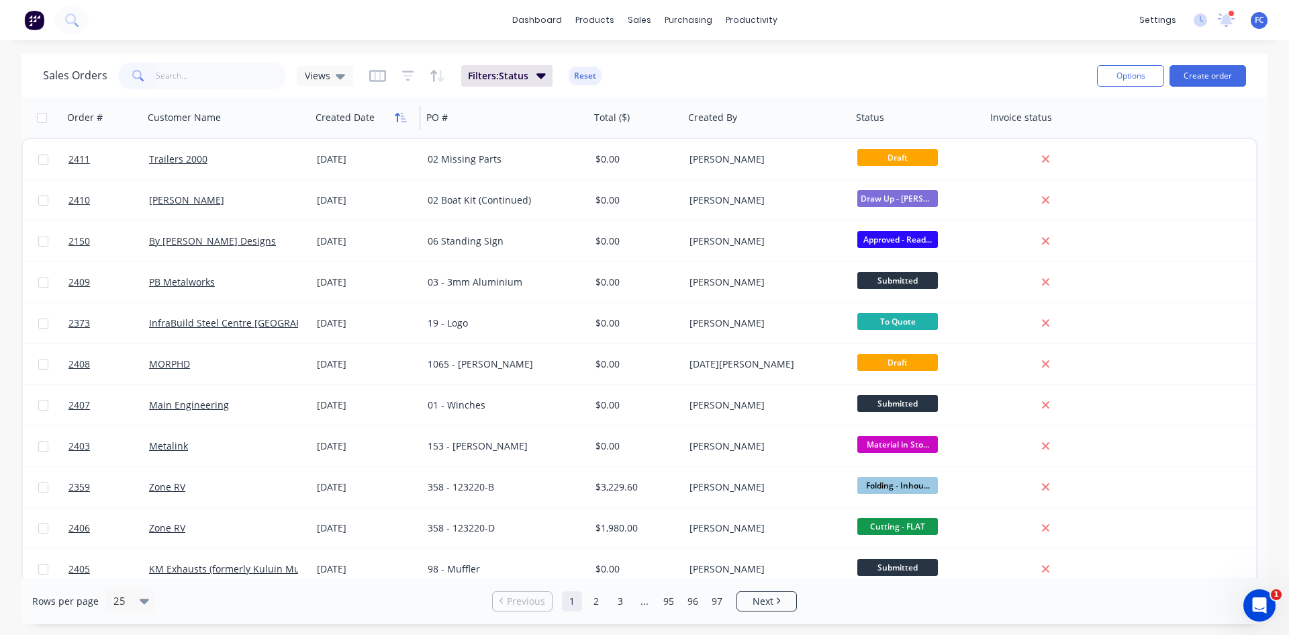
click at [399, 119] on icon "button" at bounding box center [401, 117] width 12 height 11
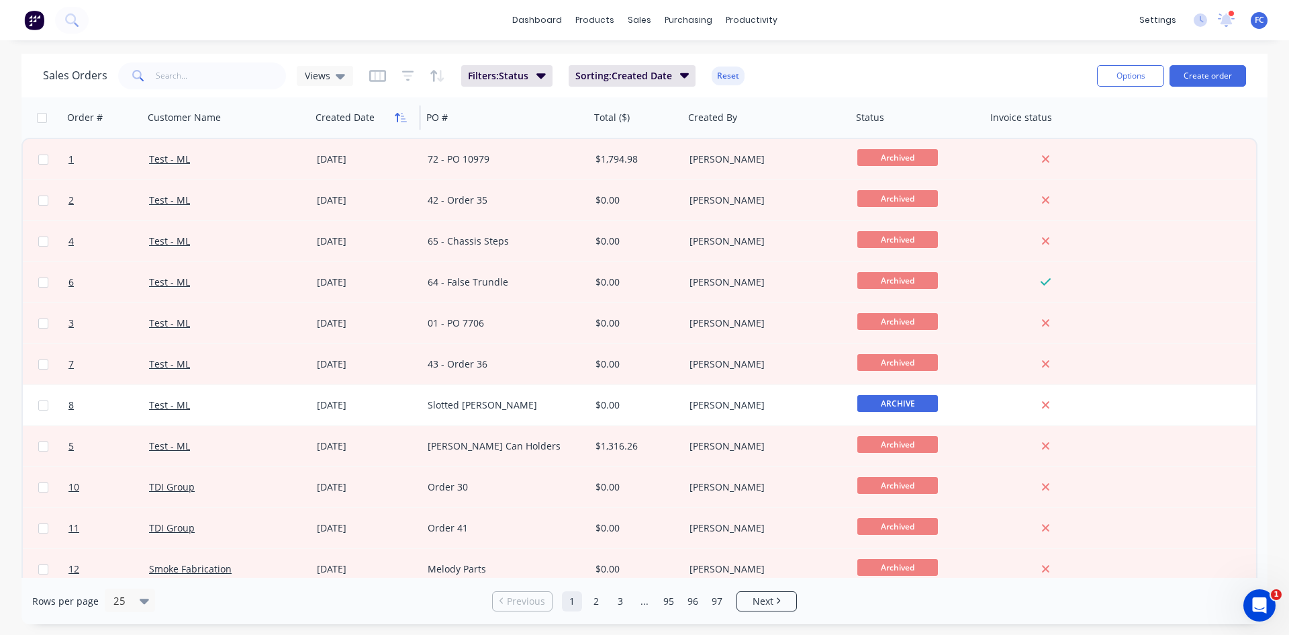
click at [396, 111] on button "button" at bounding box center [401, 117] width 20 height 20
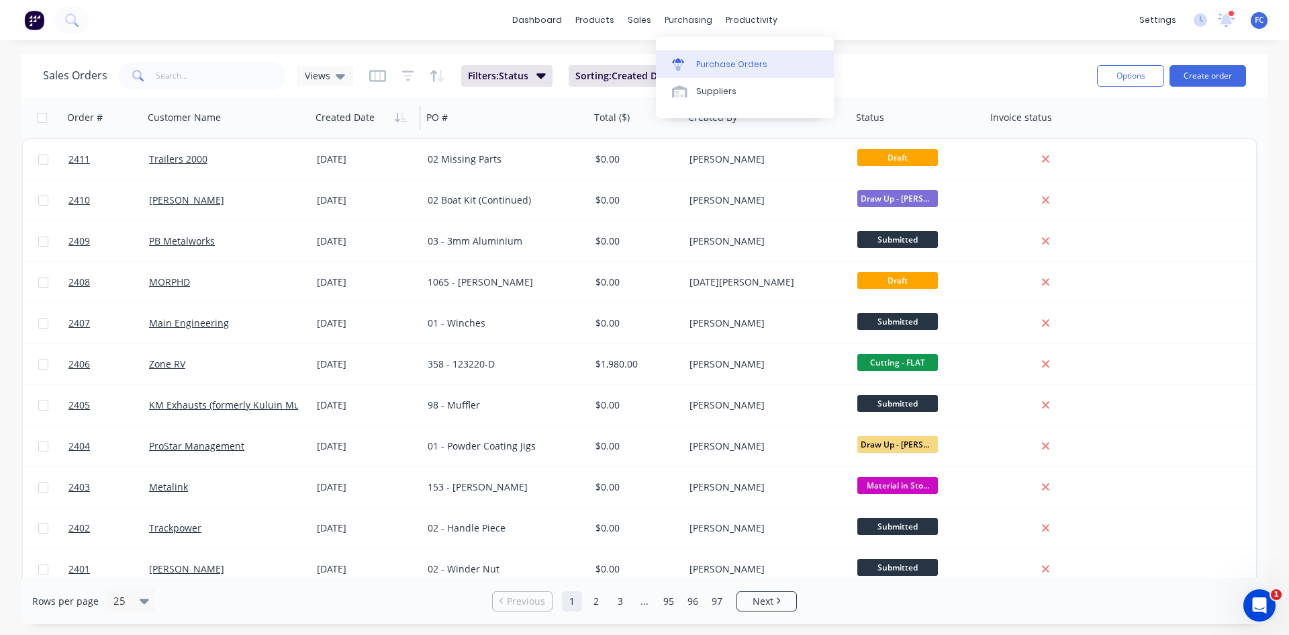
click at [674, 57] on link "Purchase Orders" at bounding box center [745, 63] width 178 height 27
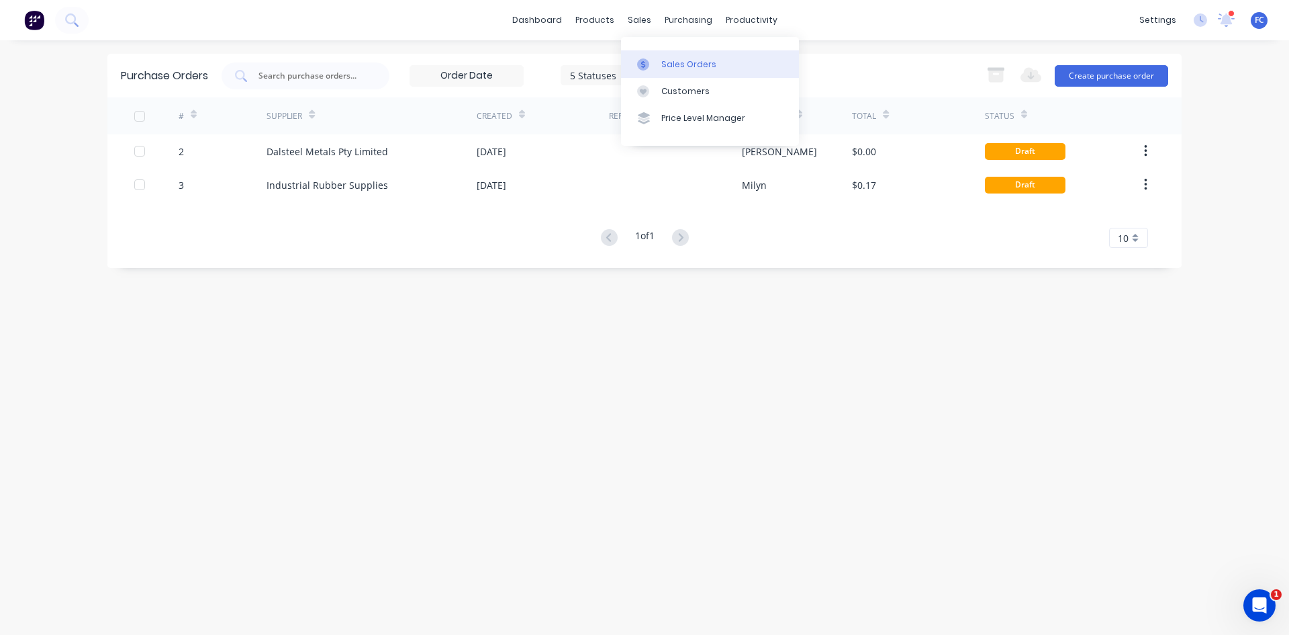
click at [661, 60] on div "Sales Orders" at bounding box center [688, 64] width 55 height 12
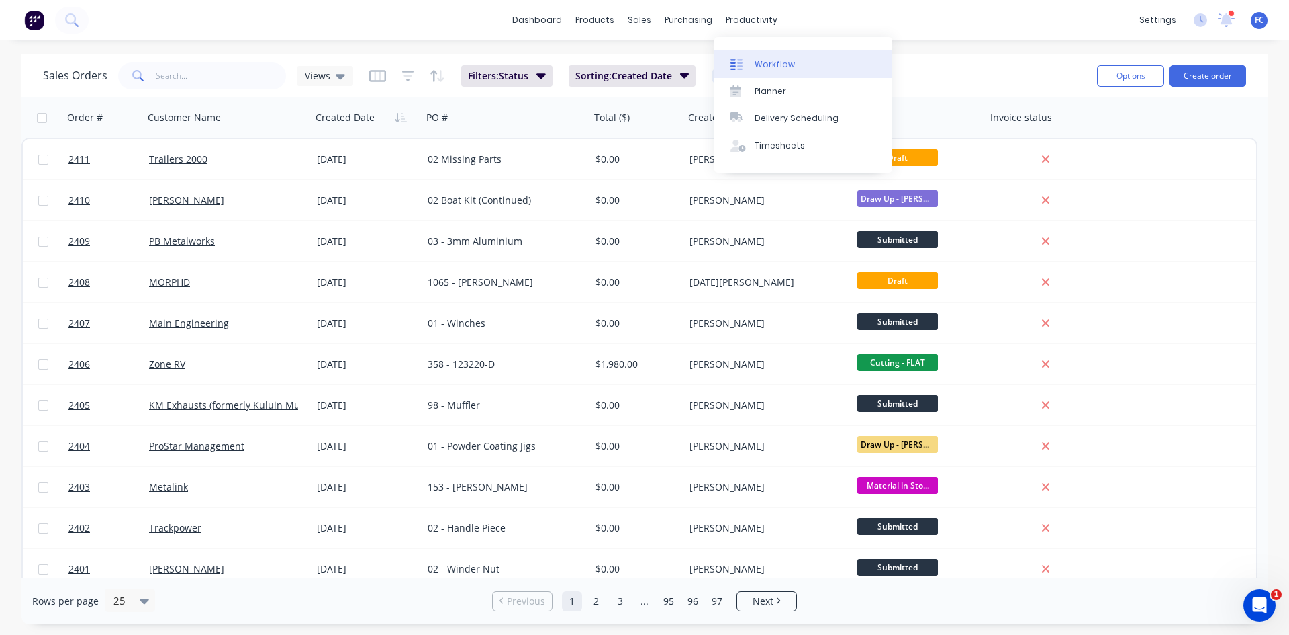
click at [758, 54] on link "Workflow" at bounding box center [804, 63] width 178 height 27
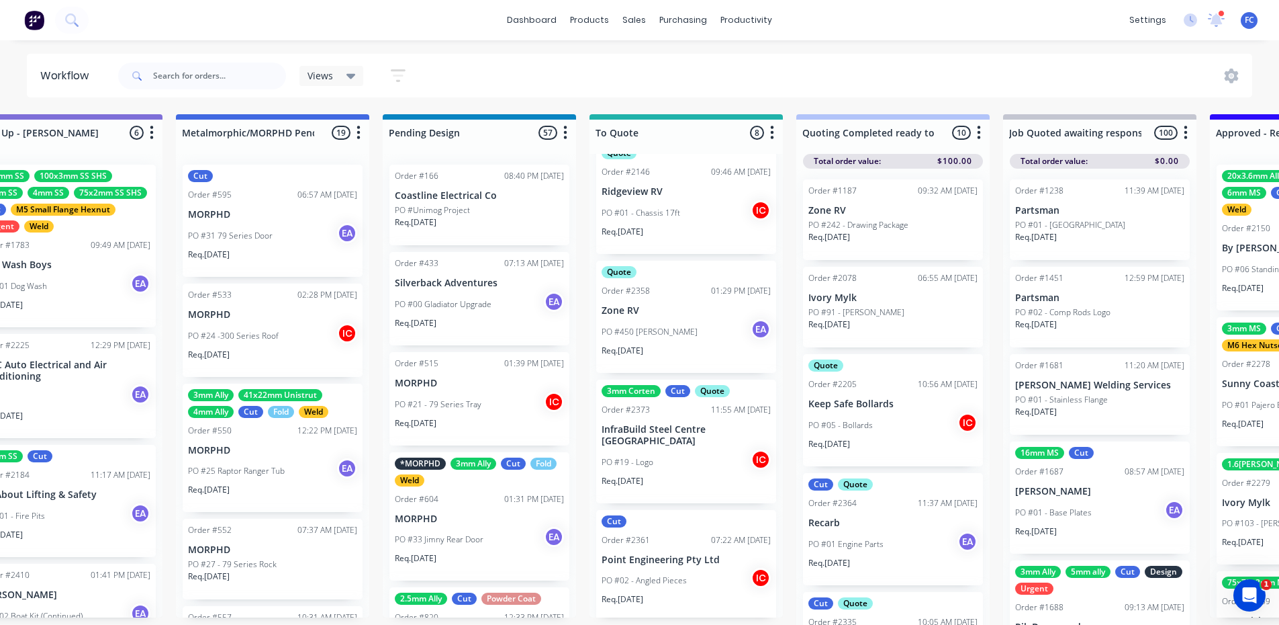
scroll to position [474, 0]
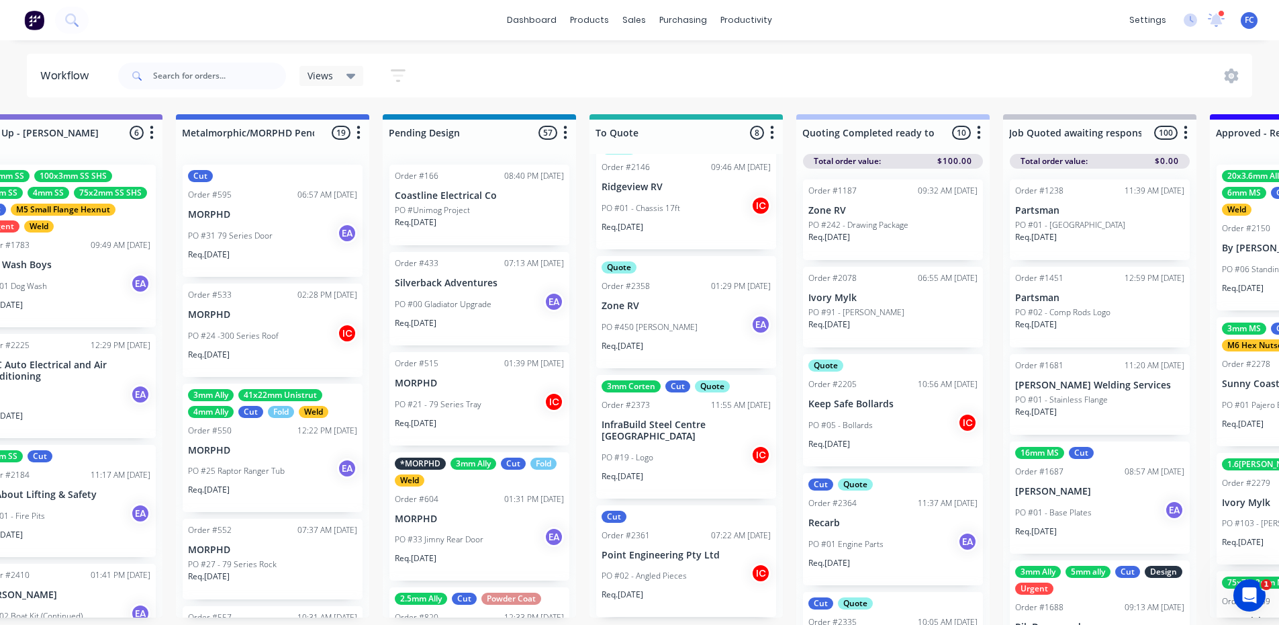
click at [649, 549] on p "Point Engineering Pty Ltd" at bounding box center [686, 554] width 169 height 11
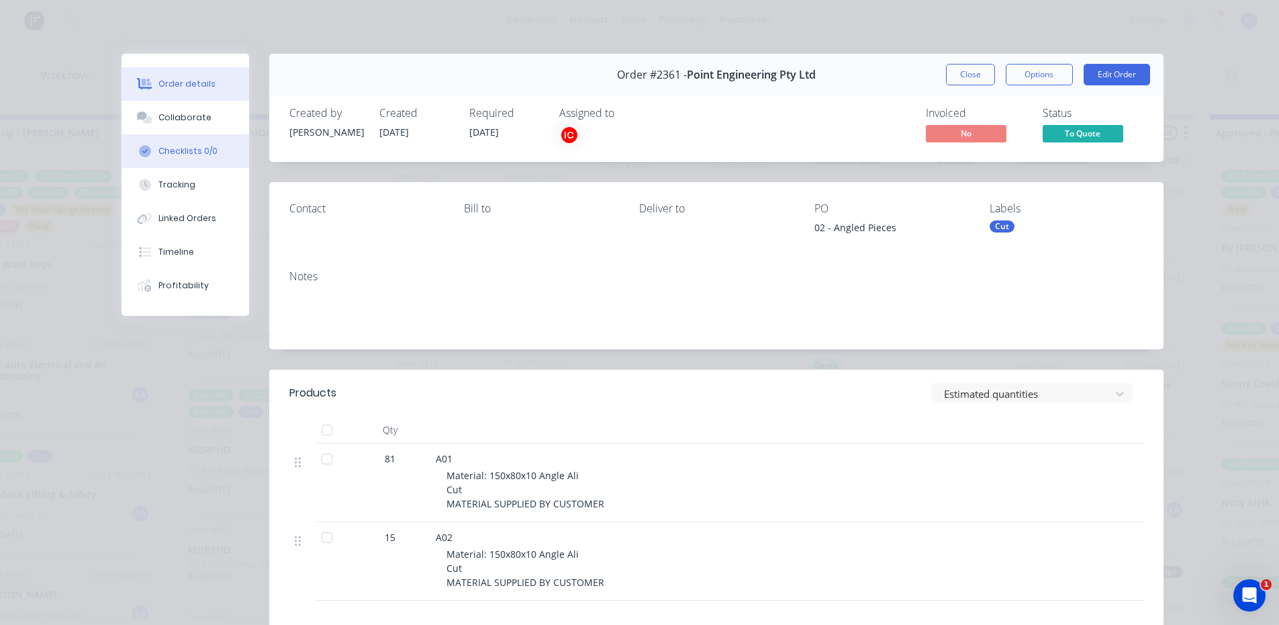
drag, startPoint x: 169, startPoint y: 109, endPoint x: 204, endPoint y: 141, distance: 47.6
click at [170, 110] on button "Collaborate" at bounding box center [186, 118] width 128 height 34
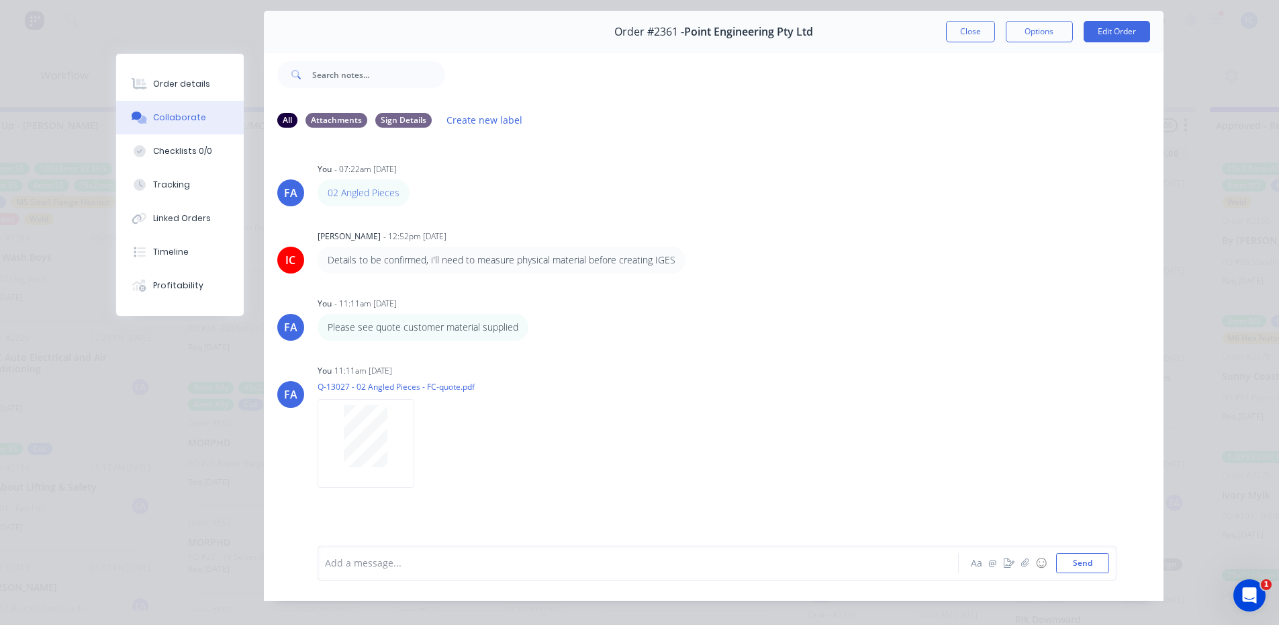
scroll to position [4, 0]
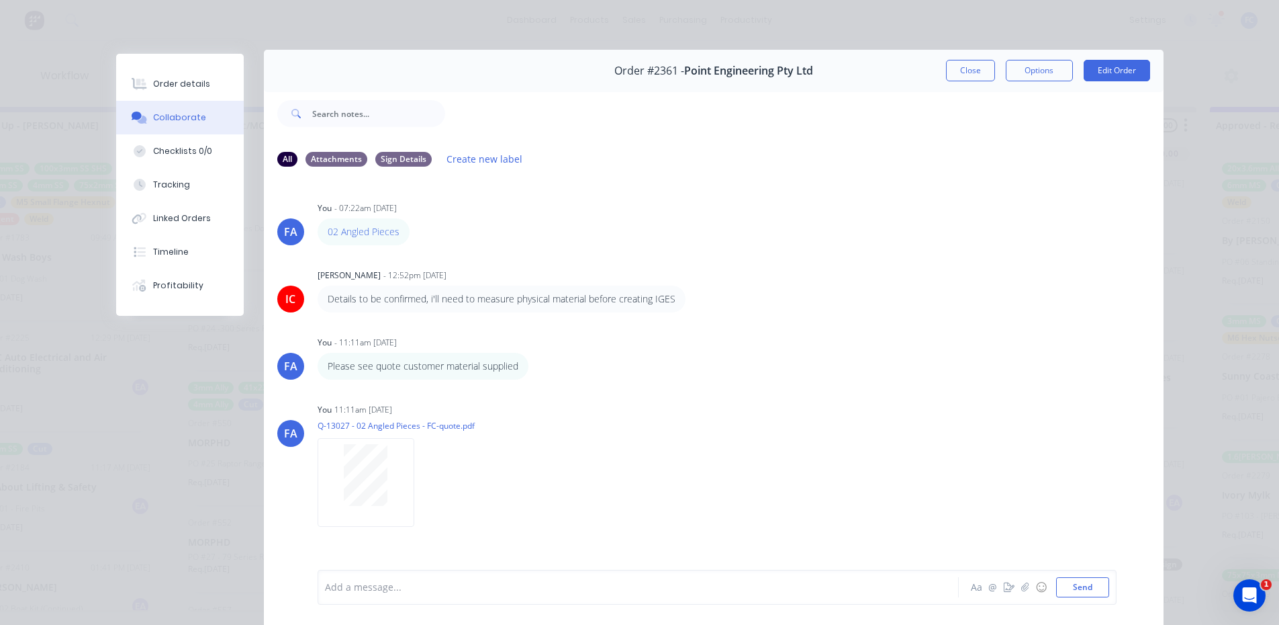
click at [952, 65] on button "Close" at bounding box center [970, 70] width 49 height 21
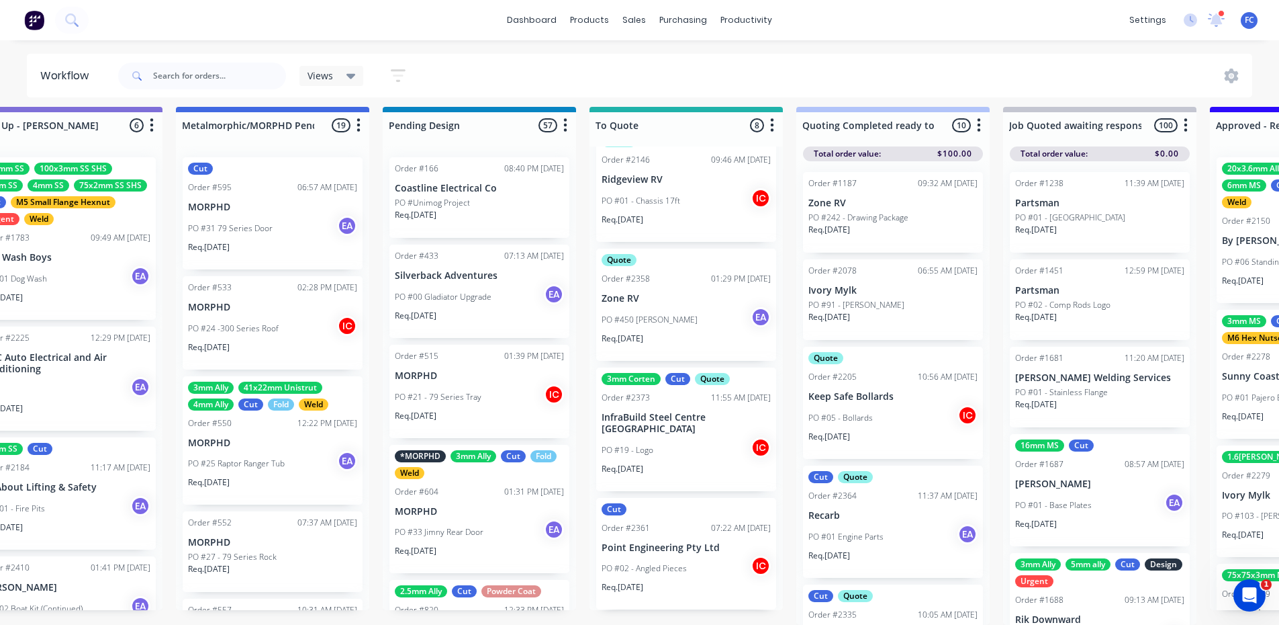
click at [659, 412] on p "InfraBuild Steel Centre [GEOGRAPHIC_DATA]" at bounding box center [686, 423] width 169 height 23
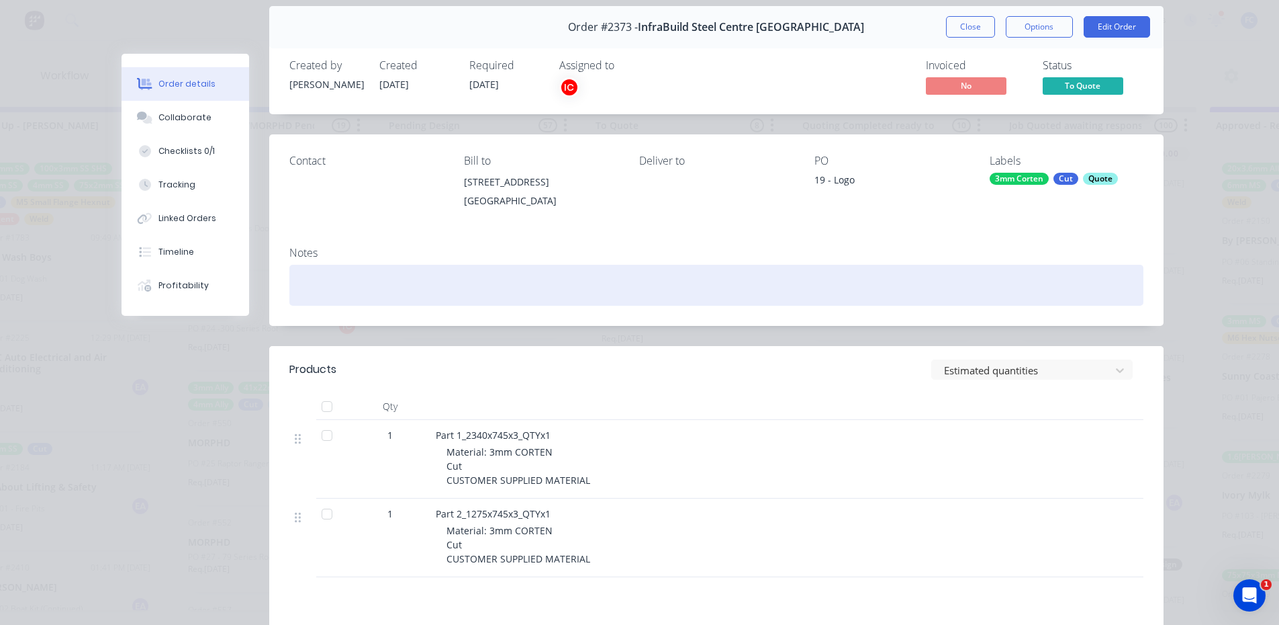
scroll to position [0, 0]
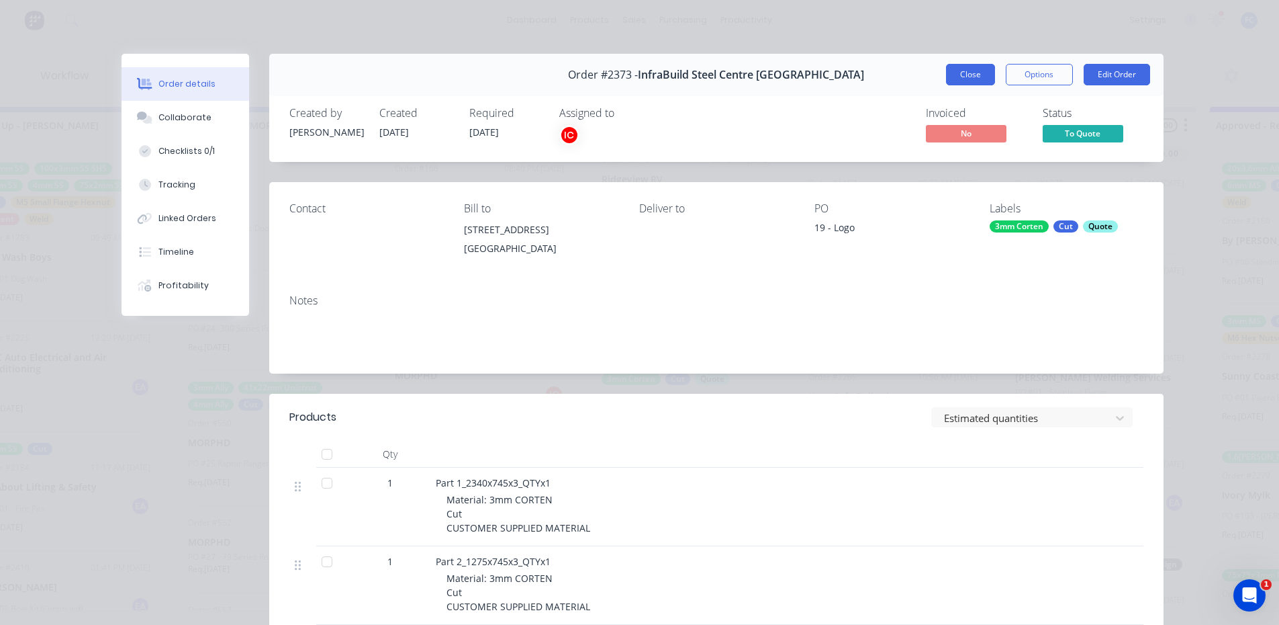
click at [964, 68] on button "Close" at bounding box center [970, 74] width 49 height 21
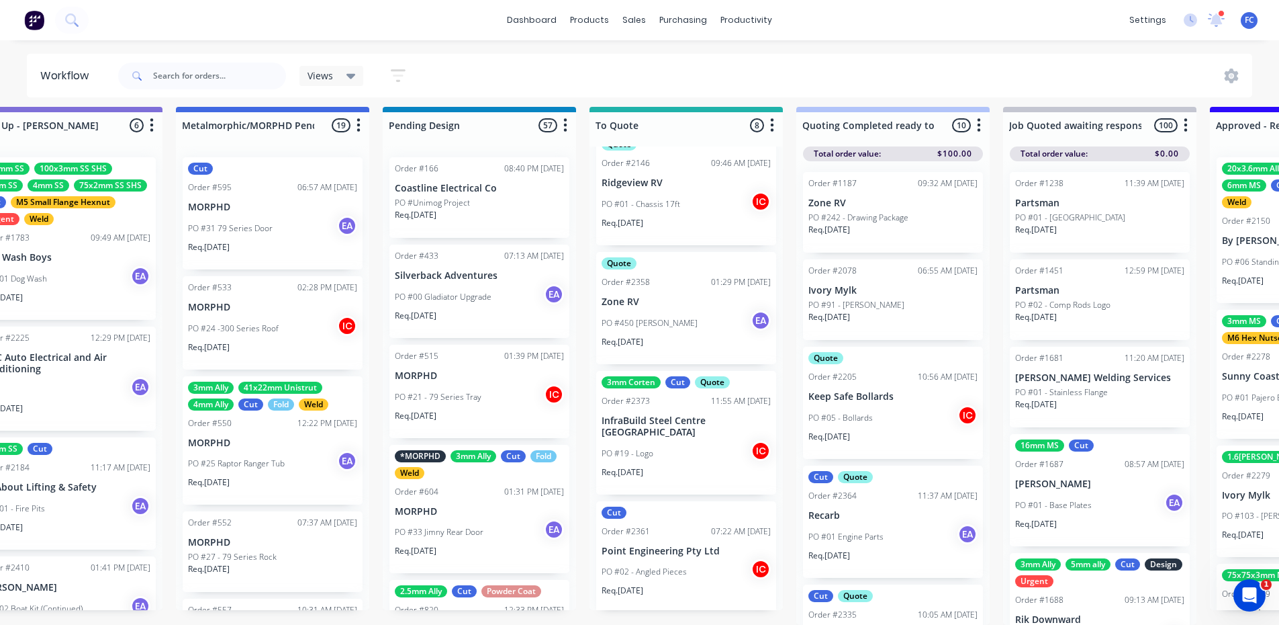
scroll to position [474, 0]
click at [647, 422] on p "InfraBuild Steel Centre [GEOGRAPHIC_DATA]" at bounding box center [686, 423] width 169 height 23
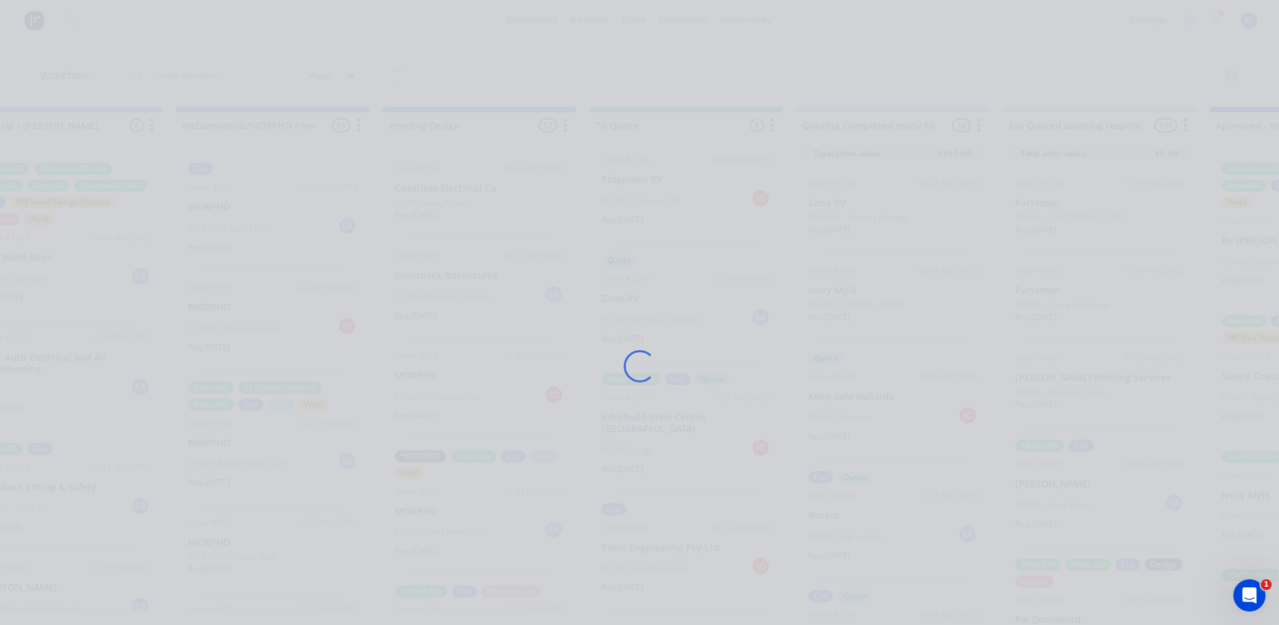
scroll to position [0, 680]
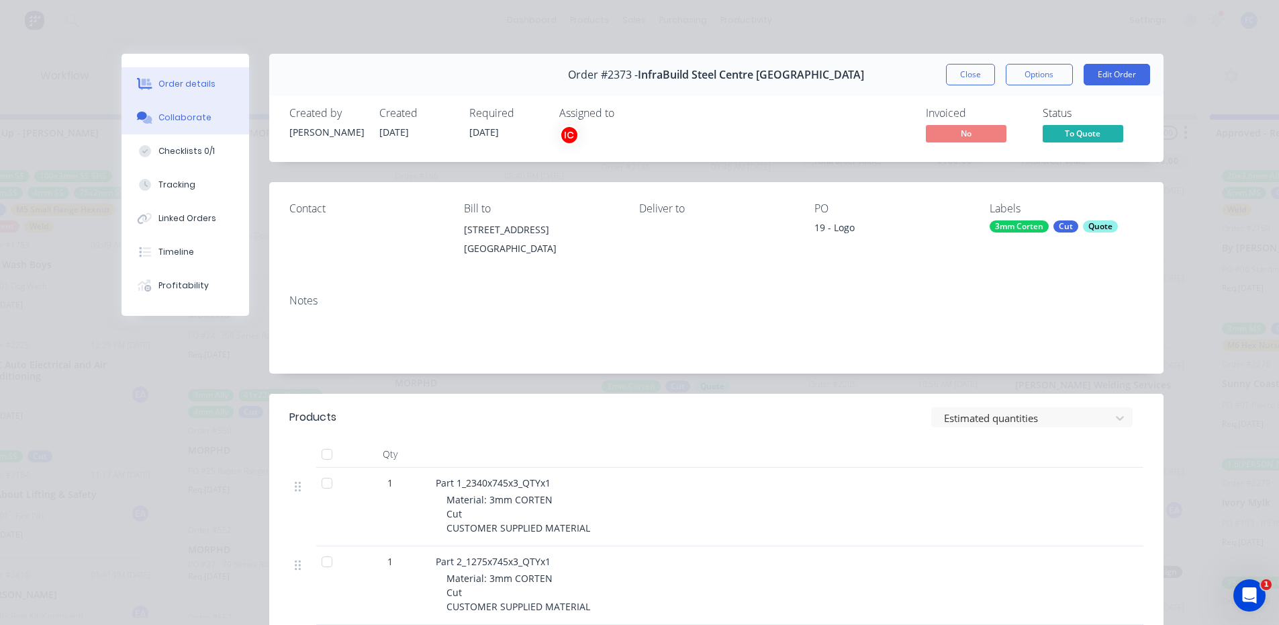
click at [223, 109] on button "Collaborate" at bounding box center [186, 118] width 128 height 34
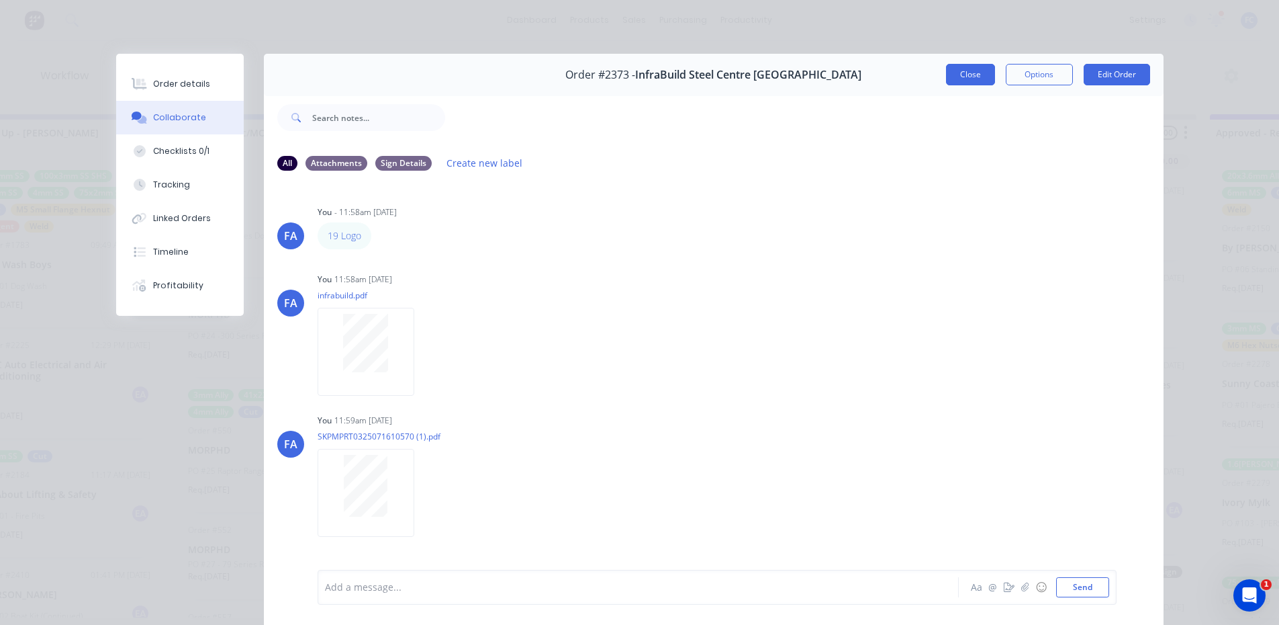
click at [968, 68] on button "Close" at bounding box center [970, 74] width 49 height 21
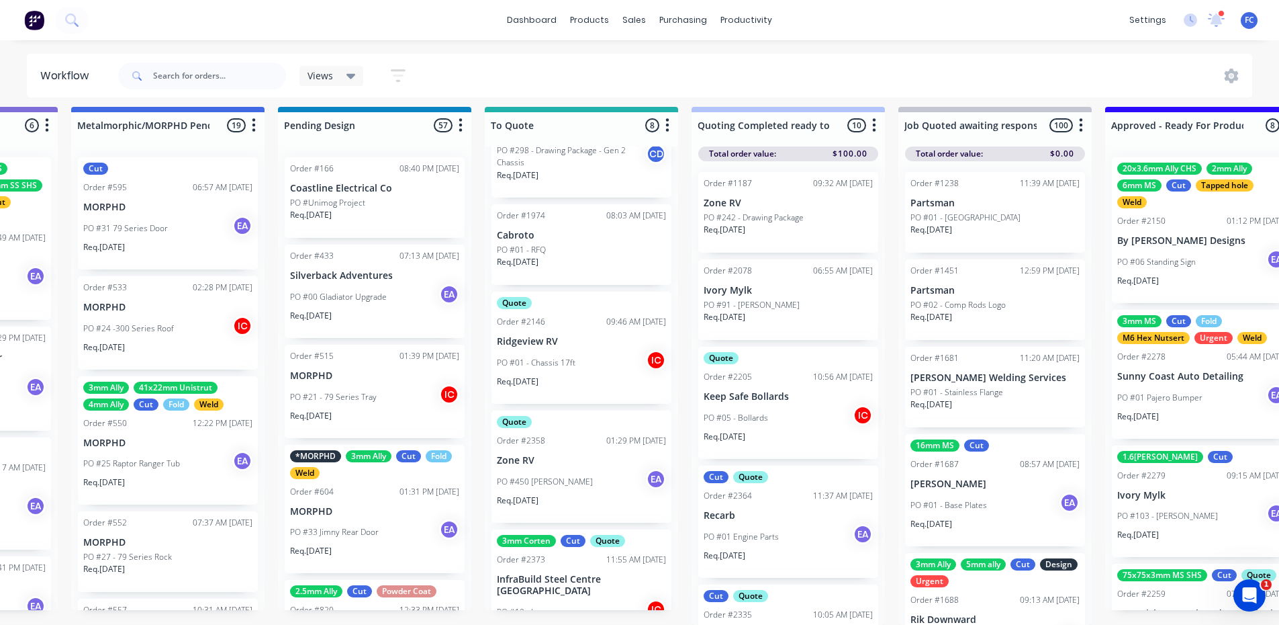
scroll to position [273, 0]
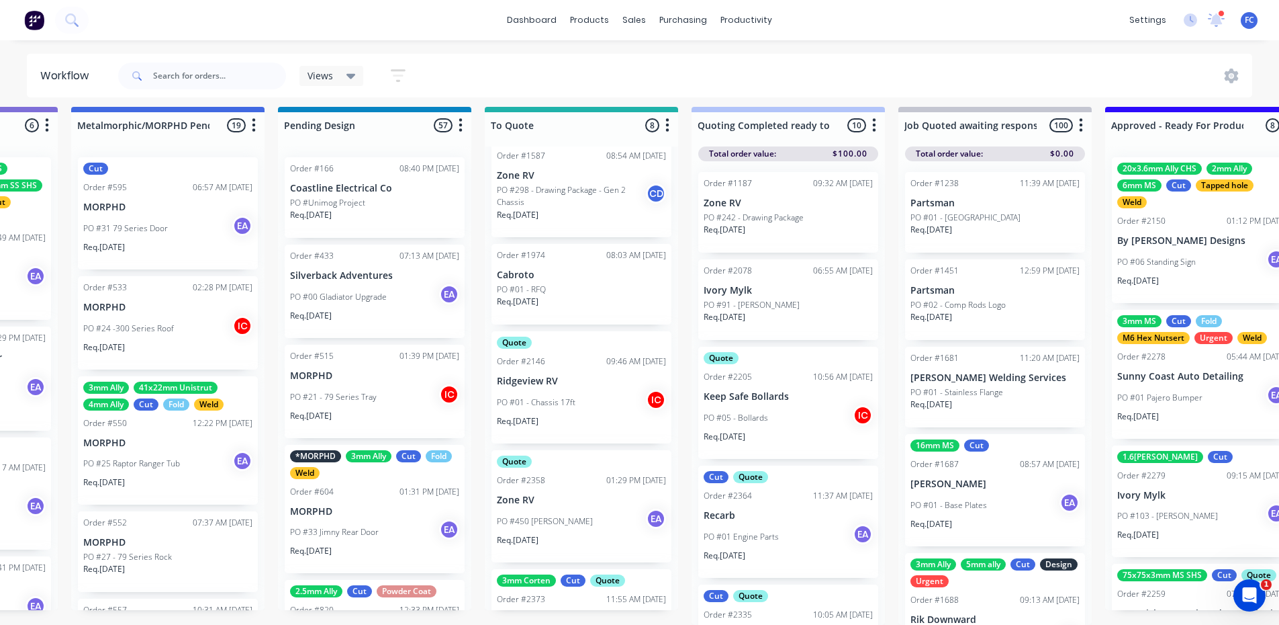
click at [567, 365] on div "Quote Order #2146 09:46 AM [DATE] Ridgeview RV PO #01 - Chassis 17ft IC Req. [D…" at bounding box center [582, 387] width 180 height 112
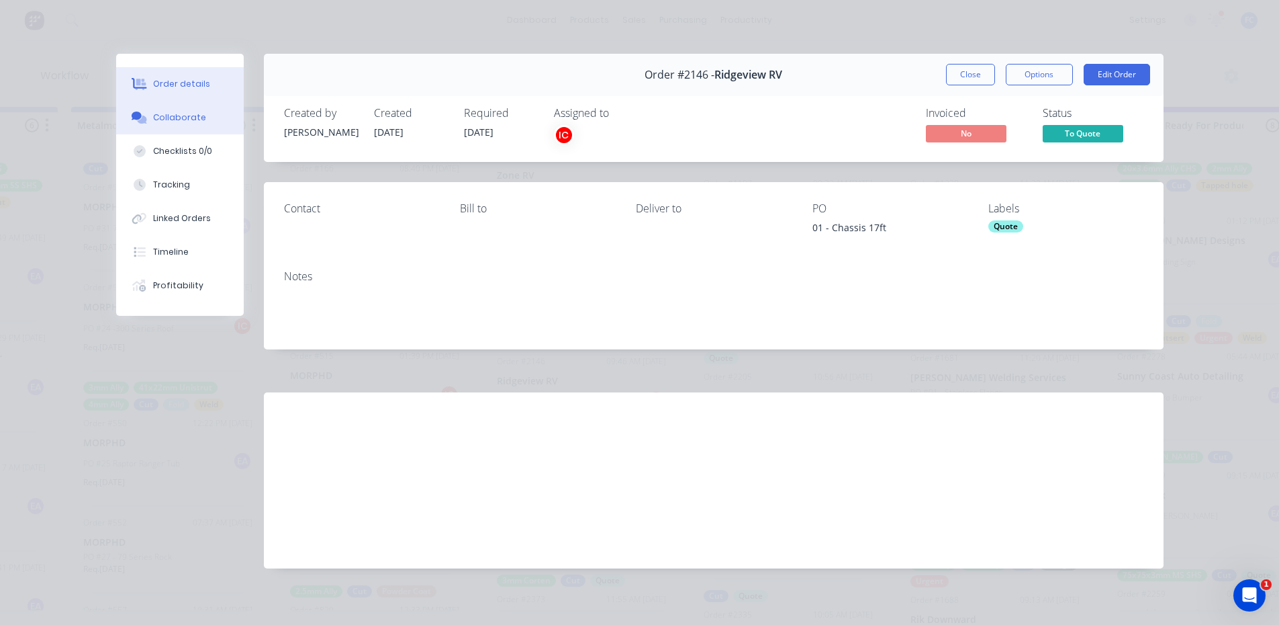
click at [155, 116] on div "Collaborate" at bounding box center [179, 117] width 53 height 12
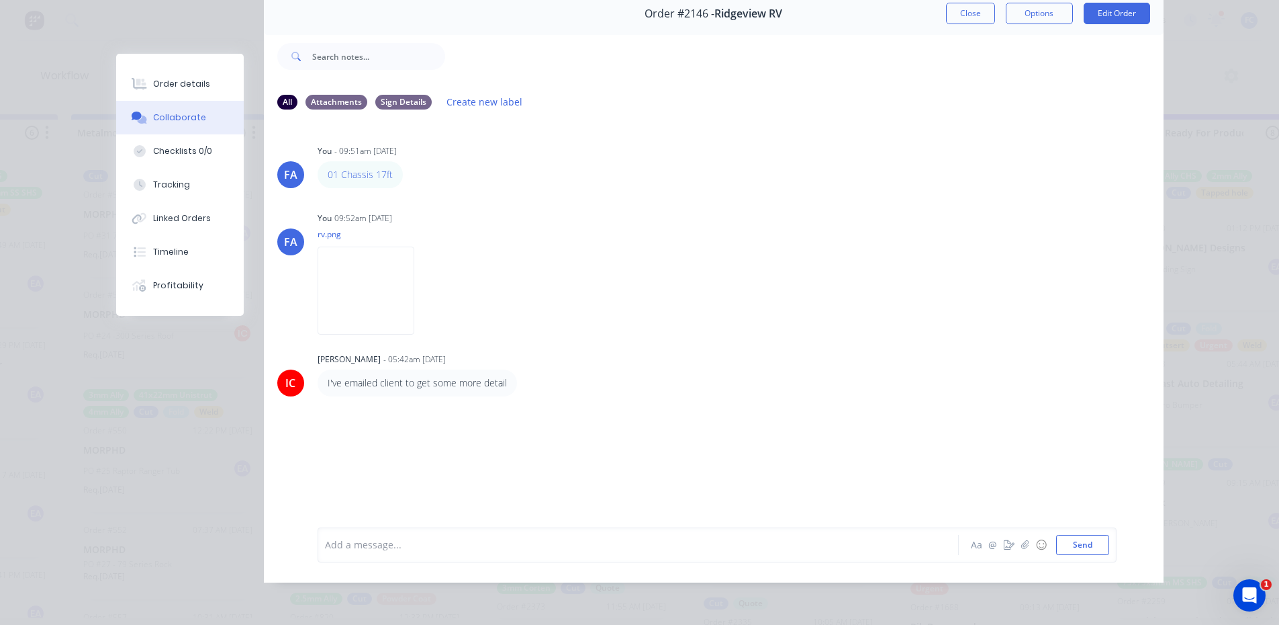
scroll to position [71, 0]
drag, startPoint x: 413, startPoint y: 367, endPoint x: 502, endPoint y: 367, distance: 89.3
click at [501, 369] on div "I've emailed client to get some more detail" at bounding box center [417, 382] width 199 height 27
click at [504, 369] on div "I've emailed client to get some more detail" at bounding box center [417, 382] width 199 height 27
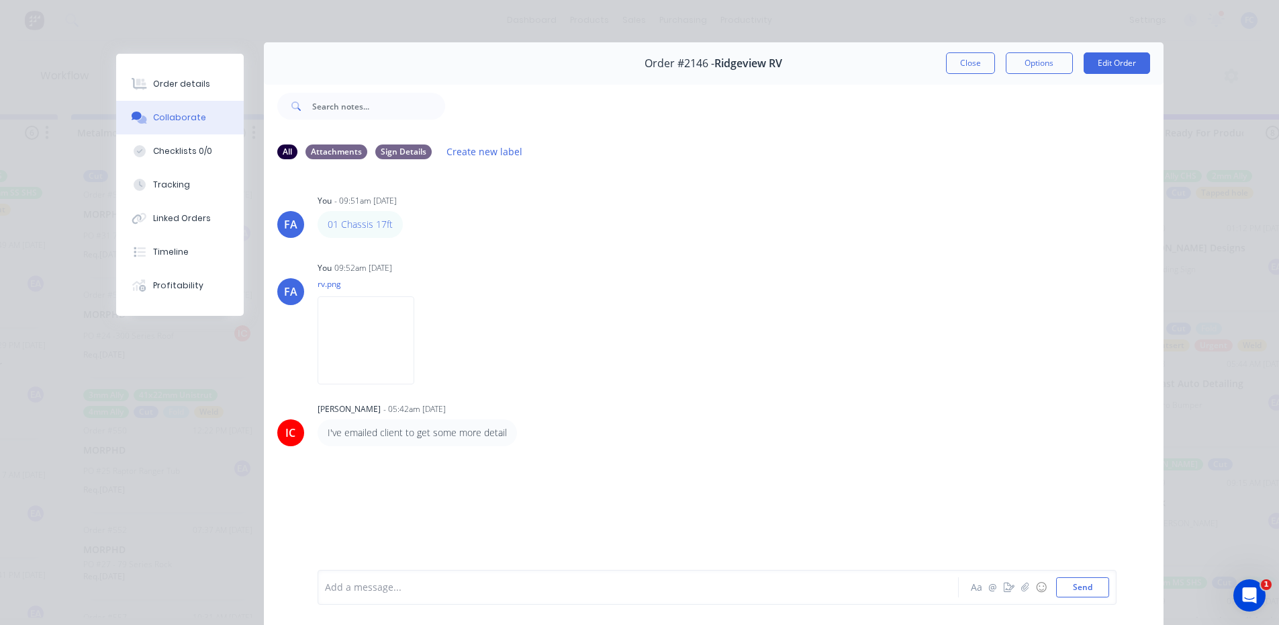
scroll to position [0, 0]
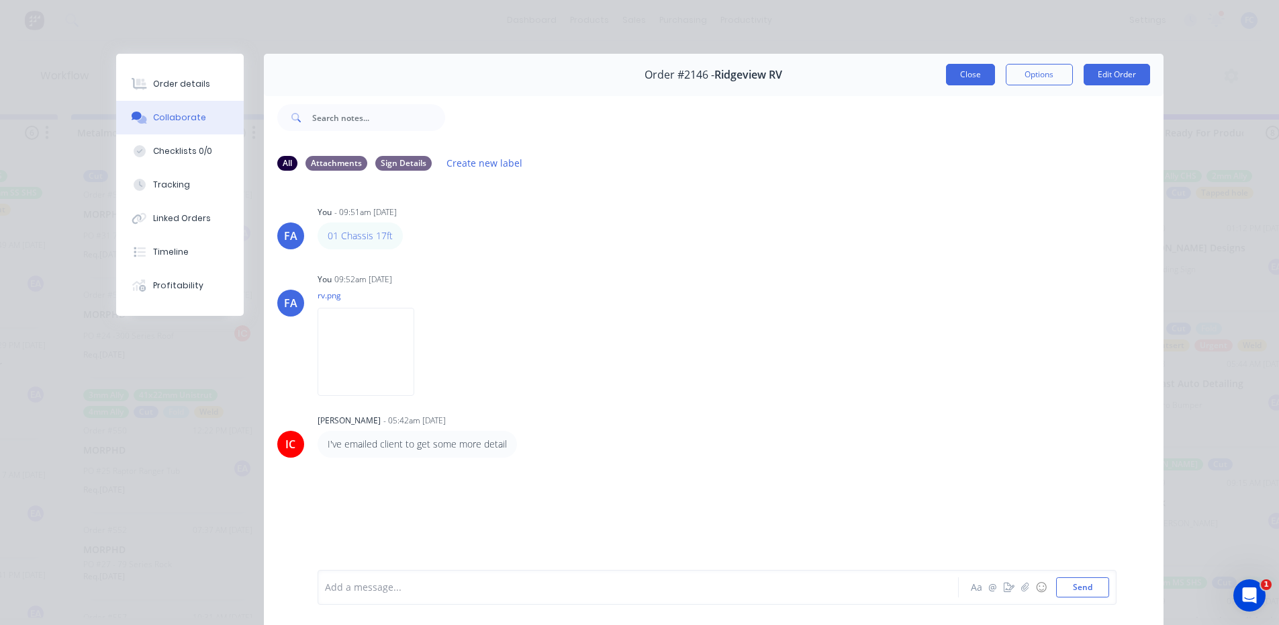
click at [970, 79] on button "Close" at bounding box center [970, 74] width 49 height 21
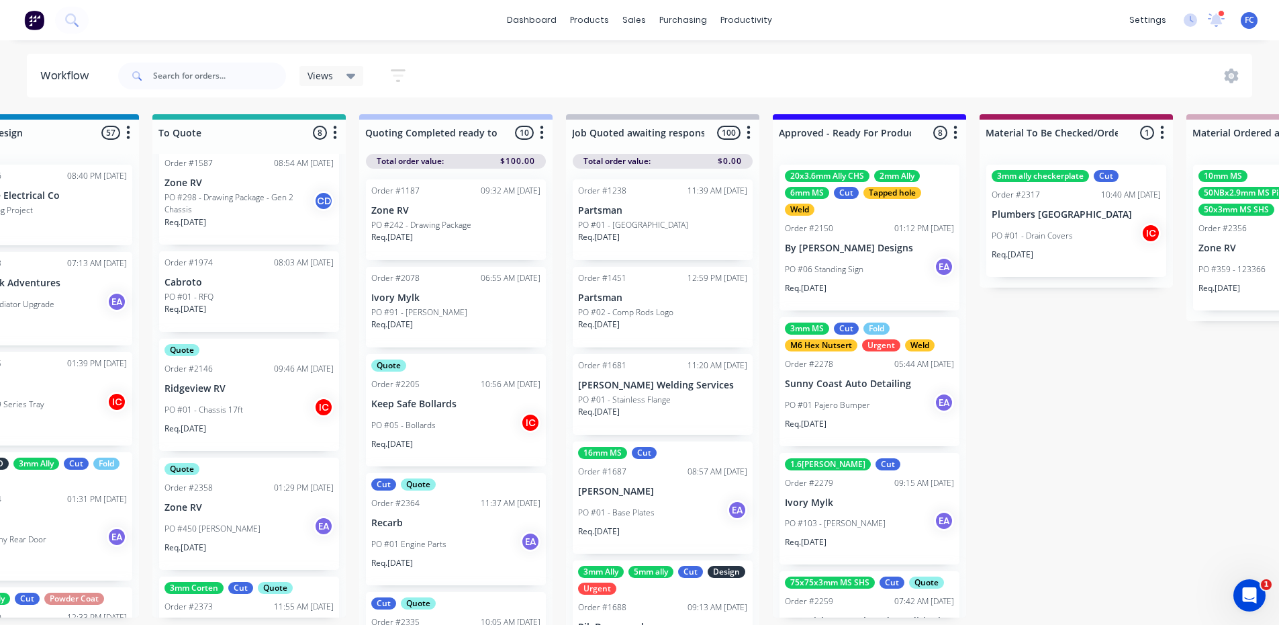
scroll to position [0, 1193]
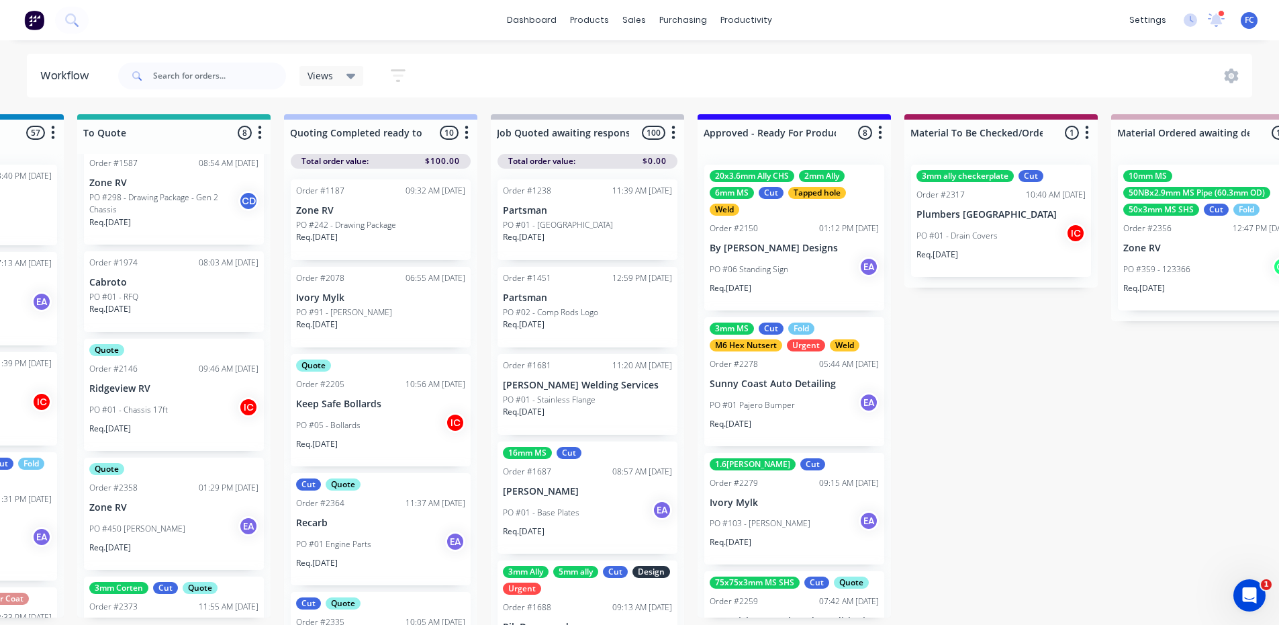
click at [739, 371] on div "3mm MS Cut Fold M6 Hex Nutsert Urgent Weld Order #2278 05:44 AM [DATE] Sunny Co…" at bounding box center [794, 381] width 180 height 129
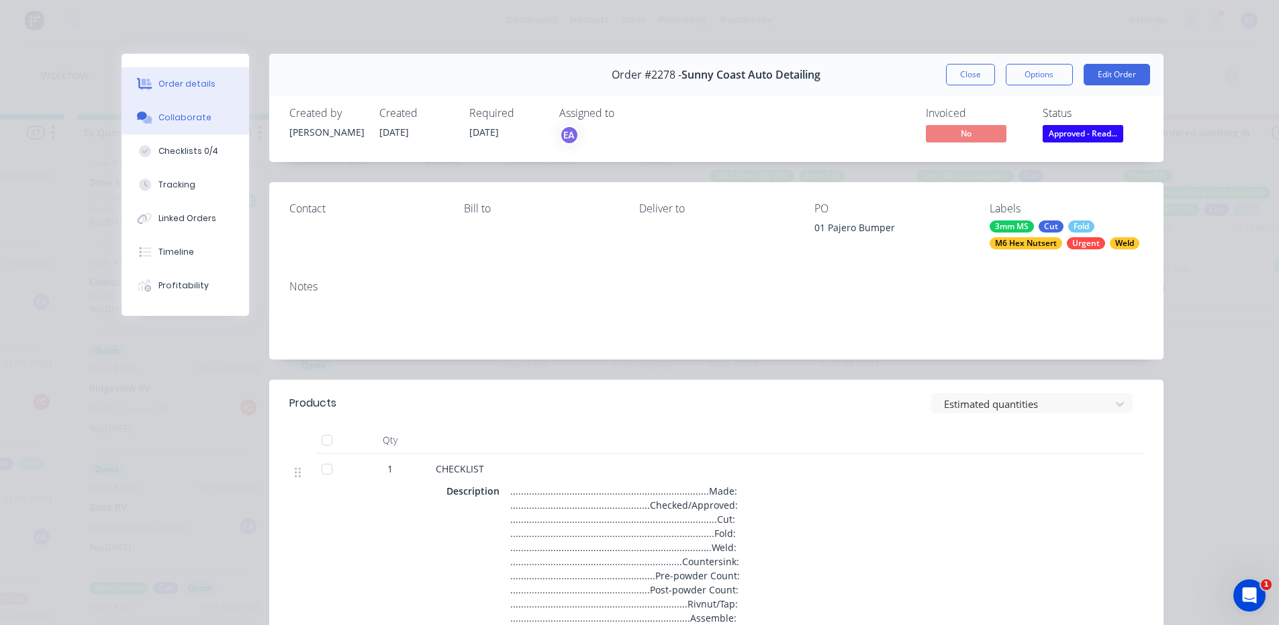
click at [188, 120] on div "Collaborate" at bounding box center [184, 117] width 53 height 12
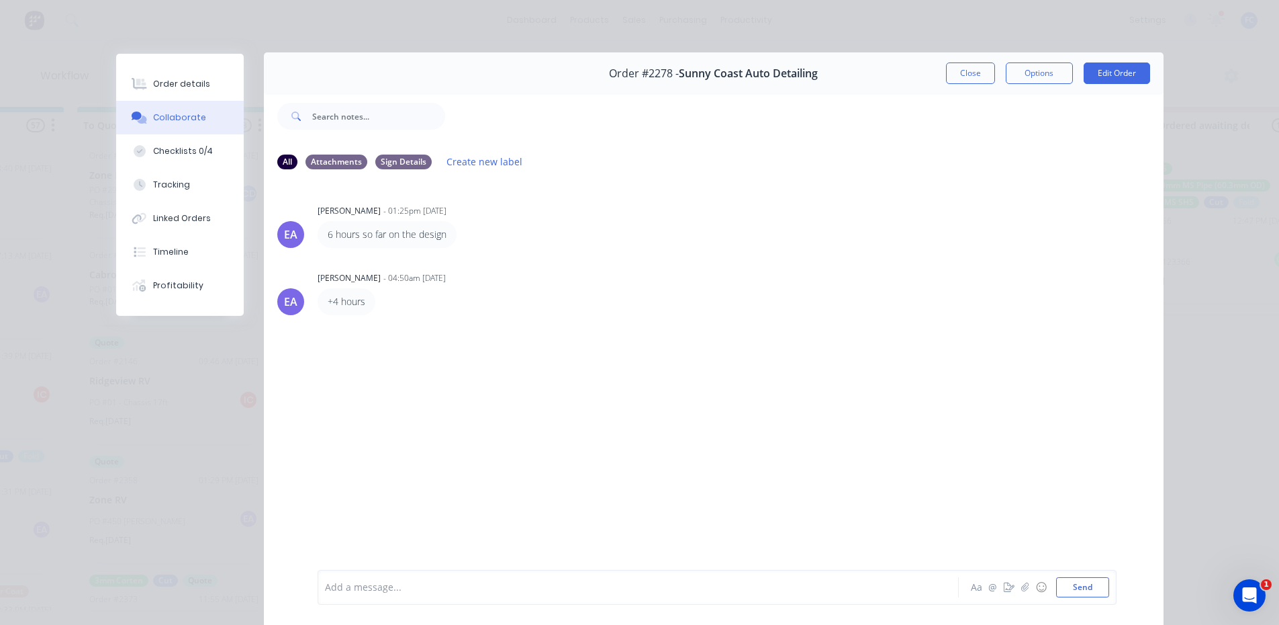
scroll to position [0, 0]
click at [211, 88] on button "Order details" at bounding box center [180, 84] width 128 height 34
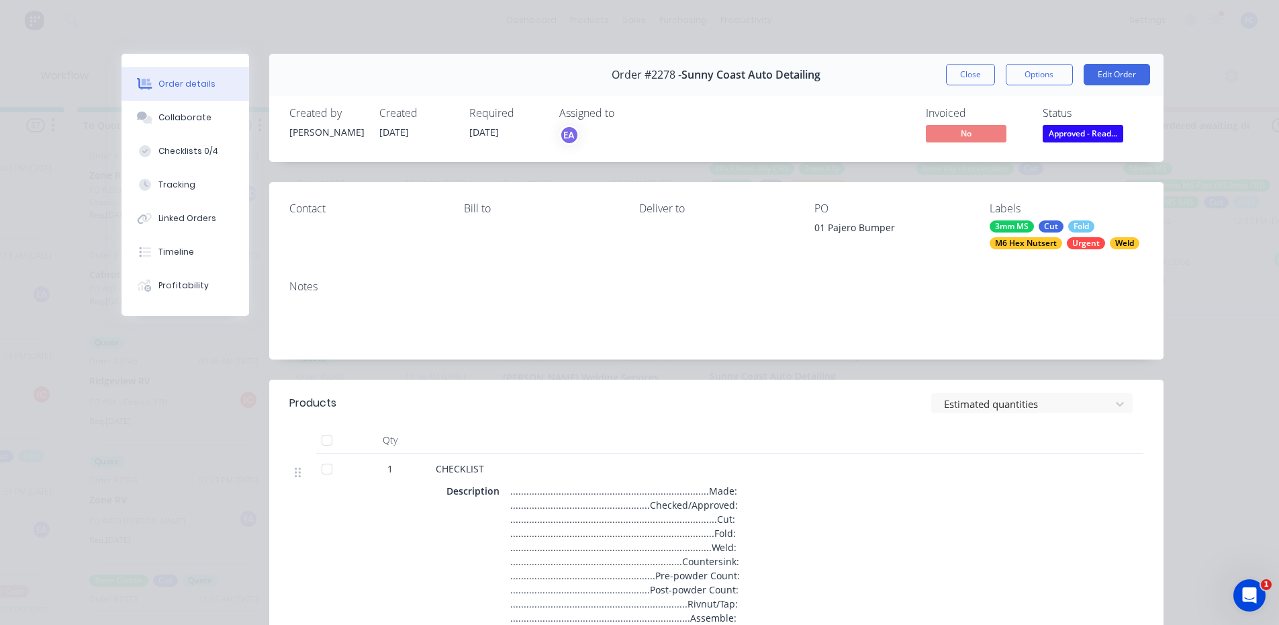
scroll to position [0, 1193]
click at [974, 70] on button "Close" at bounding box center [970, 74] width 49 height 21
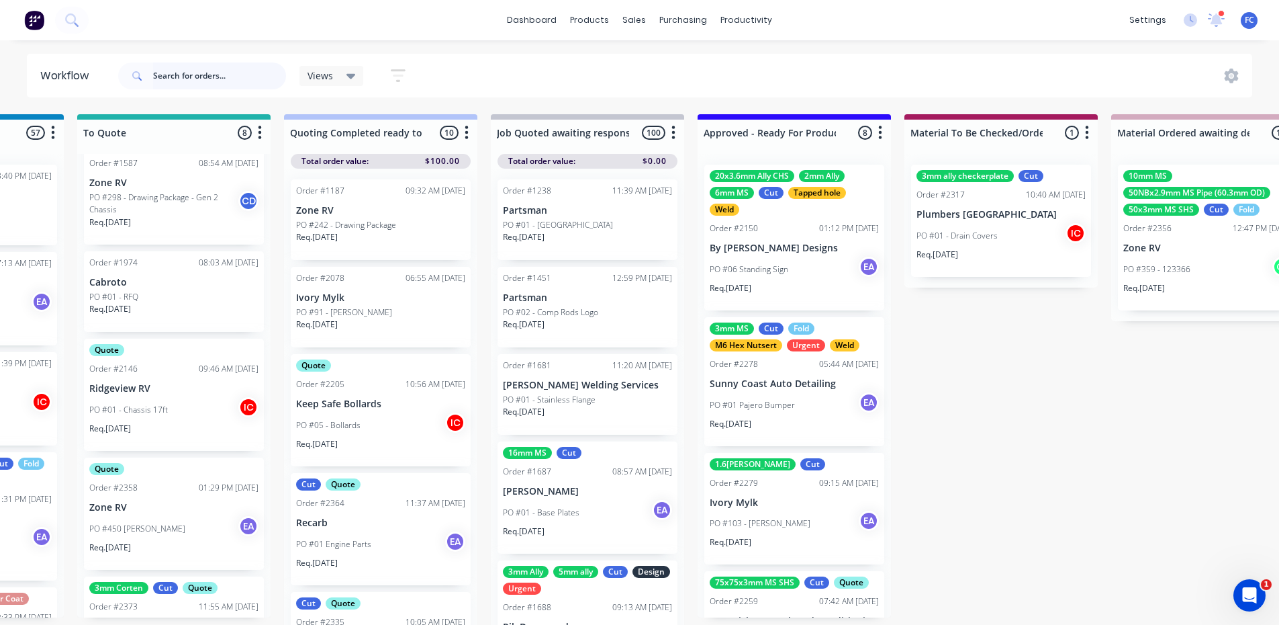
click at [191, 77] on input "text" at bounding box center [219, 75] width 133 height 27
type input "alpine"
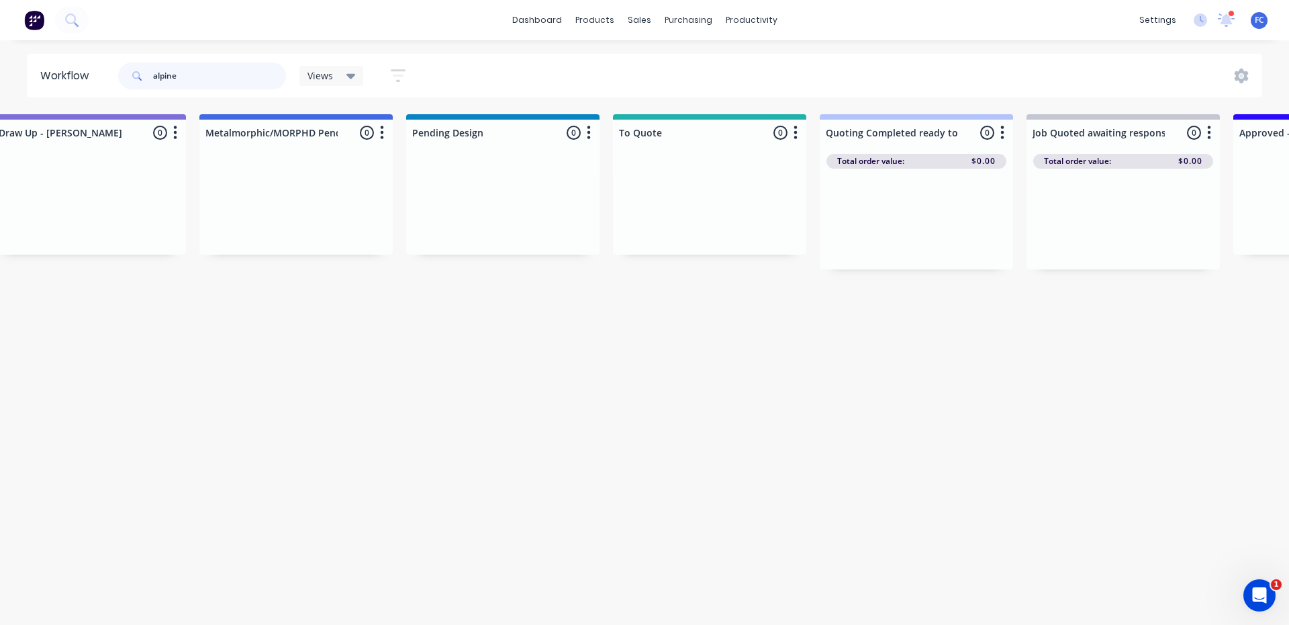
scroll to position [0, 651]
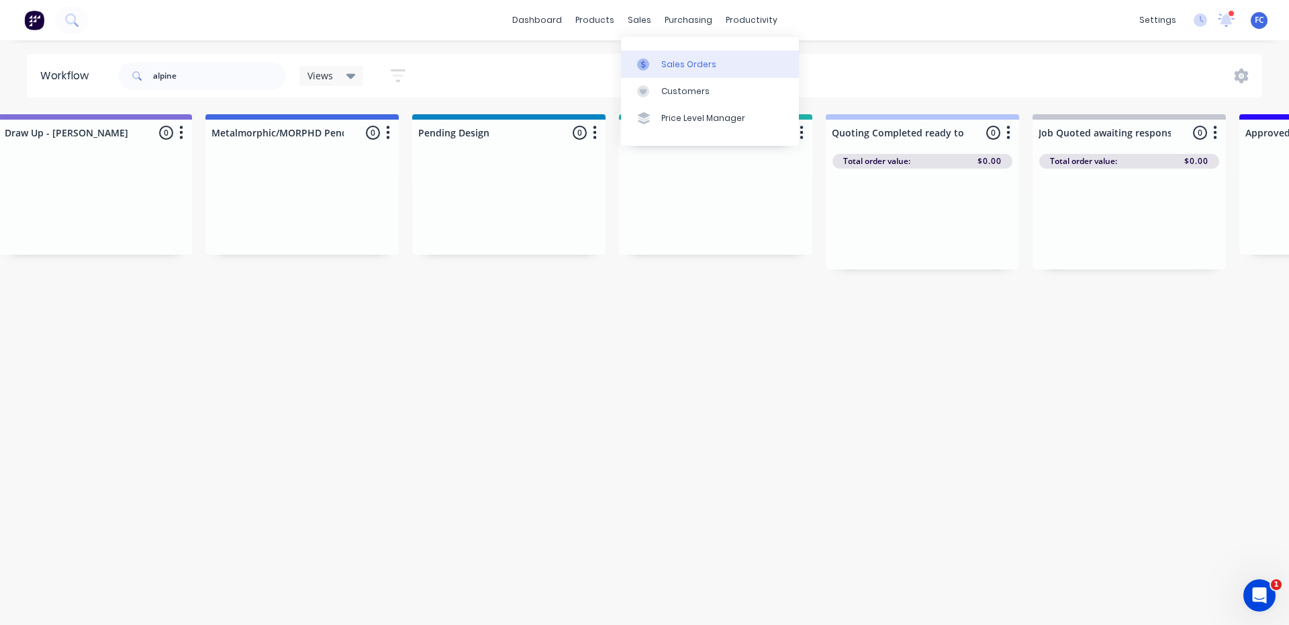
click at [679, 64] on div "Sales Orders" at bounding box center [688, 64] width 55 height 12
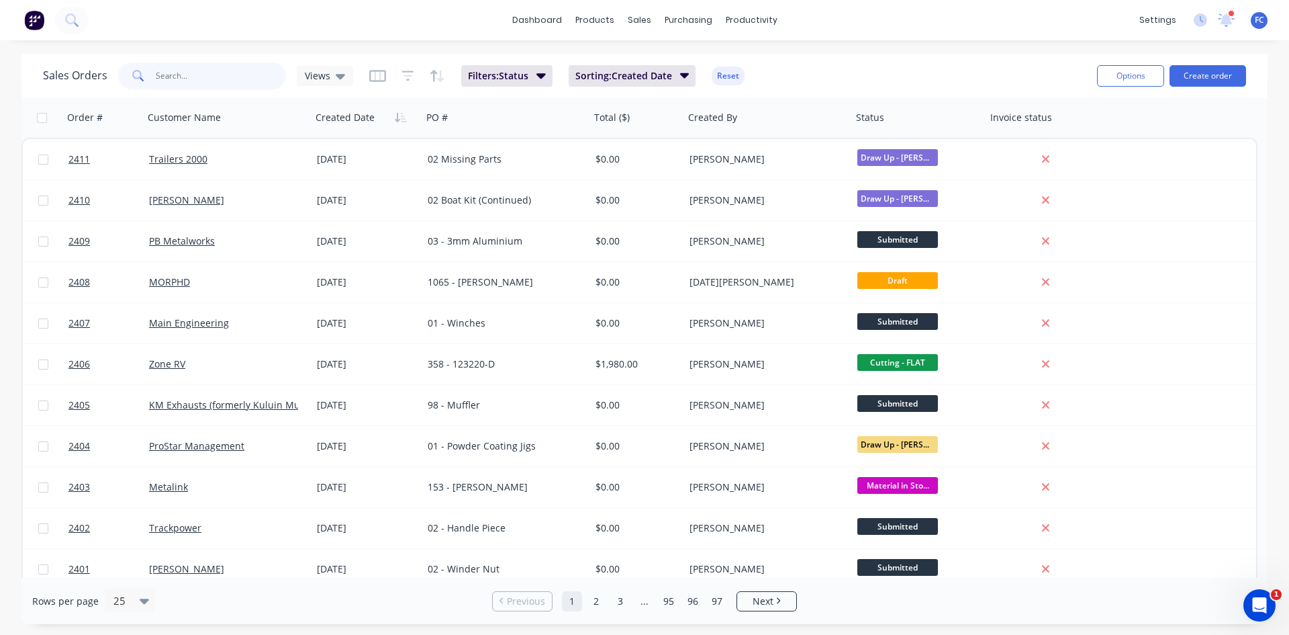
click at [181, 68] on input "text" at bounding box center [221, 75] width 131 height 27
click at [326, 79] on span "Views" at bounding box center [318, 75] width 26 height 14
click at [336, 222] on button "archive" at bounding box center [377, 217] width 153 height 15
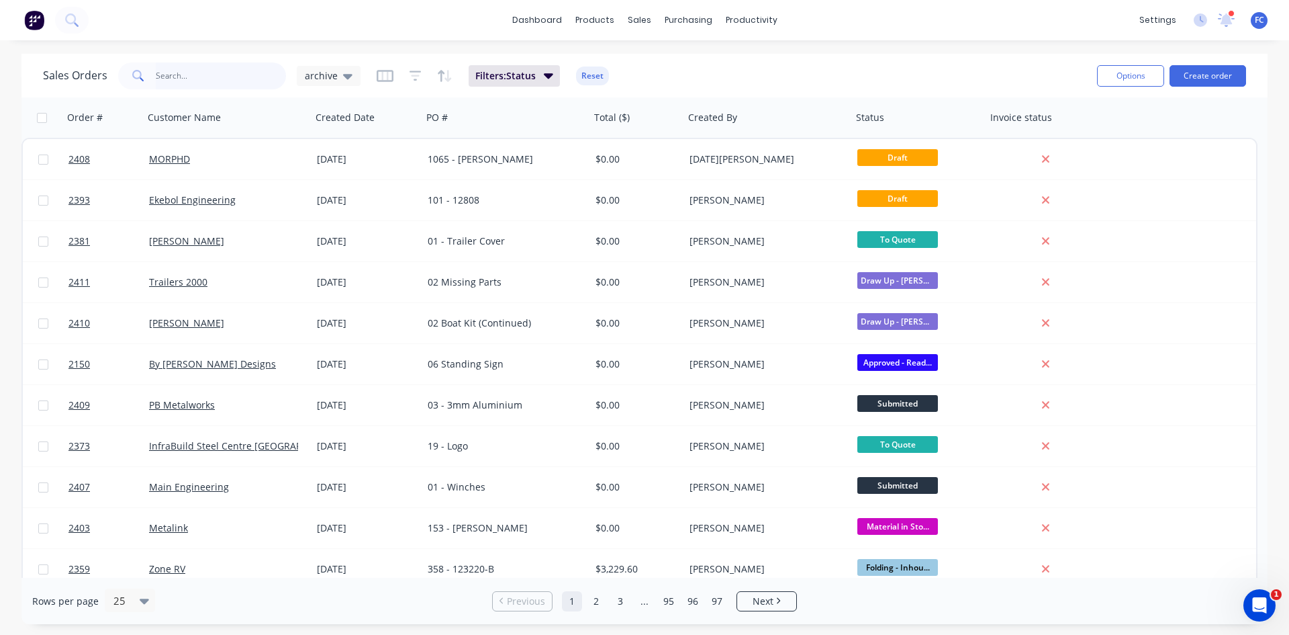
click at [193, 87] on input "text" at bounding box center [221, 75] width 131 height 27
type input "alpine"
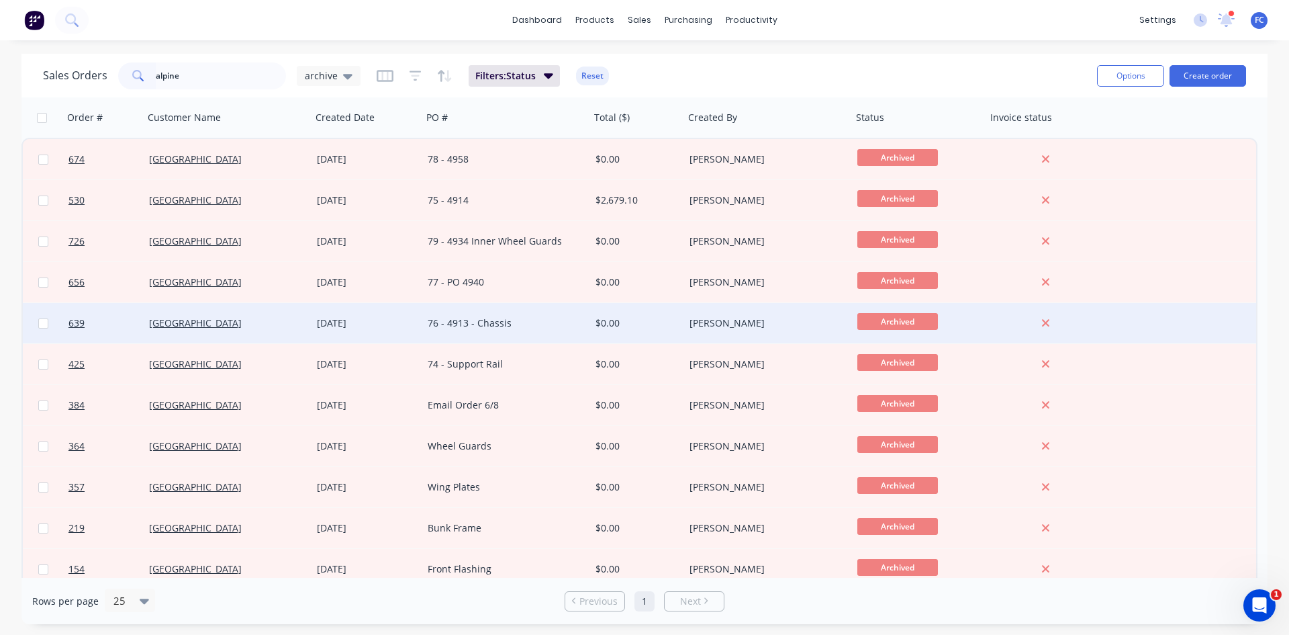
click at [490, 324] on div "76 - 4913 - Chassis" at bounding box center [502, 322] width 149 height 13
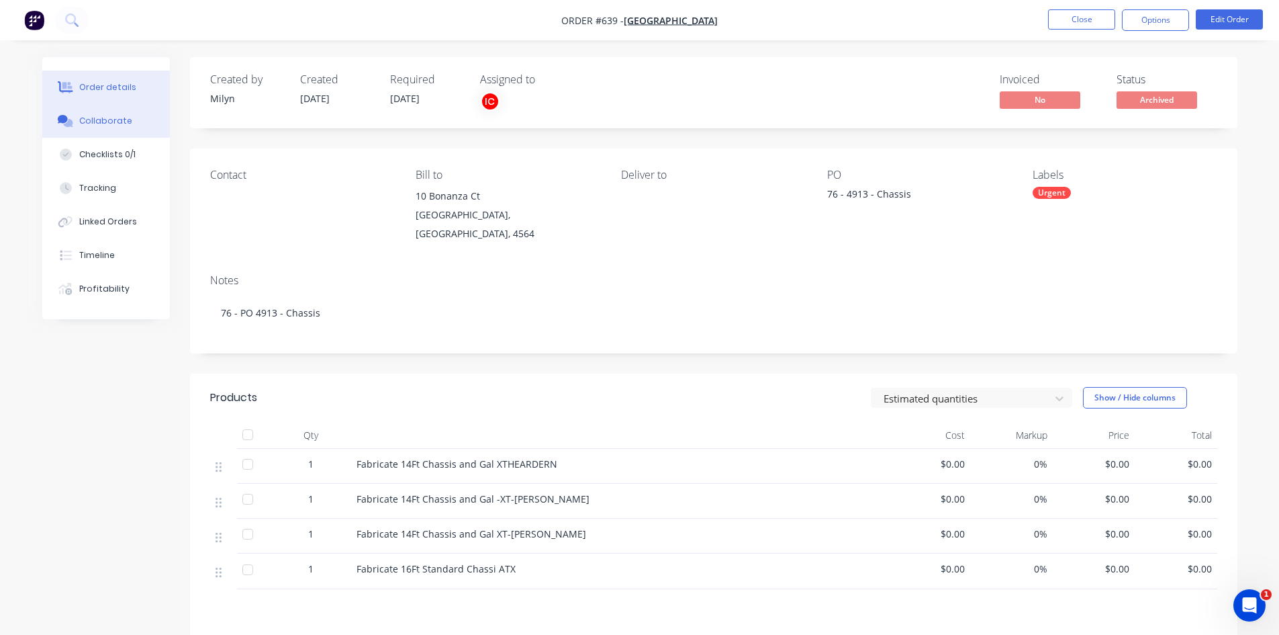
click at [123, 119] on div "Collaborate" at bounding box center [105, 121] width 53 height 12
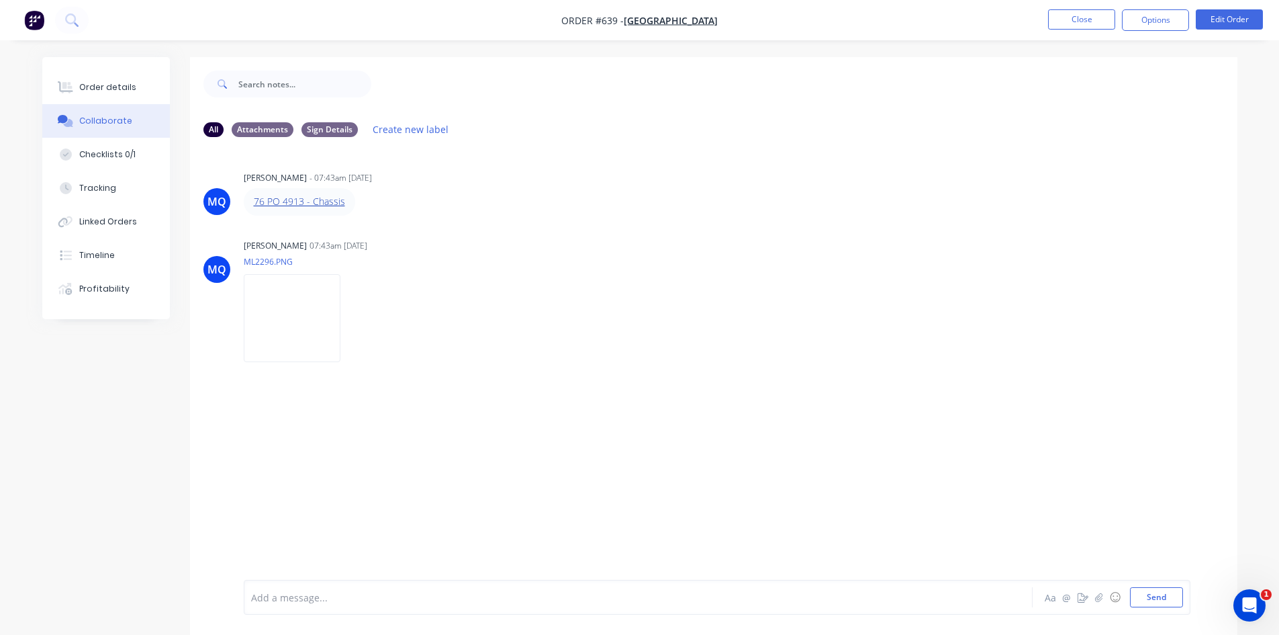
drag, startPoint x: 289, startPoint y: 193, endPoint x: 269, endPoint y: 202, distance: 22.6
click at [1074, 15] on button "Close" at bounding box center [1081, 19] width 67 height 20
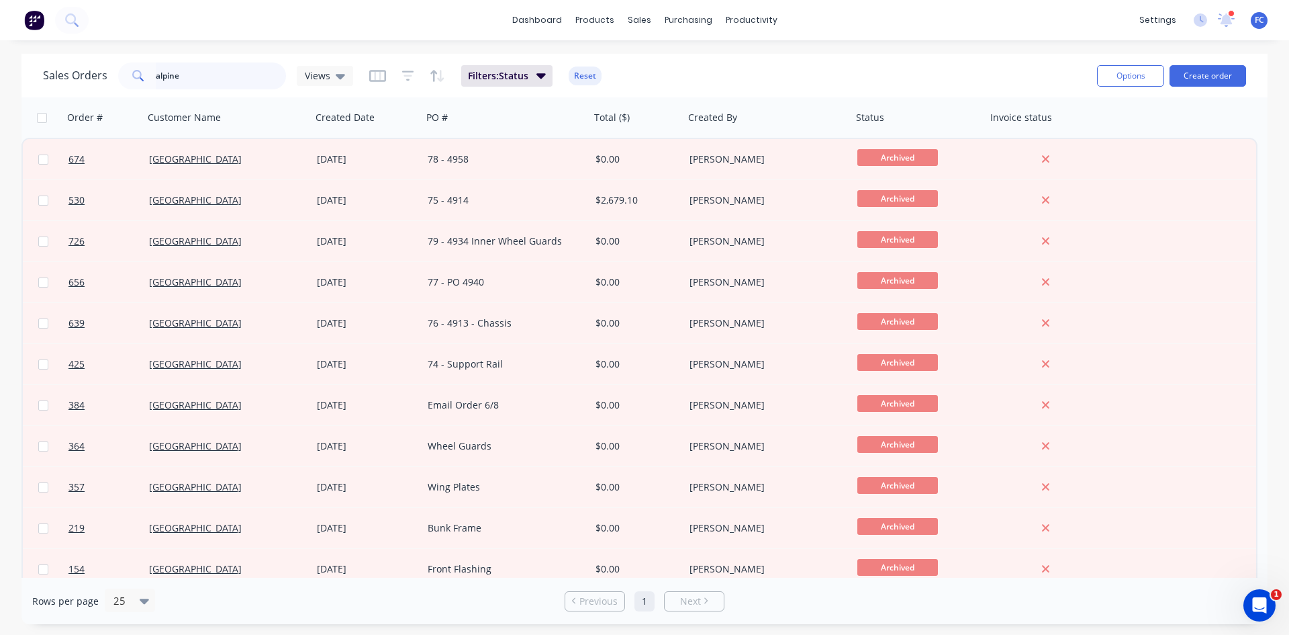
drag, startPoint x: 208, startPoint y: 75, endPoint x: 19, endPoint y: 77, distance: 188.7
click at [19, 77] on div "Sales Orders alpine Views Filters: Status Reset Options Create order Order # Cu…" at bounding box center [644, 339] width 1289 height 570
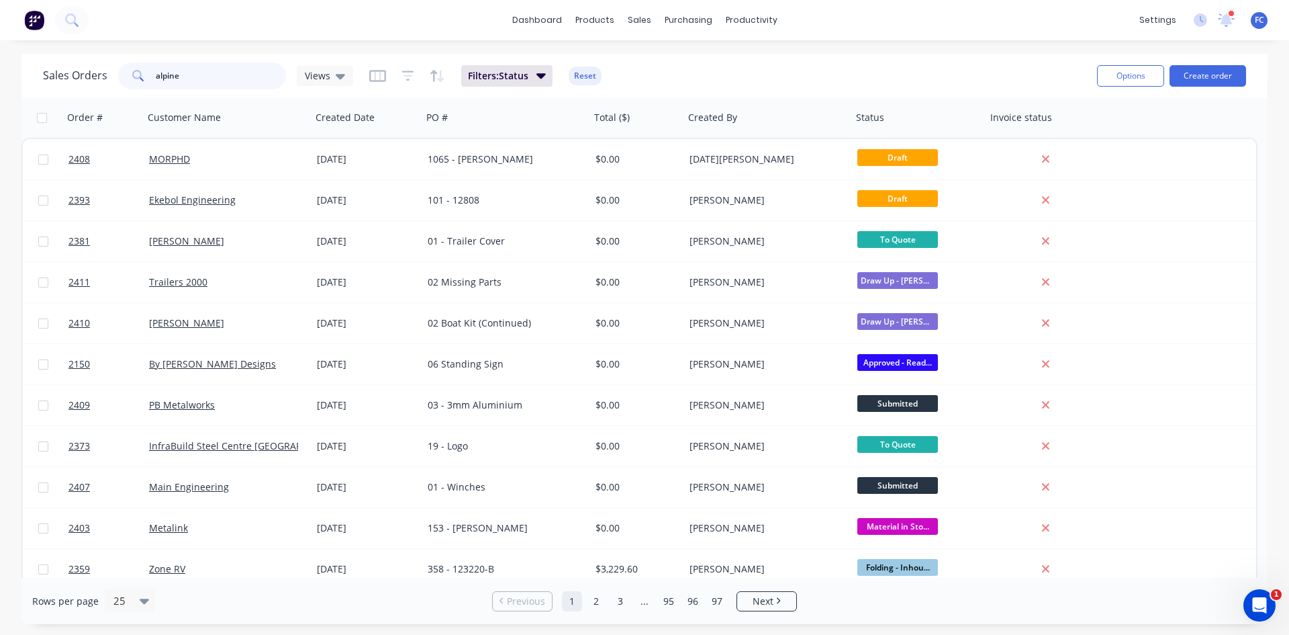
type input "alpine"
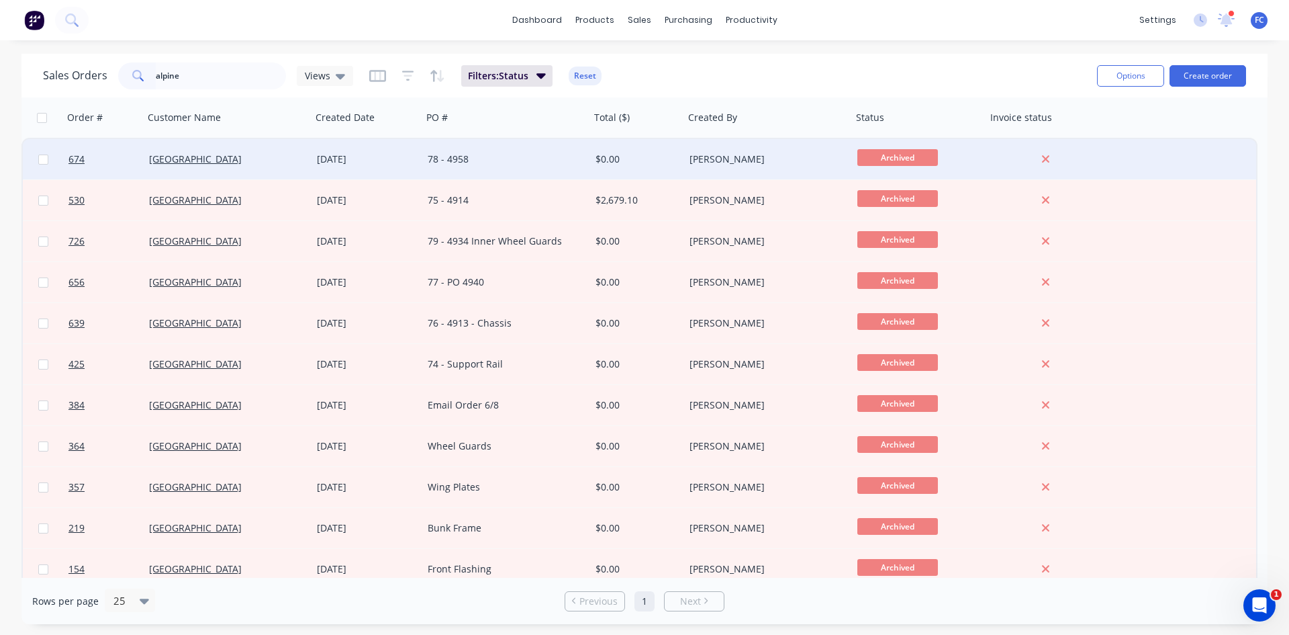
click at [399, 157] on div "[DATE]" at bounding box center [367, 158] width 100 height 13
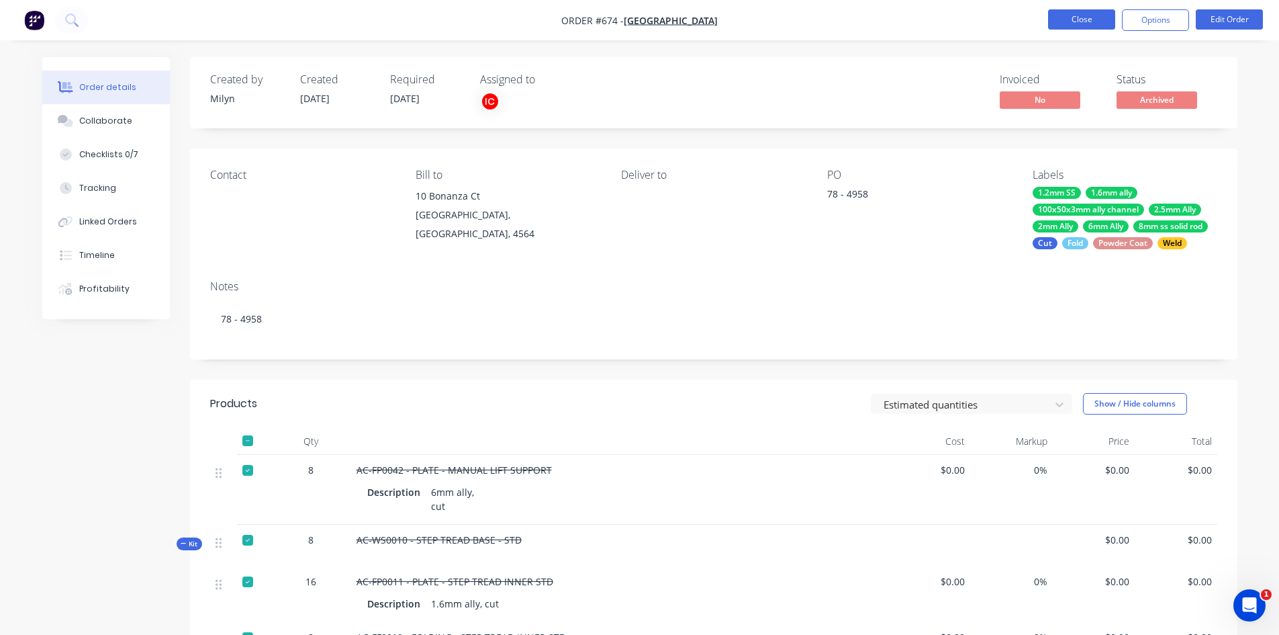
click at [1078, 17] on button "Close" at bounding box center [1081, 19] width 67 height 20
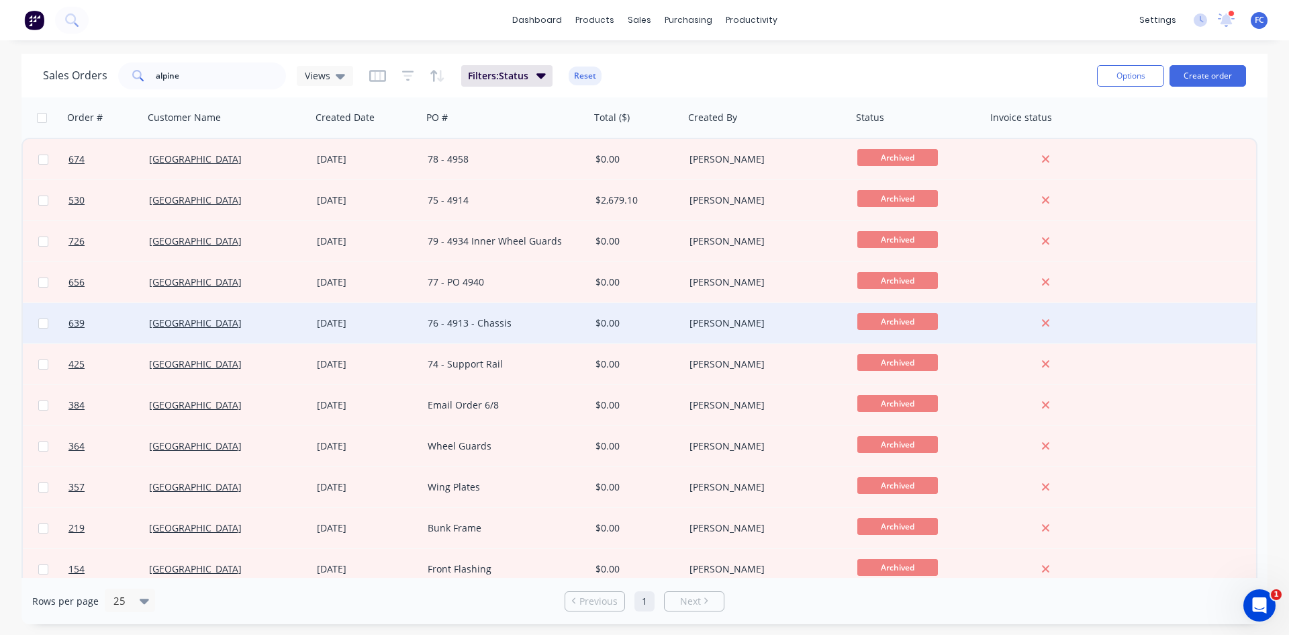
click at [470, 326] on div "76 - 4913 - Chassis" at bounding box center [502, 322] width 149 height 13
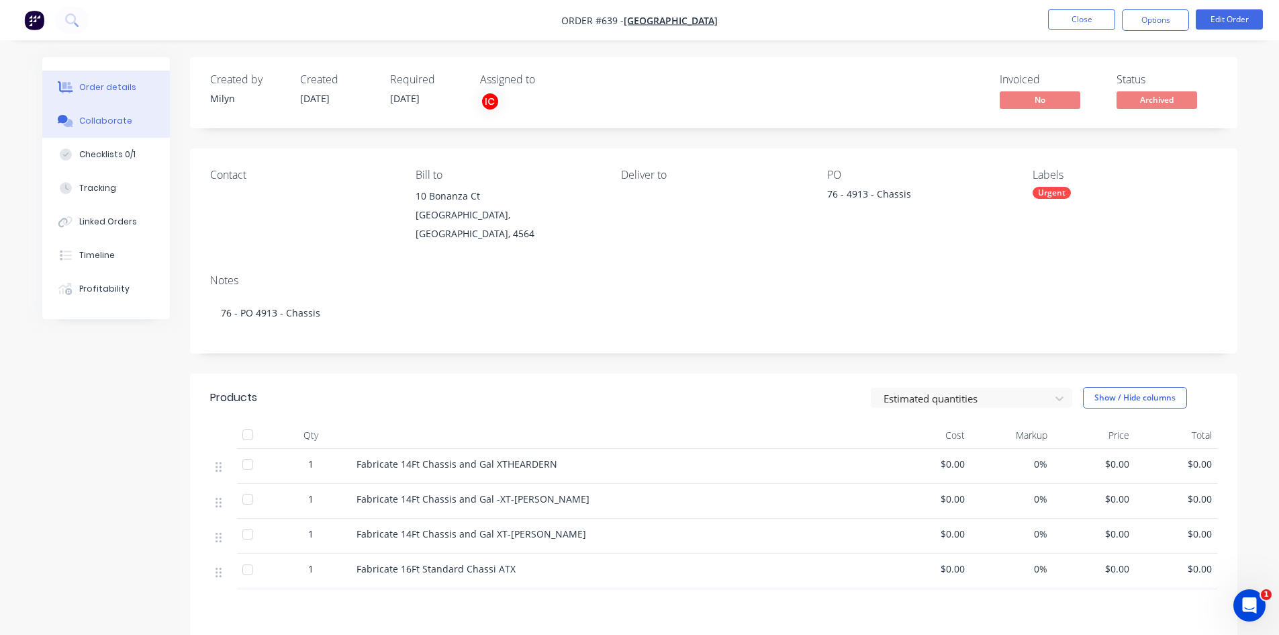
click at [135, 123] on button "Collaborate" at bounding box center [106, 121] width 128 height 34
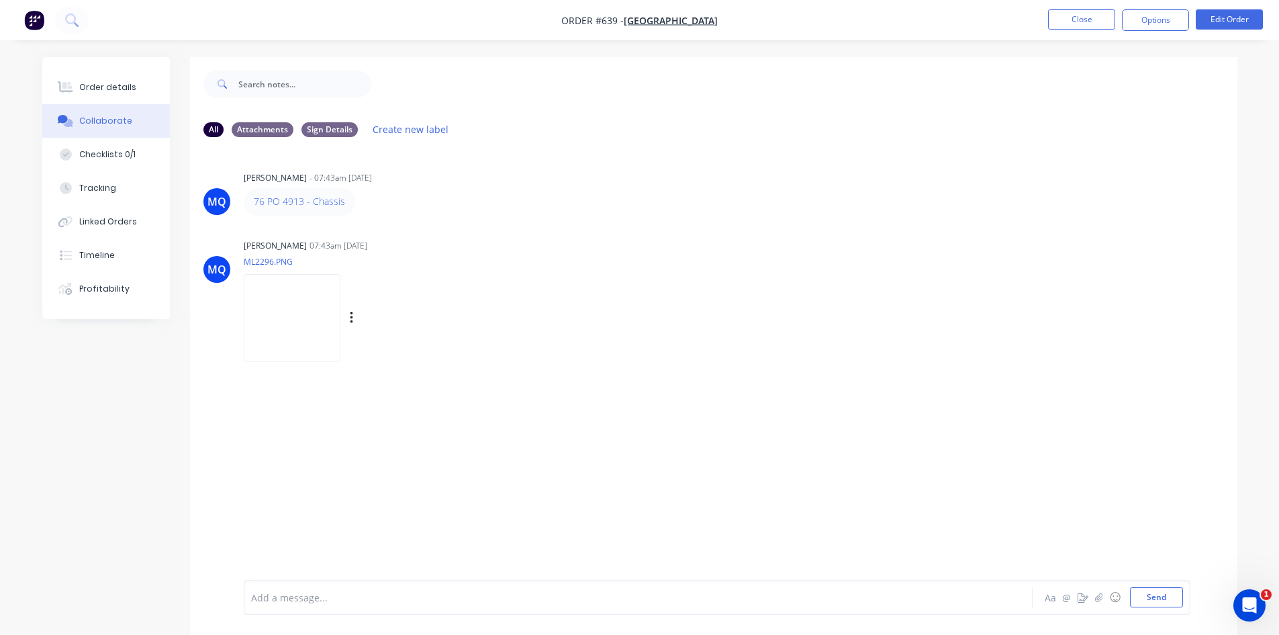
click at [323, 310] on img at bounding box center [292, 318] width 97 height 88
click at [108, 100] on button "Order details" at bounding box center [106, 88] width 128 height 34
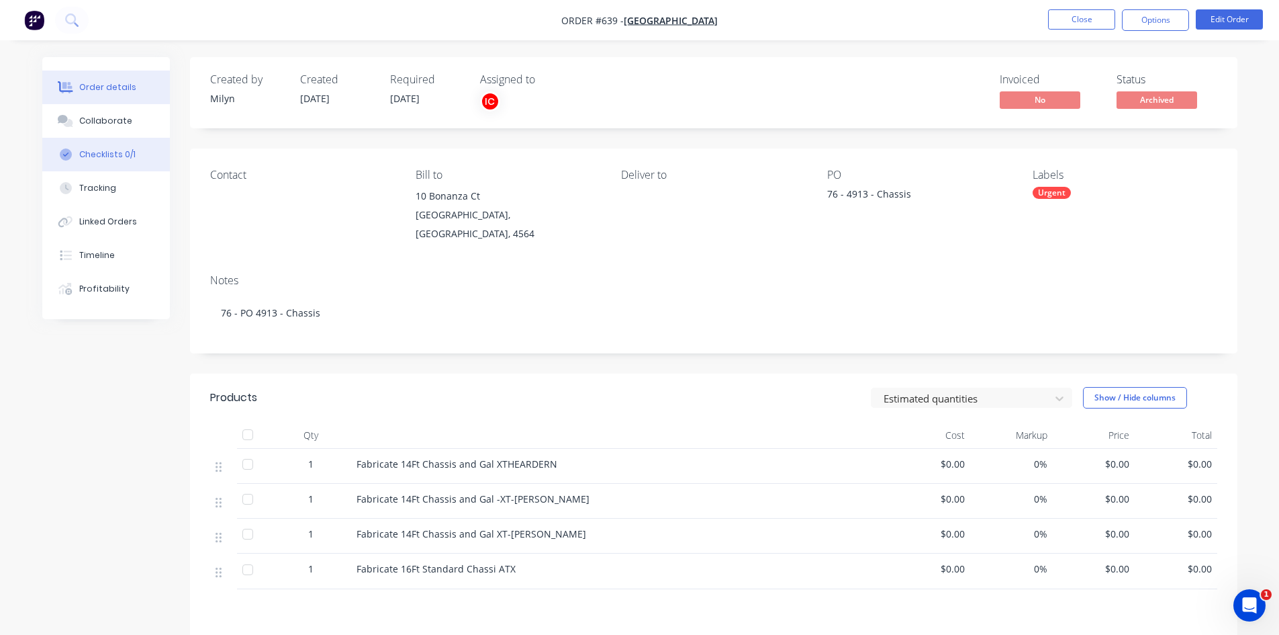
click at [106, 144] on button "Checklists 0/1" at bounding box center [106, 155] width 128 height 34
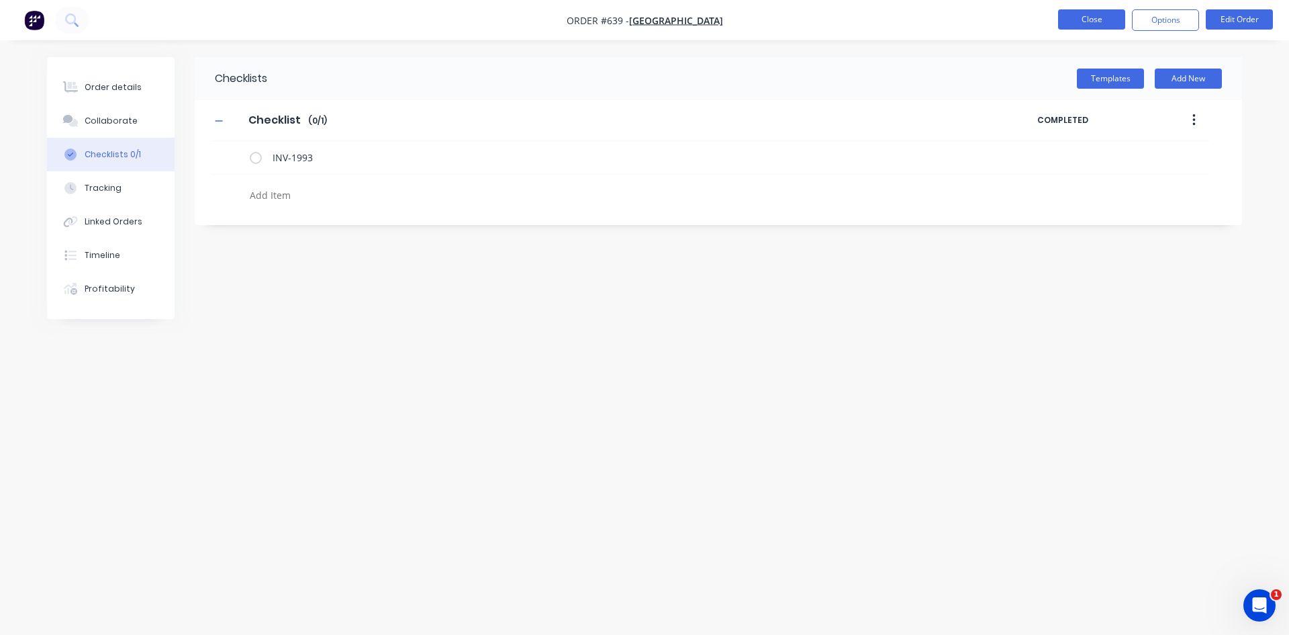
click at [1097, 21] on button "Close" at bounding box center [1091, 19] width 67 height 20
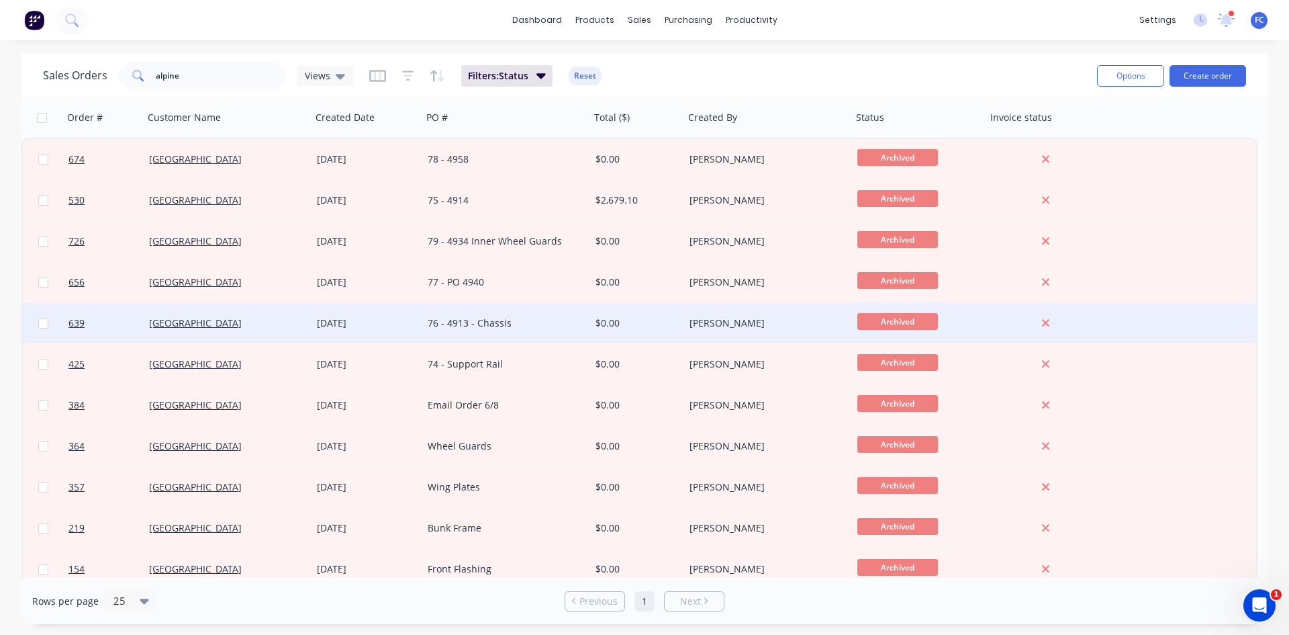
click at [395, 322] on div "[DATE]" at bounding box center [367, 322] width 100 height 13
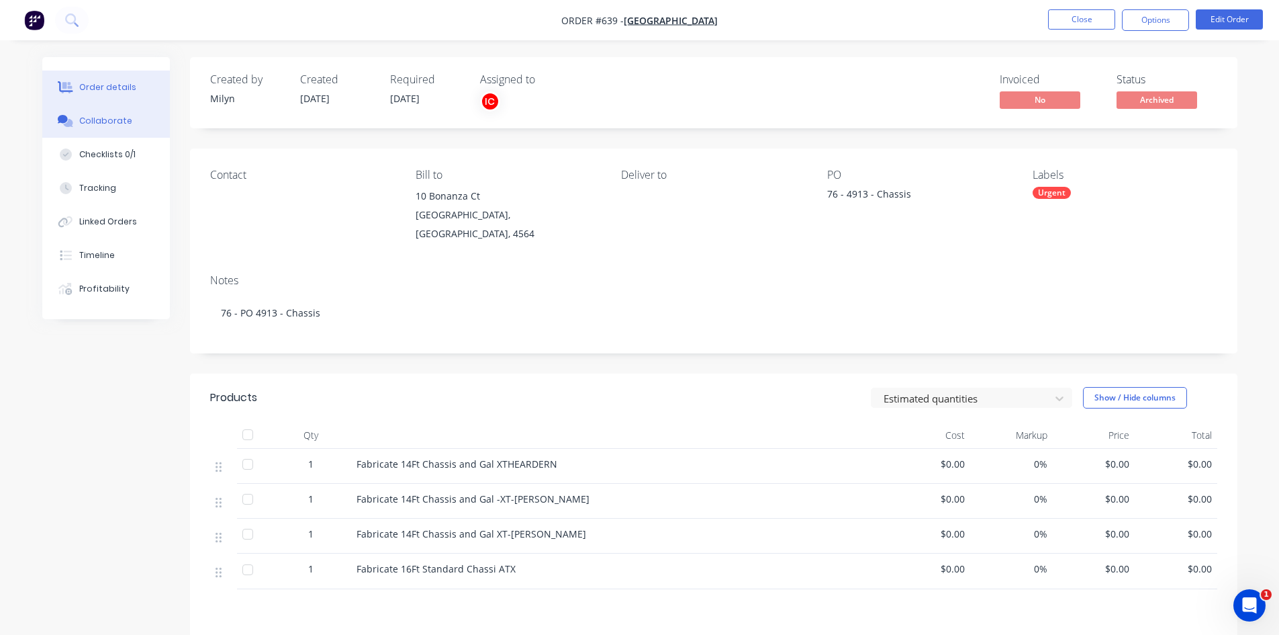
click at [72, 111] on button "Collaborate" at bounding box center [106, 121] width 128 height 34
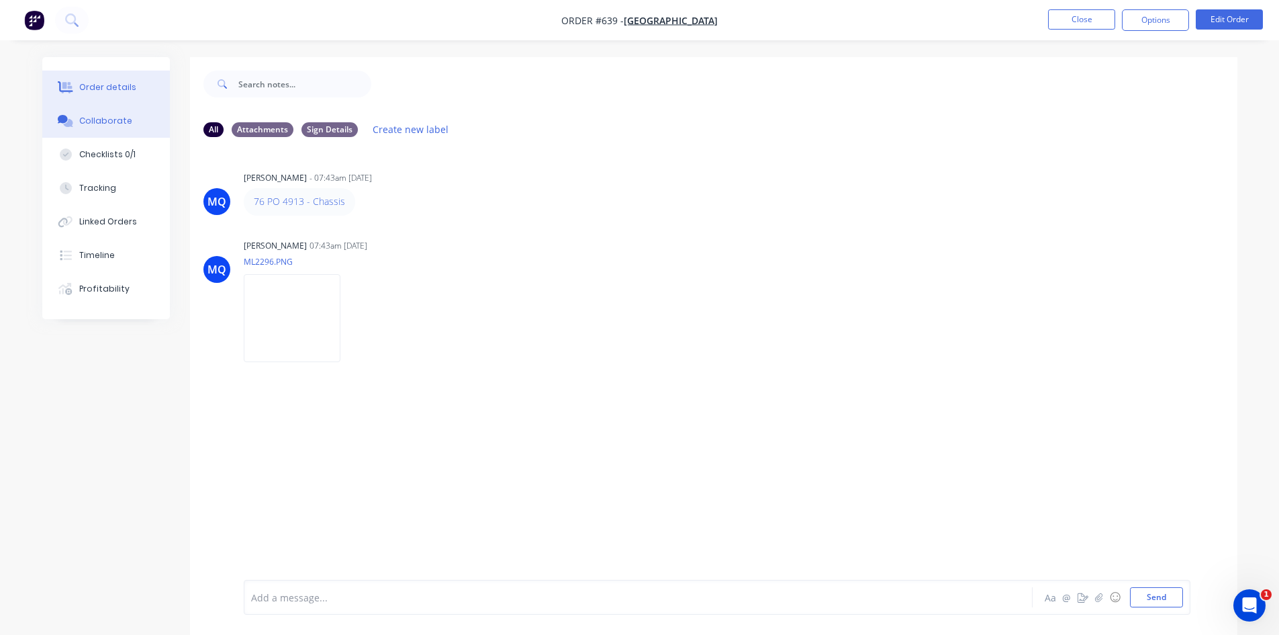
click at [127, 82] on div "Order details" at bounding box center [107, 87] width 57 height 12
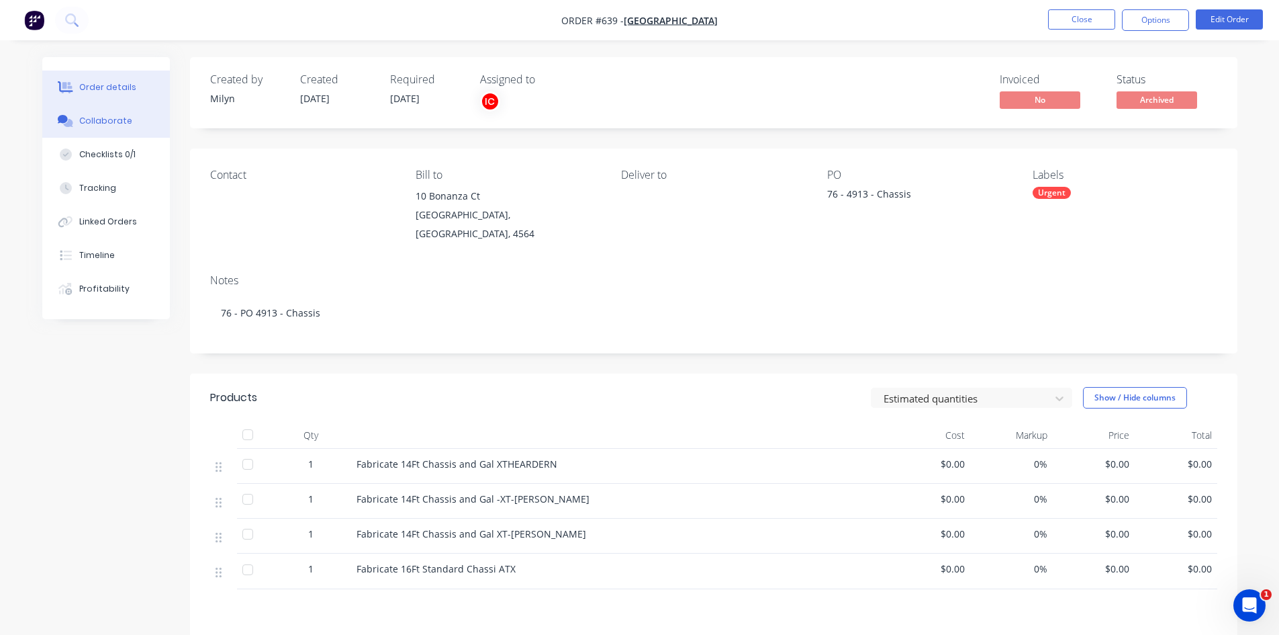
click at [116, 121] on div "Collaborate" at bounding box center [105, 121] width 53 height 12
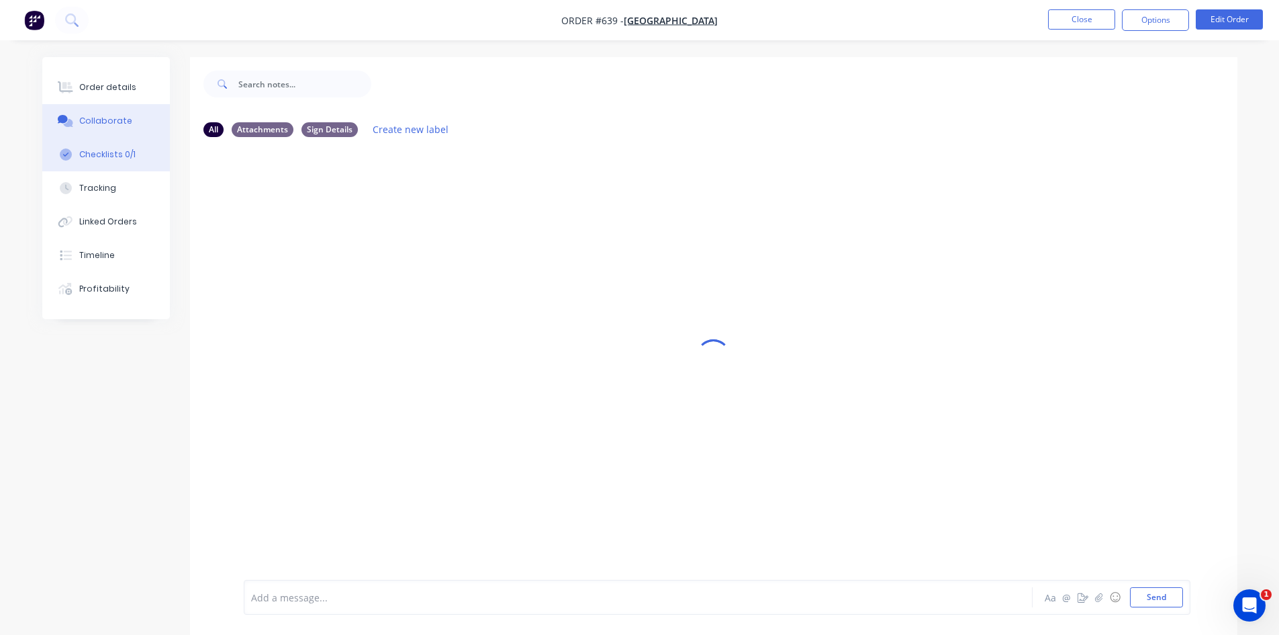
click at [107, 152] on div "Checklists 0/1" at bounding box center [107, 154] width 56 height 12
type textarea "x"
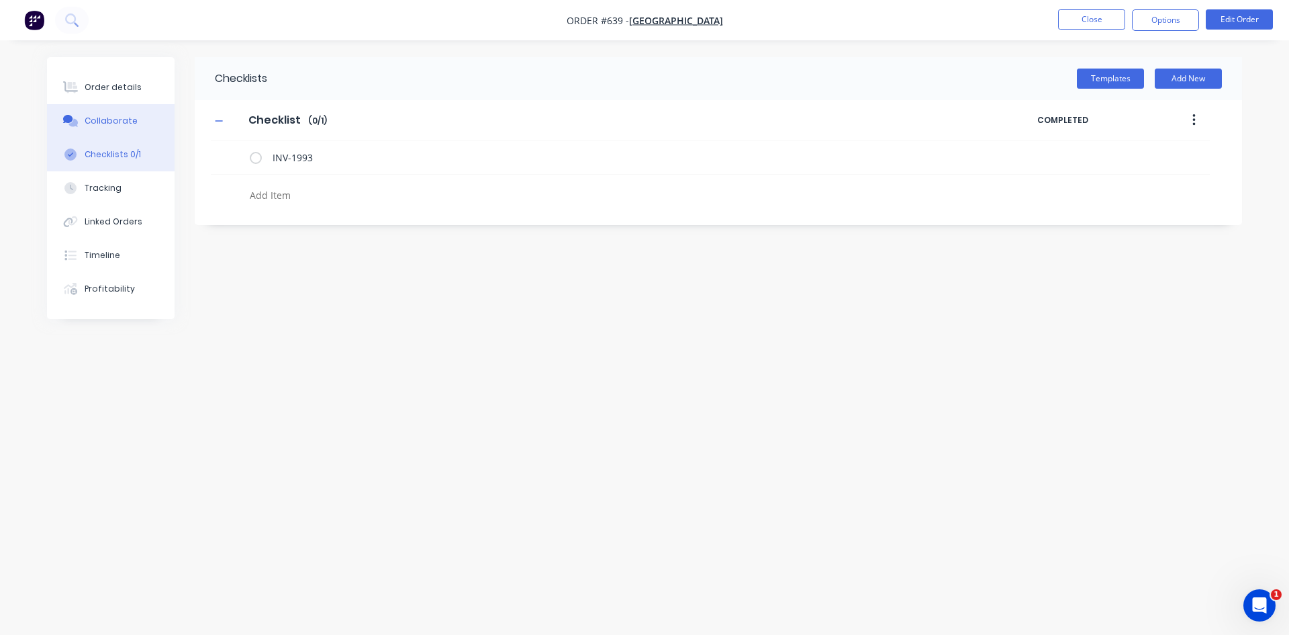
click at [120, 130] on button "Collaborate" at bounding box center [111, 121] width 128 height 34
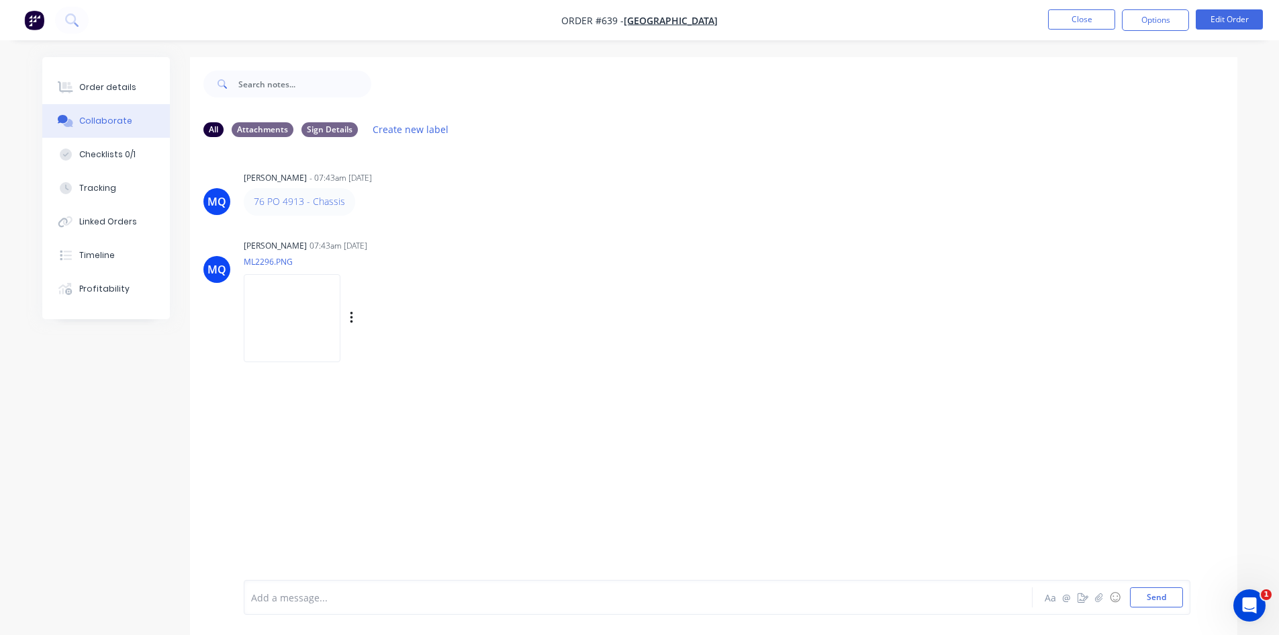
click at [293, 308] on img at bounding box center [292, 318] width 97 height 88
click at [119, 81] on button "Order details" at bounding box center [106, 88] width 128 height 34
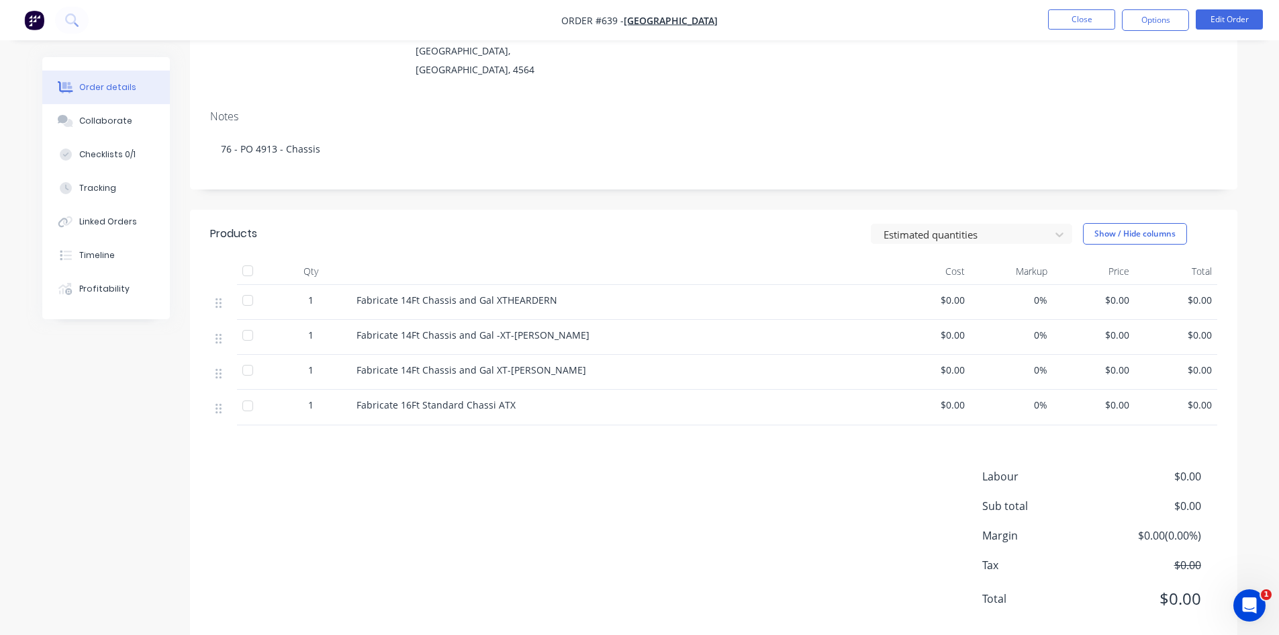
scroll to position [180, 0]
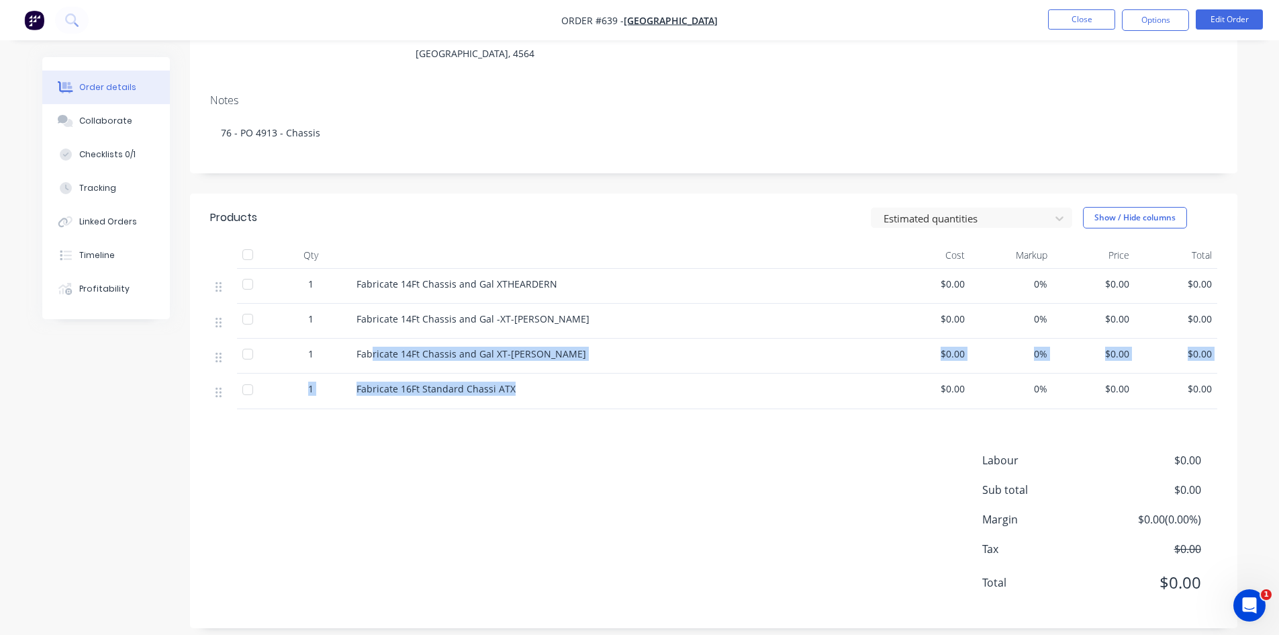
drag, startPoint x: 541, startPoint y: 381, endPoint x: 448, endPoint y: 375, distance: 93.5
click at [369, 359] on div "1 Fabricate 14Ft Chassis and Gal XTHEARDERN $0.00 0% $0.00 $0.00 1 Fabricate 14…" at bounding box center [713, 339] width 1007 height 140
click at [479, 382] on span "Fabricate 16Ft Standard Chassi ATX" at bounding box center [436, 388] width 159 height 13
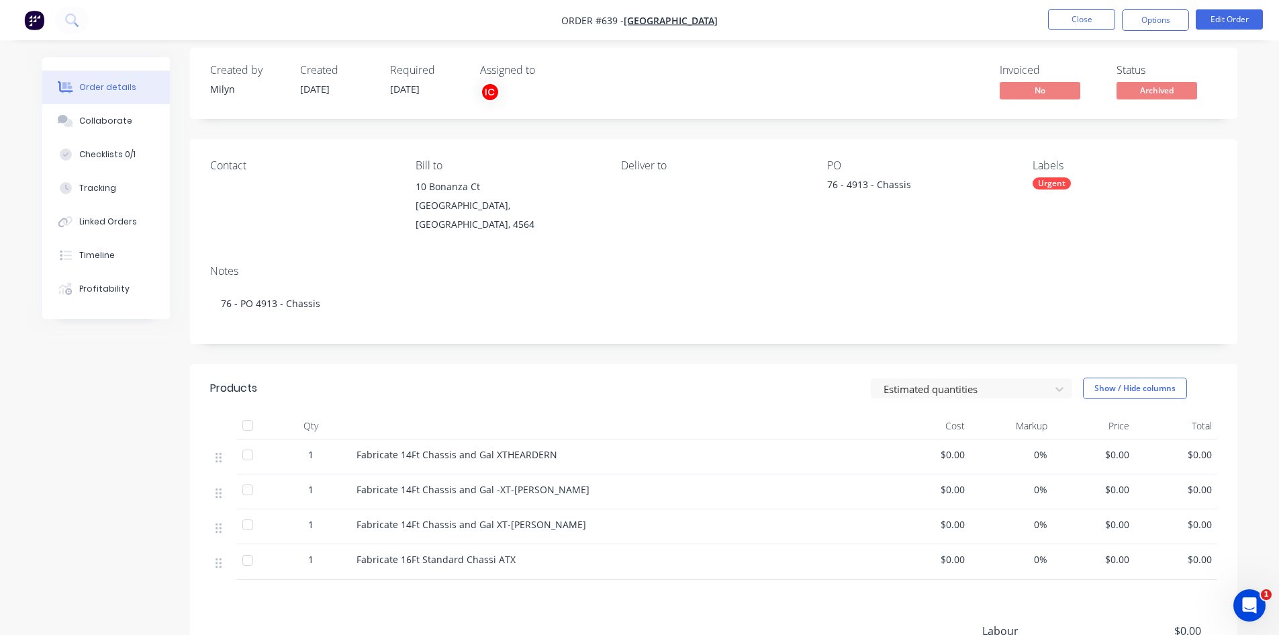
scroll to position [0, 0]
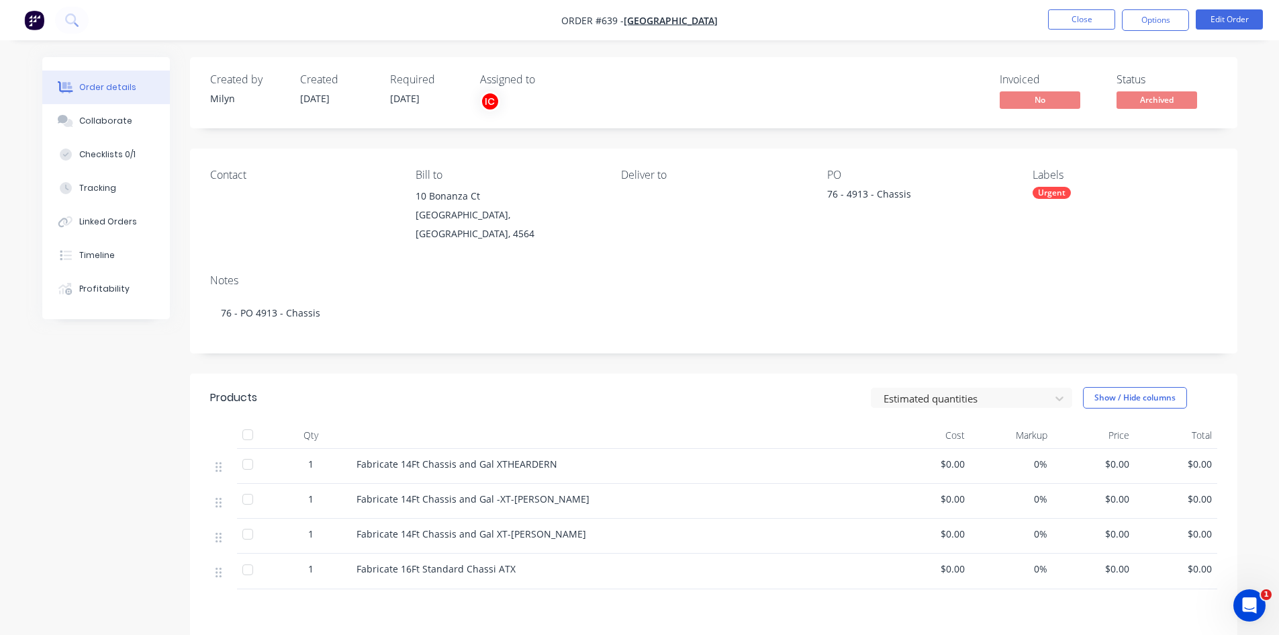
click at [1074, 31] on nav "Order #639 - Alpine Adventure Centre Close Options Edit Order" at bounding box center [639, 20] width 1279 height 40
click at [1062, 18] on button "Close" at bounding box center [1081, 19] width 67 height 20
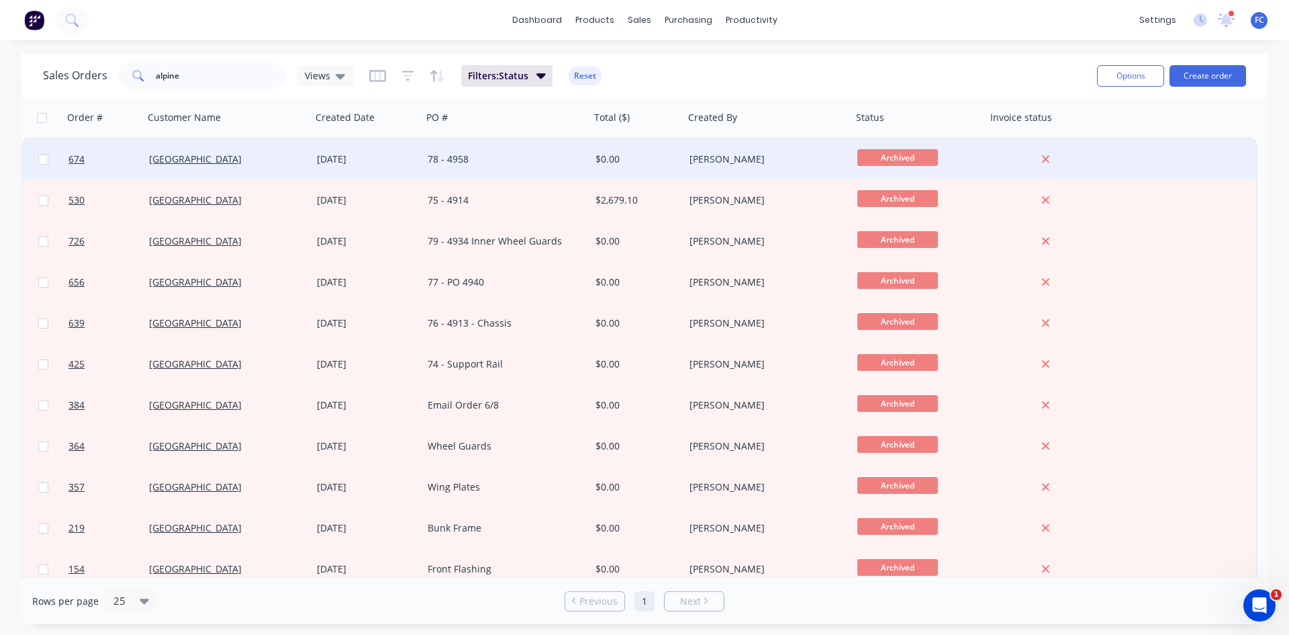
click at [320, 167] on div "[DATE]" at bounding box center [367, 159] width 111 height 40
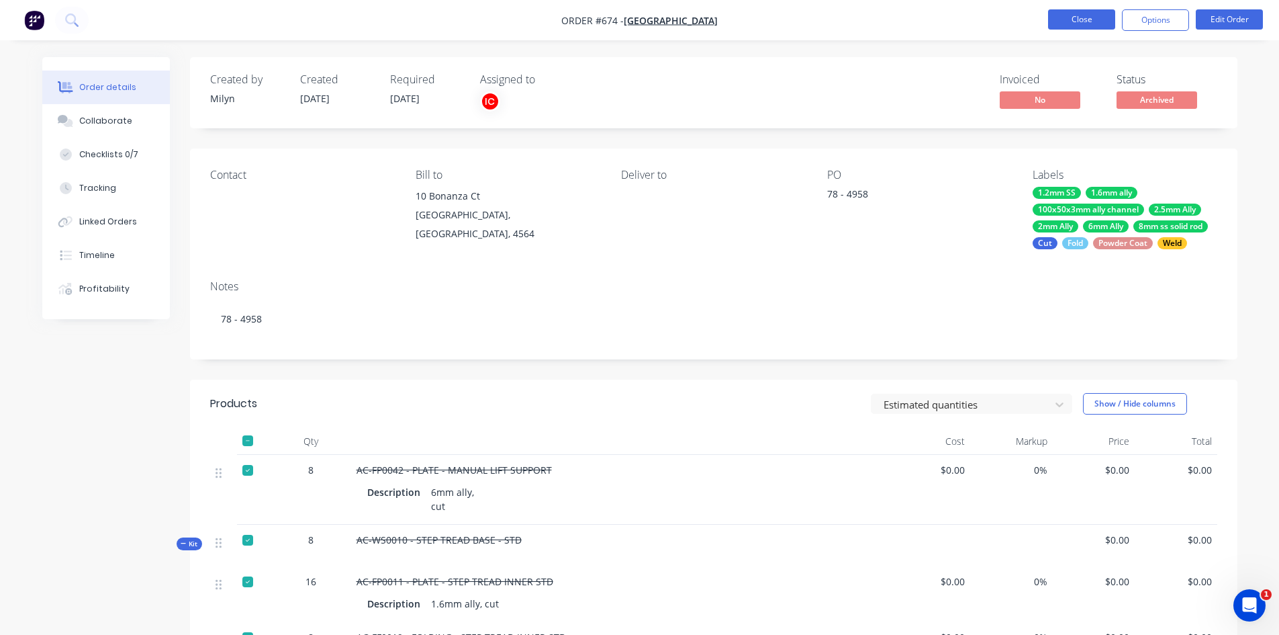
click at [1078, 24] on button "Close" at bounding box center [1081, 19] width 67 height 20
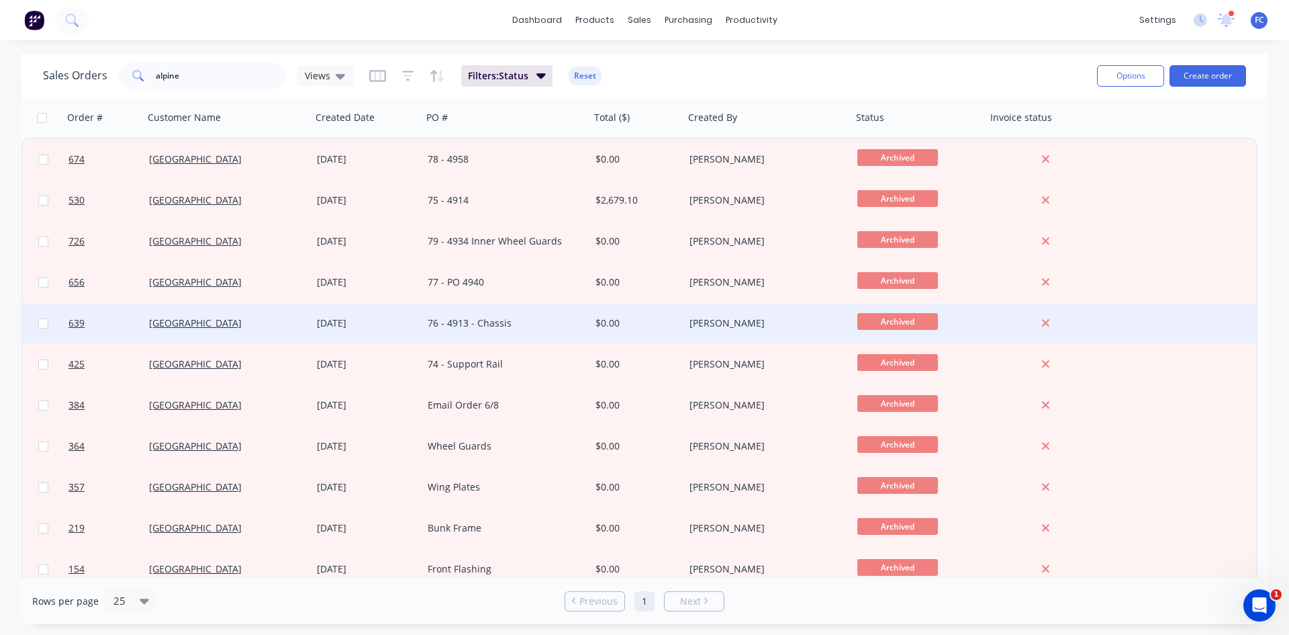
click at [398, 330] on div "[DATE]" at bounding box center [367, 323] width 111 height 40
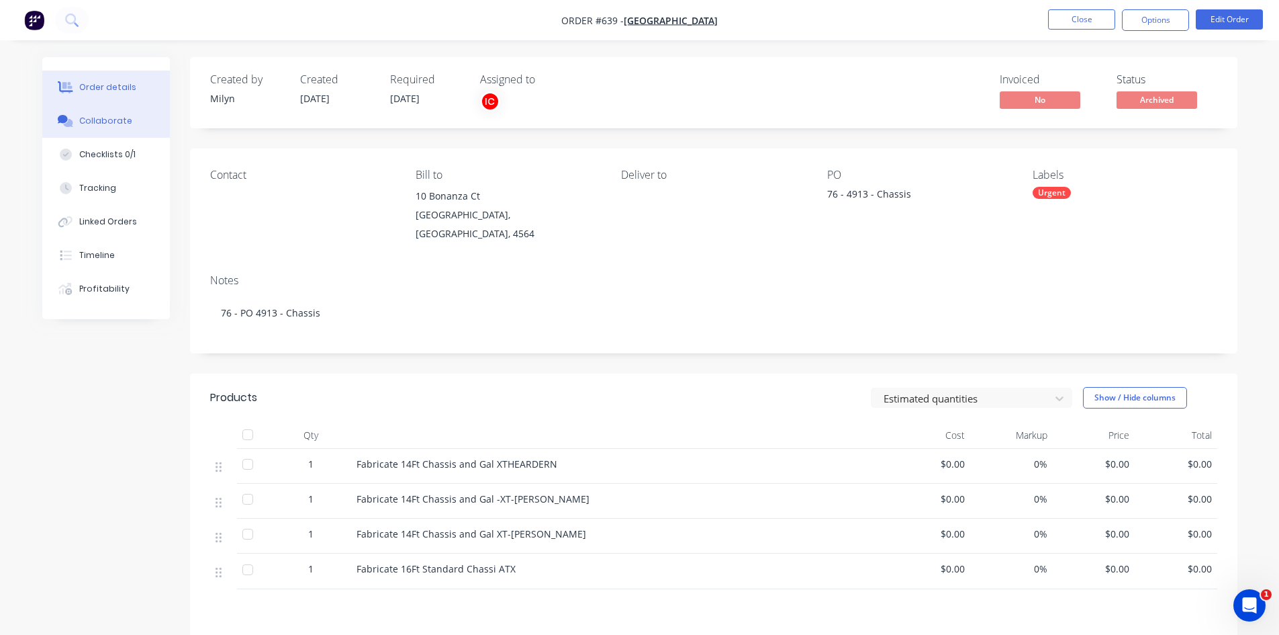
click at [105, 130] on button "Collaborate" at bounding box center [106, 121] width 128 height 34
